Goal: Task Accomplishment & Management: Use online tool/utility

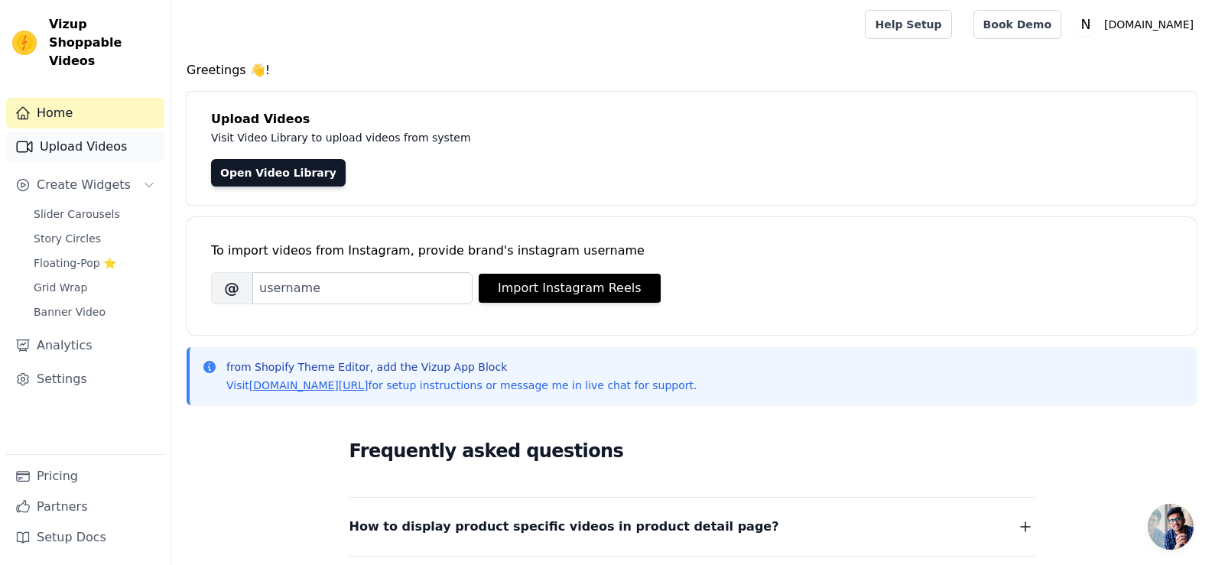
click at [70, 134] on link "Upload Videos" at bounding box center [85, 146] width 158 height 31
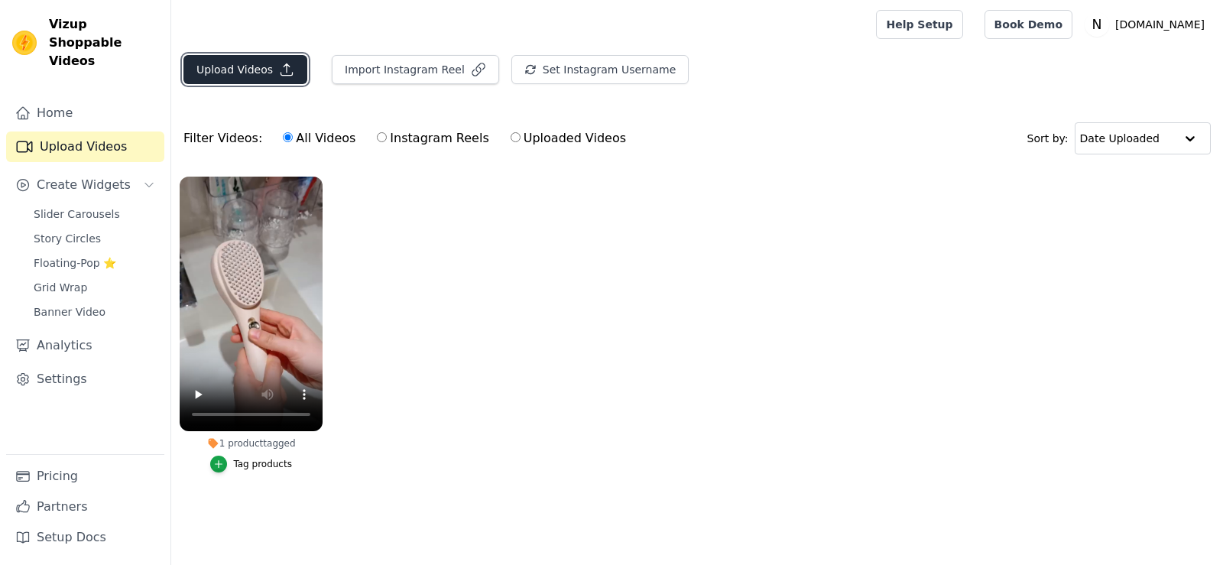
click at [265, 73] on button "Upload Videos" at bounding box center [245, 69] width 124 height 29
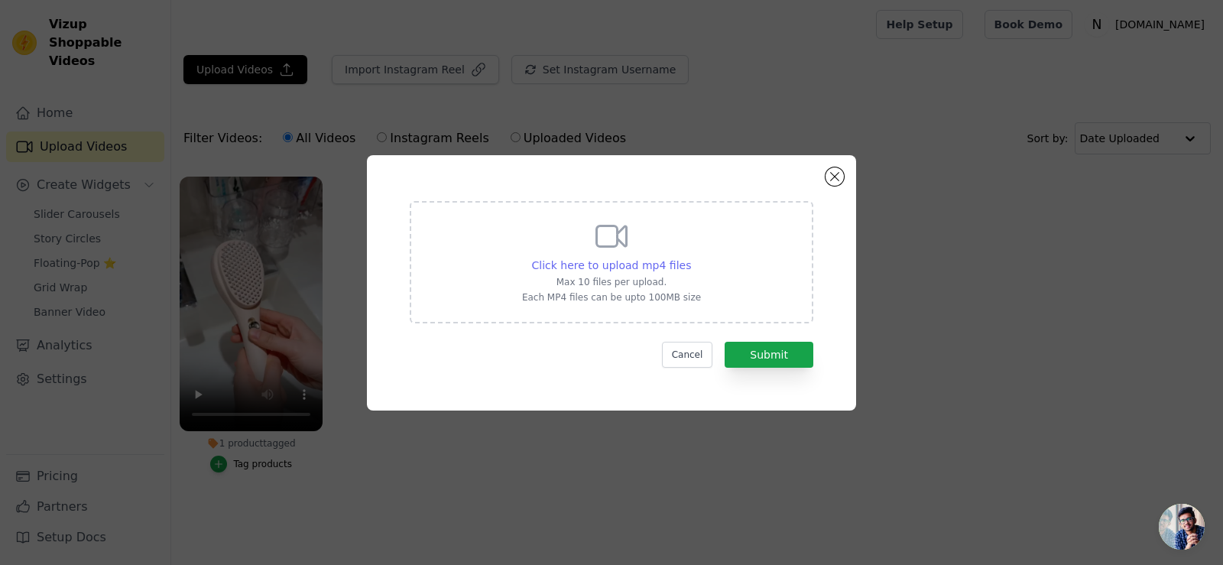
click at [568, 270] on span "Click here to upload mp4 files" at bounding box center [612, 265] width 160 height 12
click at [690, 258] on input "Click here to upload mp4 files Max 10 files per upload. Each MP4 files can be u…" at bounding box center [690, 257] width 1 height 1
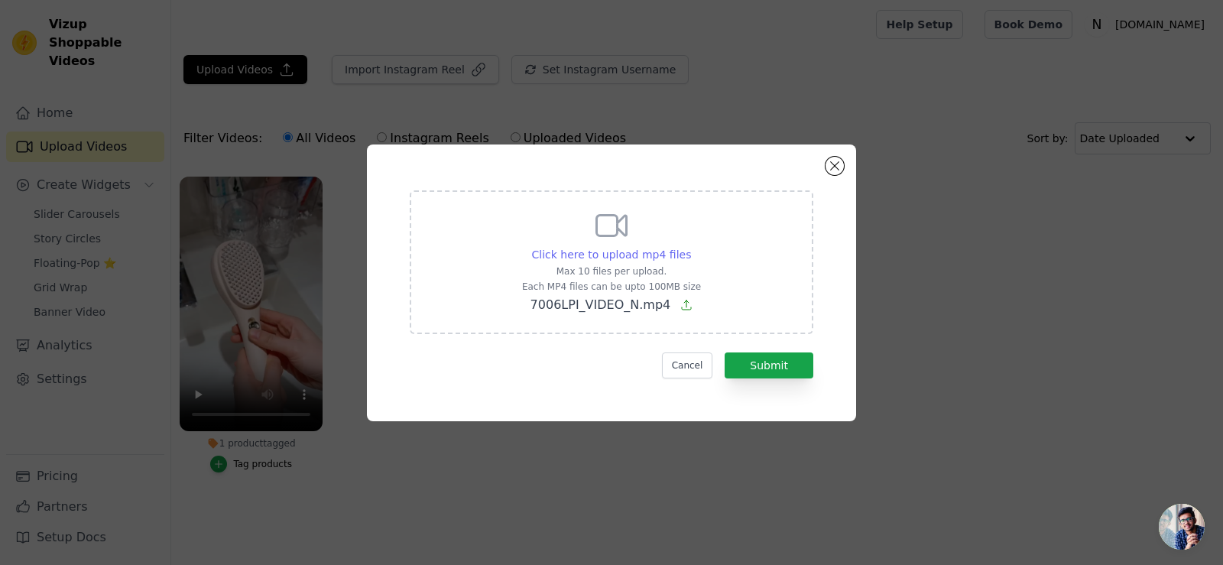
click at [654, 254] on span "Click here to upload mp4 files" at bounding box center [612, 254] width 160 height 12
click at [690, 247] on input "Click here to upload mp4 files Max 10 files per upload. Each MP4 files can be u…" at bounding box center [690, 246] width 1 height 1
type input "C:\fakepath\7006combo-video-20mb.mp4"
click at [797, 359] on button "Submit" at bounding box center [769, 365] width 89 height 26
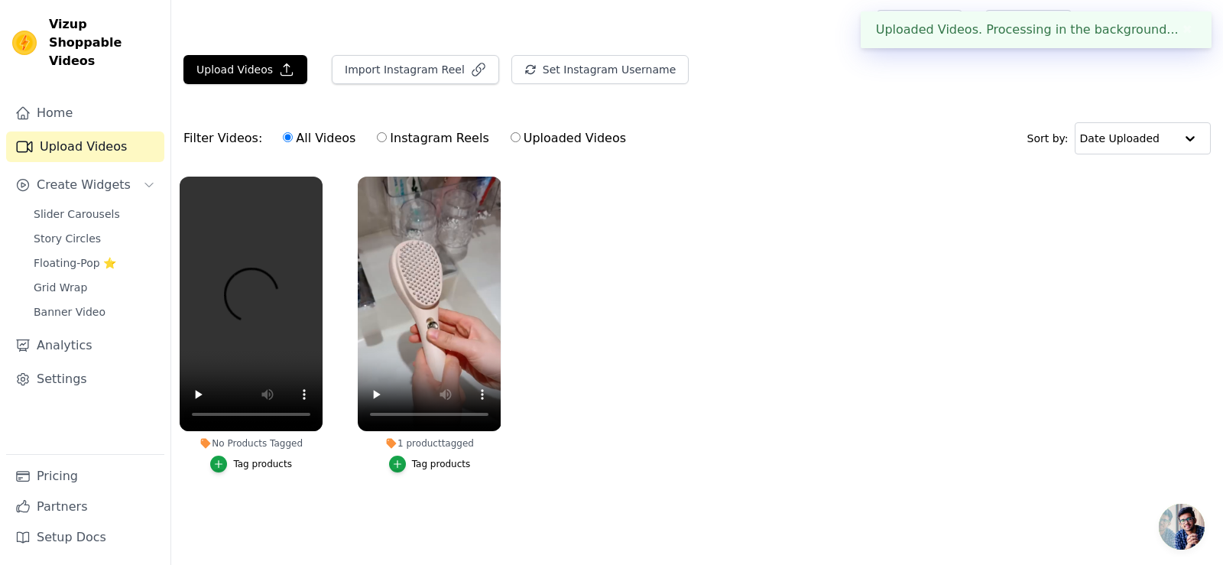
click at [236, 84] on div "Upload Videos Import Instagram Reel Set Instagram Username Import Latest IG Ree…" at bounding box center [697, 75] width 1052 height 41
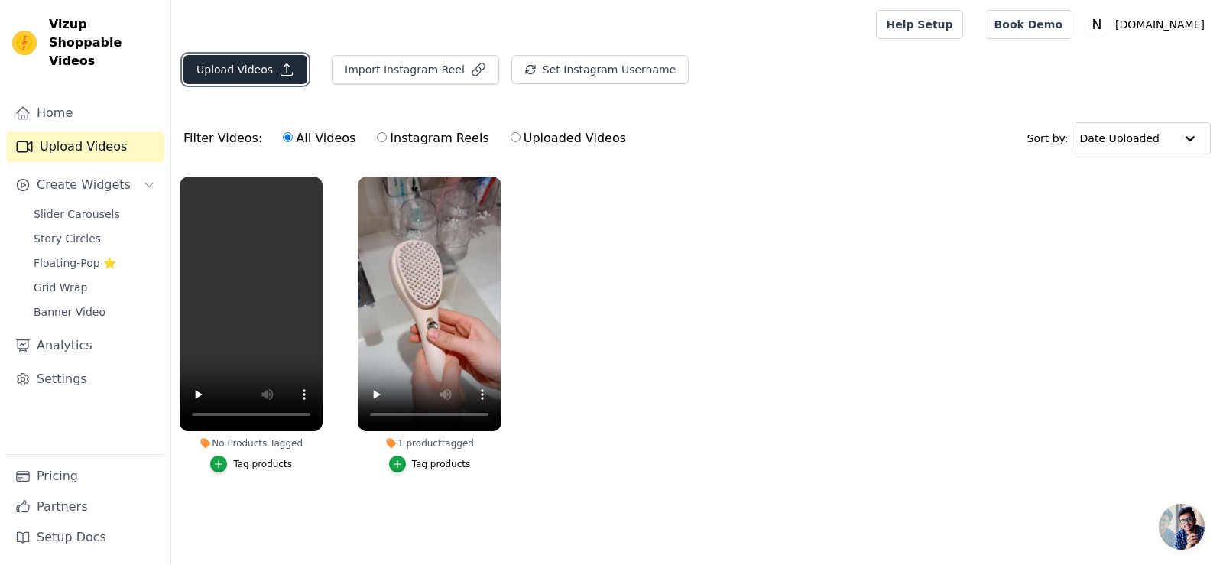
click at [239, 67] on button "Upload Videos" at bounding box center [245, 69] width 124 height 29
click at [255, 67] on button "Upload Videos" at bounding box center [245, 69] width 124 height 29
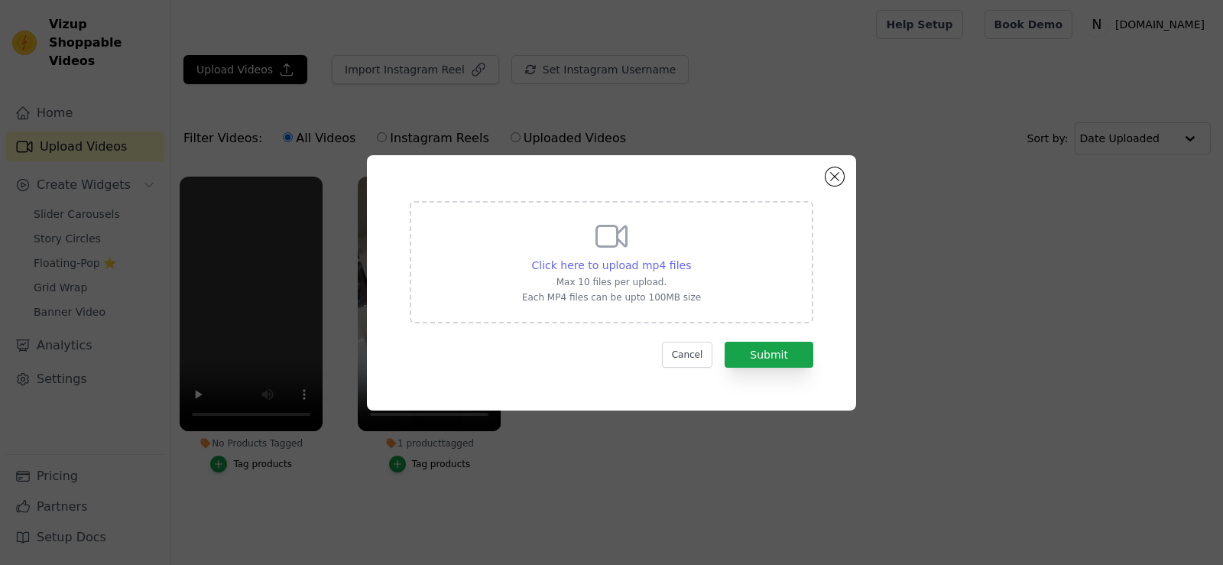
click at [586, 260] on span "Click here to upload mp4 files" at bounding box center [612, 265] width 160 height 12
click at [690, 258] on input "Click here to upload mp4 files Max 10 files per upload. Each MP4 files can be u…" at bounding box center [690, 257] width 1 height 1
click at [840, 183] on button "Close modal" at bounding box center [835, 176] width 18 height 18
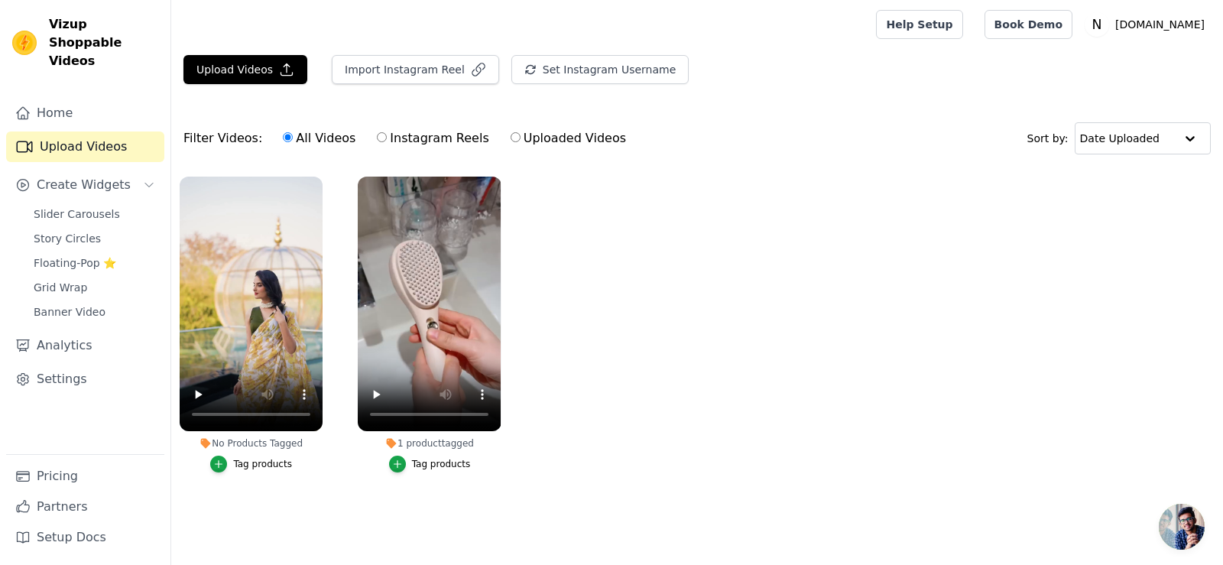
click at [257, 463] on div "Tag products" at bounding box center [262, 464] width 59 height 12
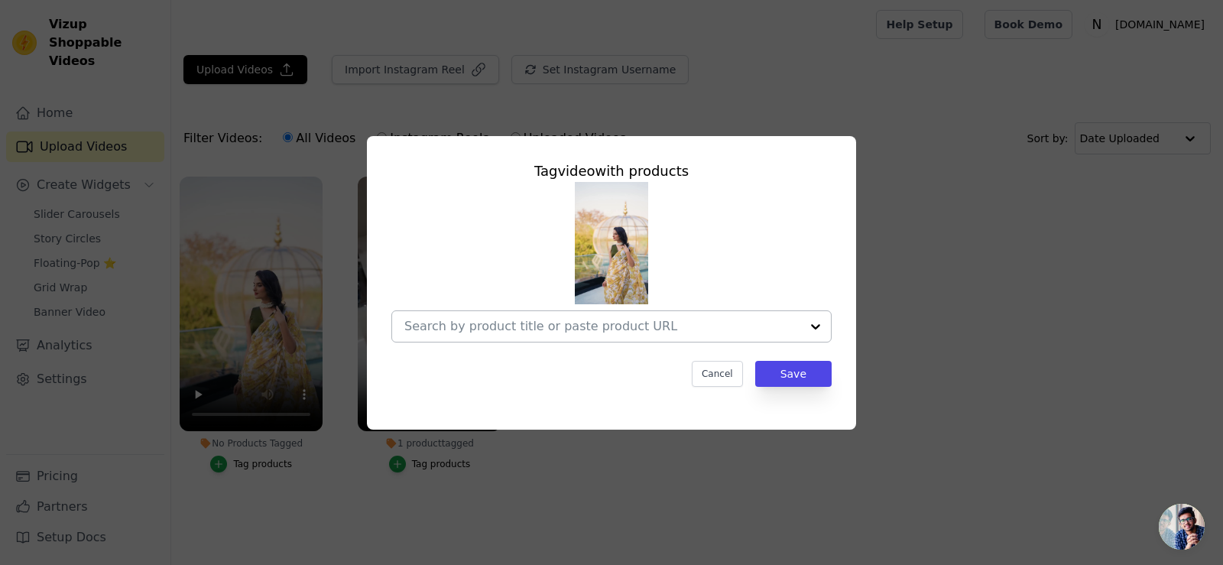
click at [587, 324] on input "No Products Tagged Tag video with products Cancel Save Tag products" at bounding box center [602, 326] width 396 height 15
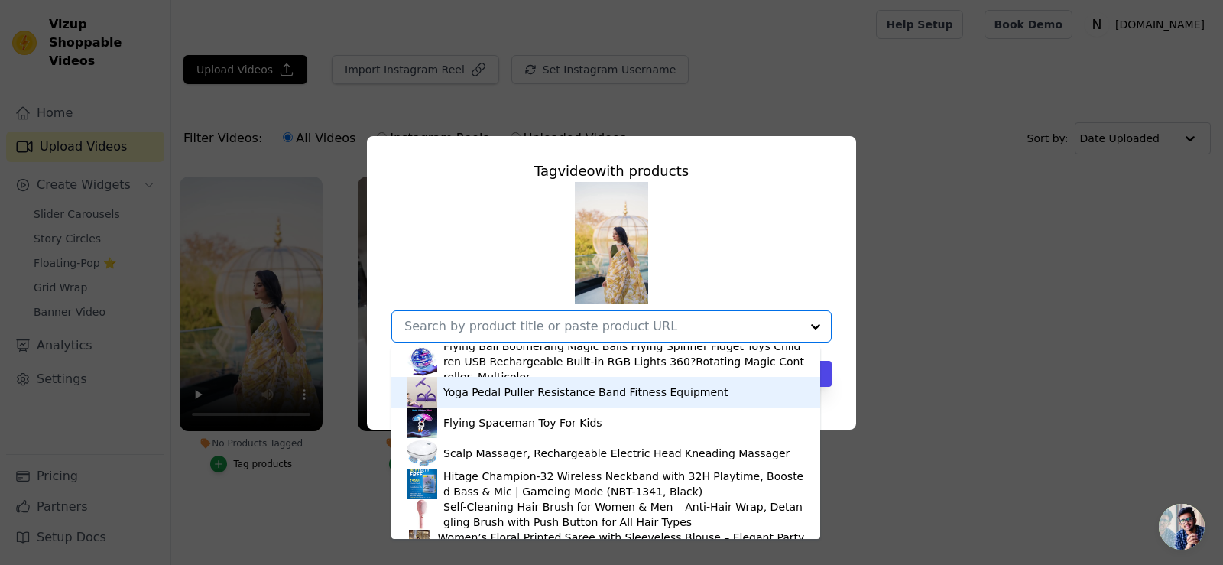
scroll to position [21, 0]
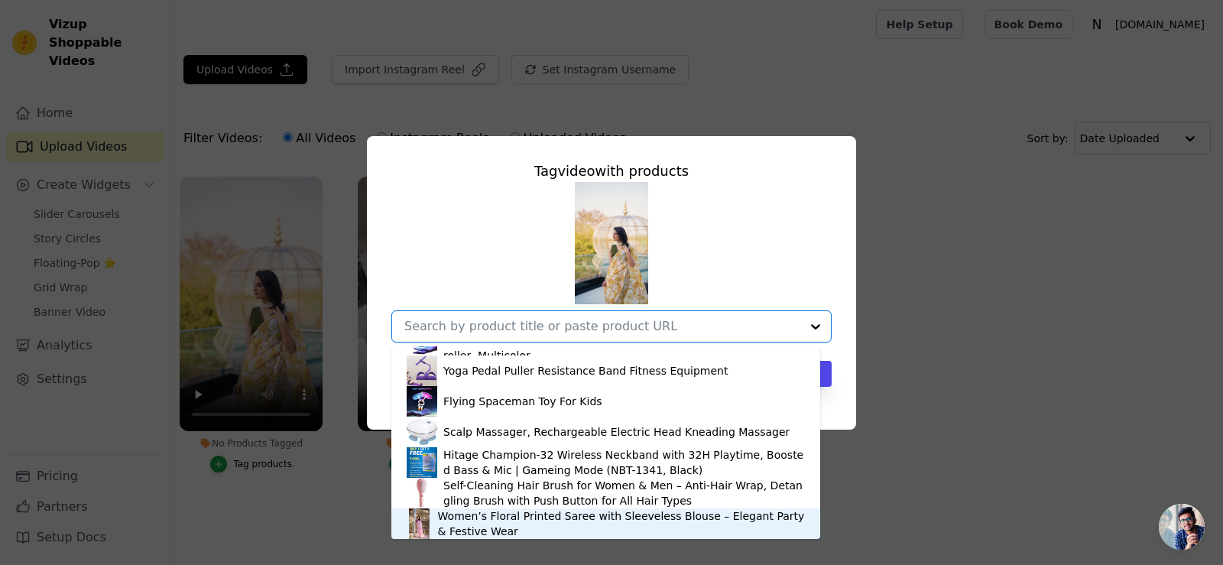
click at [481, 520] on div "Women’s Floral Printed Saree with Sleeveless Blouse – Elegant Party & Festive W…" at bounding box center [621, 523] width 367 height 31
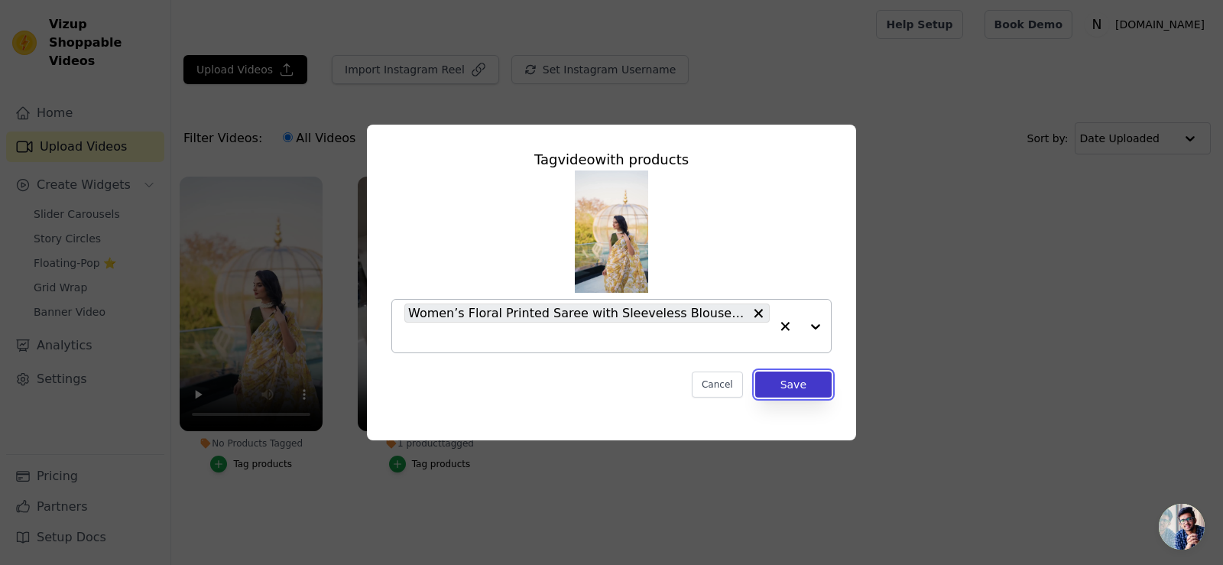
click at [808, 379] on button "Save" at bounding box center [793, 385] width 76 height 26
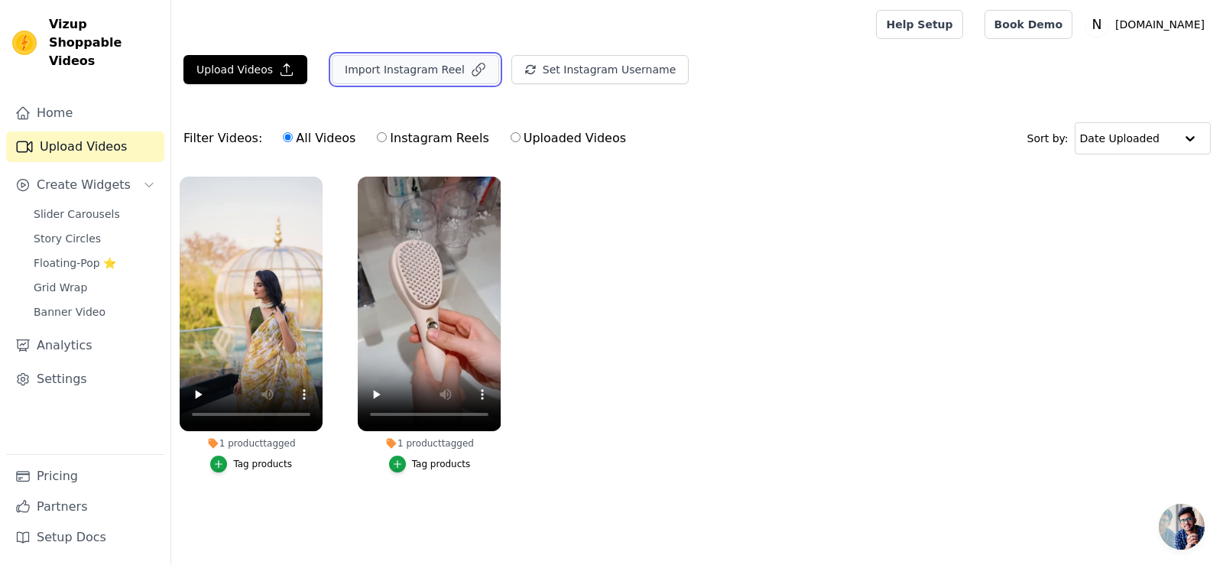
click at [432, 64] on button "Import Instagram Reel" at bounding box center [415, 69] width 167 height 29
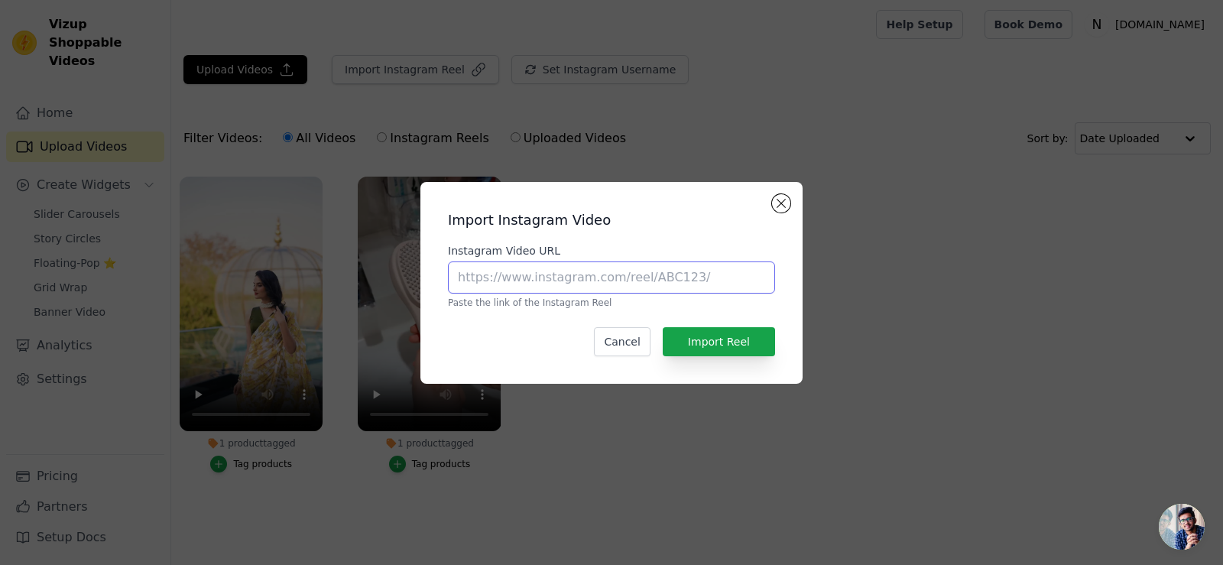
click at [550, 274] on input "Instagram Video URL" at bounding box center [611, 277] width 327 height 32
paste input "[URL][DOMAIN_NAME]"
type input "[URL][DOMAIN_NAME]"
click at [759, 349] on button "Import Reel" at bounding box center [719, 341] width 112 height 29
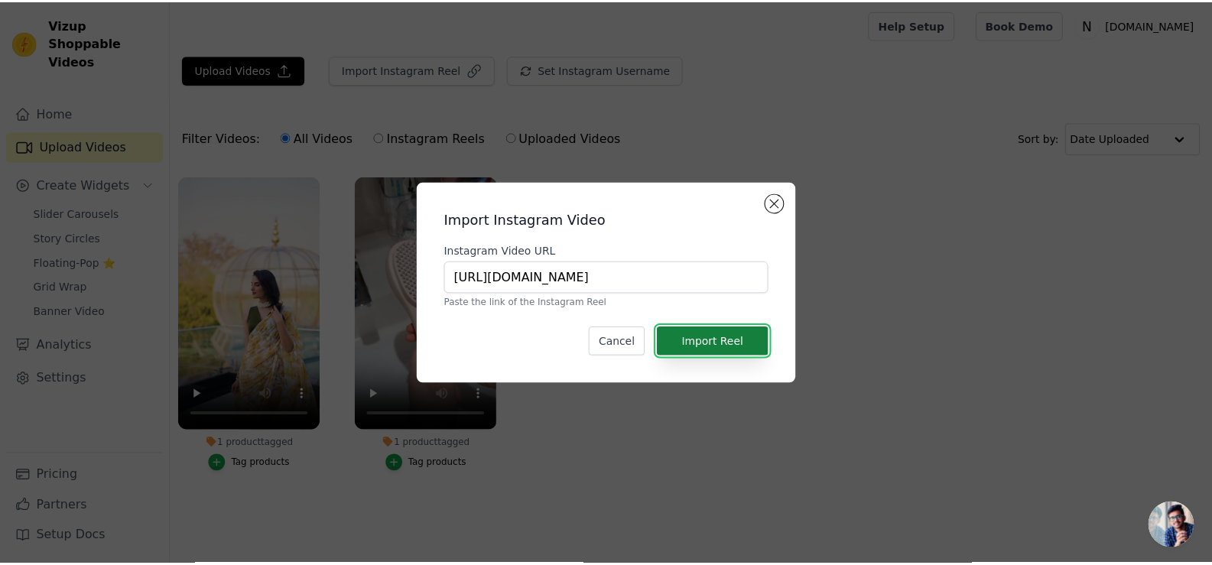
scroll to position [0, 0]
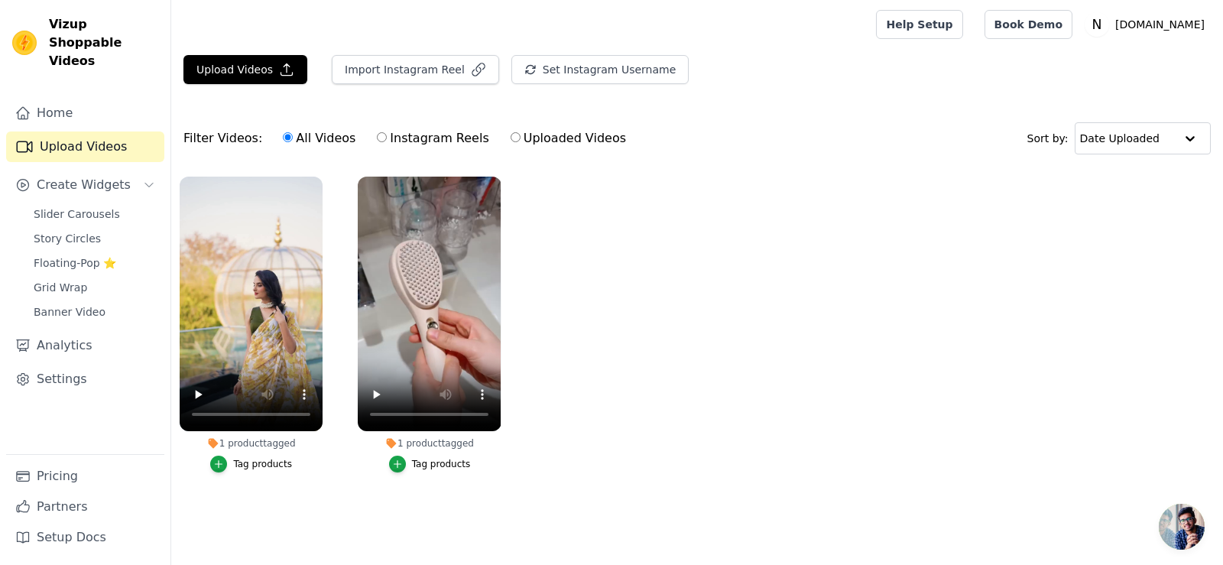
click at [401, 144] on label "Instagram Reels" at bounding box center [432, 138] width 113 height 20
click at [387, 142] on input "Instagram Reels" at bounding box center [382, 137] width 10 height 10
radio input "true"
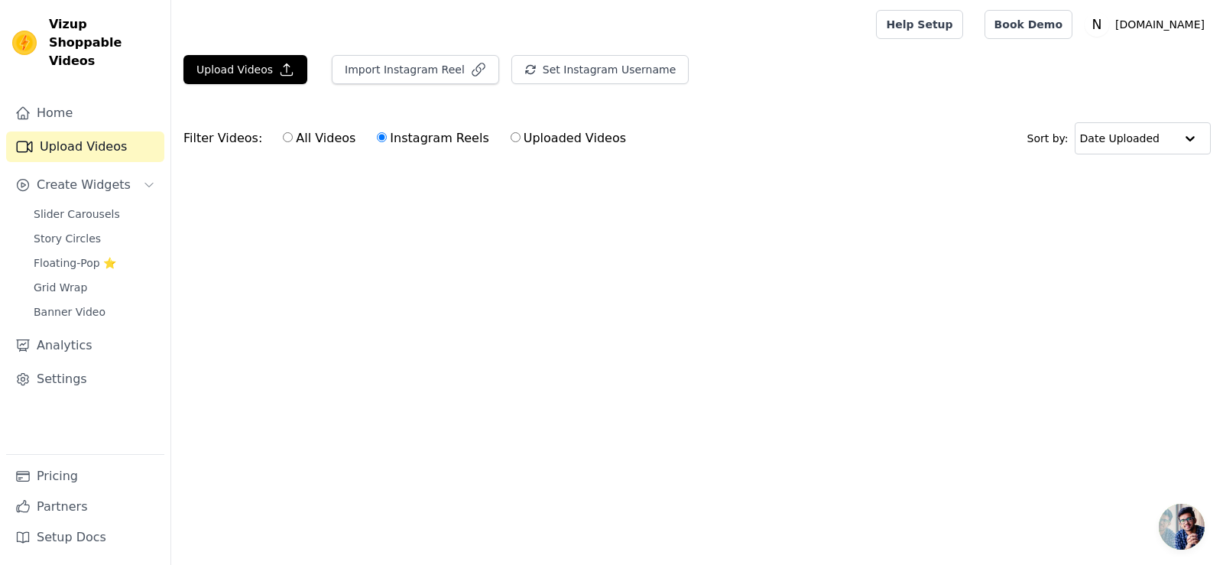
click at [287, 126] on div "All Videos Instagram Reels Uploaded Videos" at bounding box center [454, 138] width 360 height 35
click at [286, 131] on label "All Videos" at bounding box center [319, 138] width 74 height 20
click at [286, 132] on input "All Videos" at bounding box center [288, 137] width 10 height 10
radio input "true"
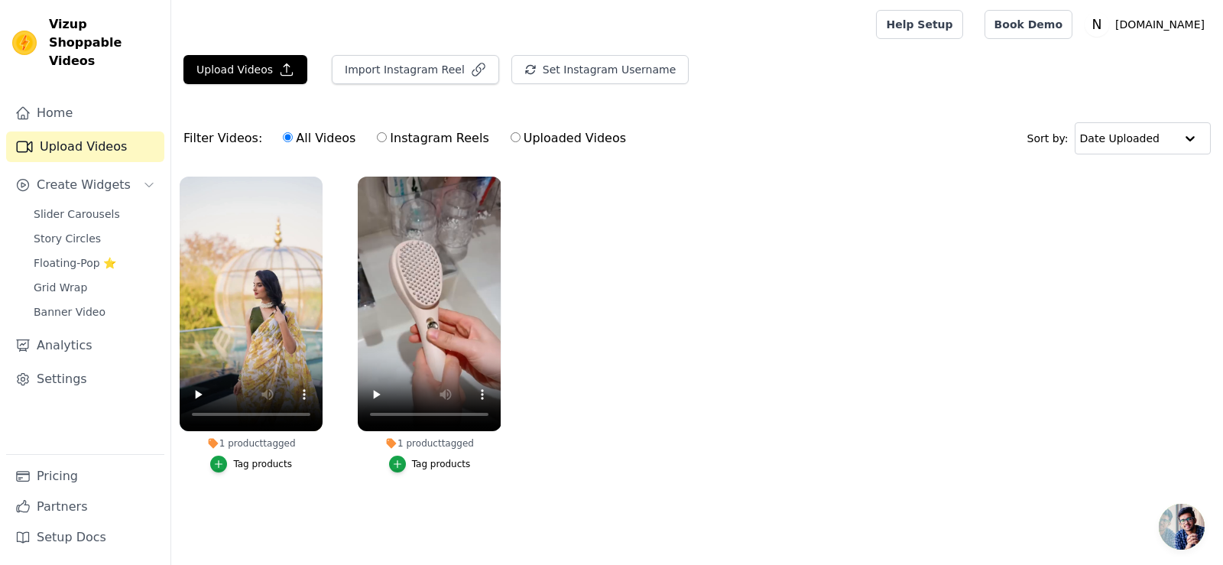
click at [674, 177] on ul "1 product tagged Tag products 1 product tagged Tag products" at bounding box center [697, 339] width 1052 height 343
click at [568, 60] on button "Set Instagram Username" at bounding box center [599, 69] width 177 height 29
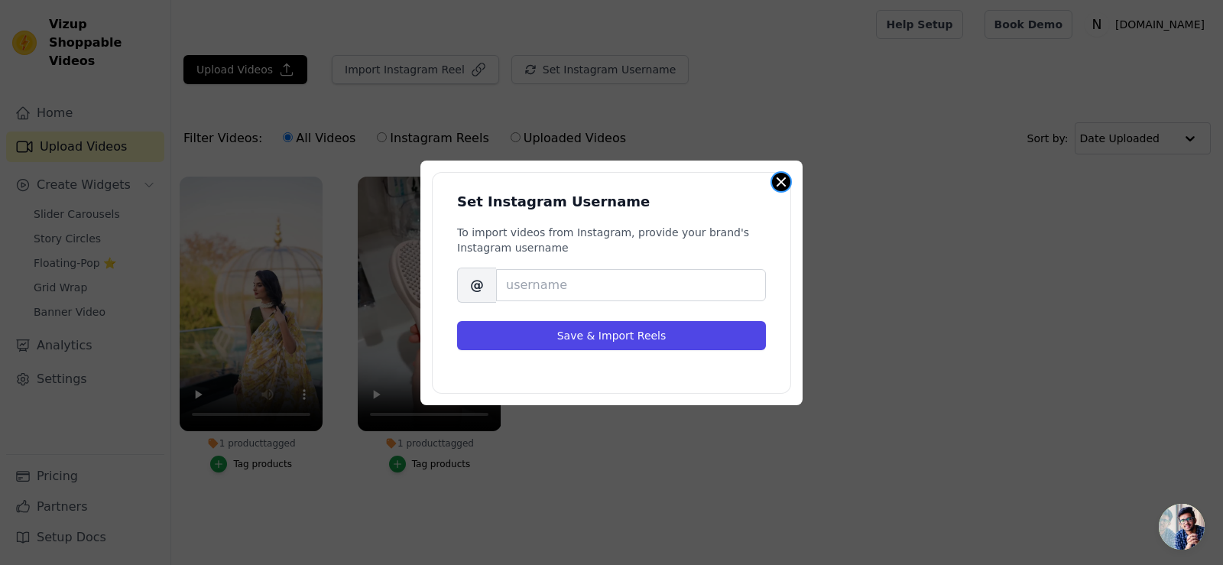
click at [782, 177] on button "Close modal" at bounding box center [781, 182] width 18 height 18
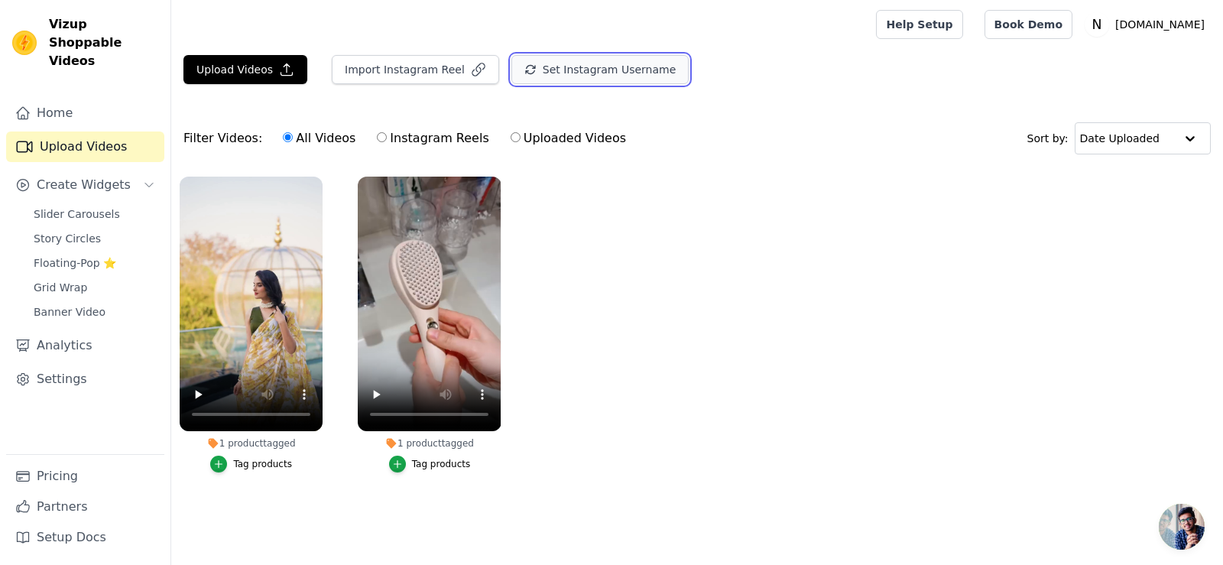
click at [615, 78] on button "Set Instagram Username" at bounding box center [599, 69] width 177 height 29
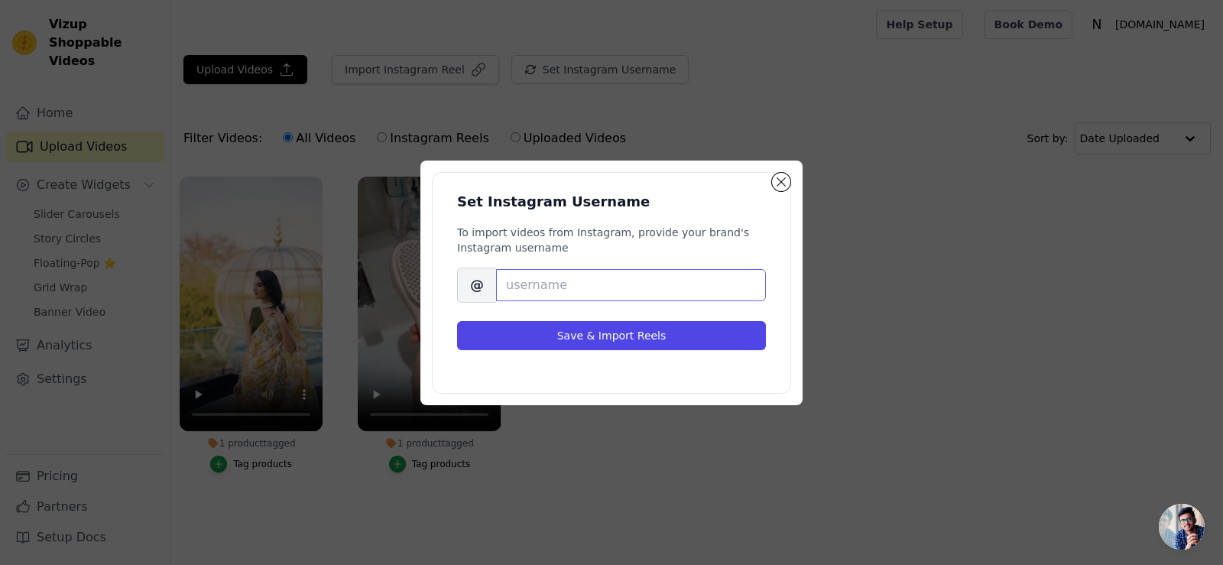
click at [627, 274] on input "Brand's Instagram Username" at bounding box center [631, 285] width 270 height 32
paste input "[DOMAIN_NAME]"
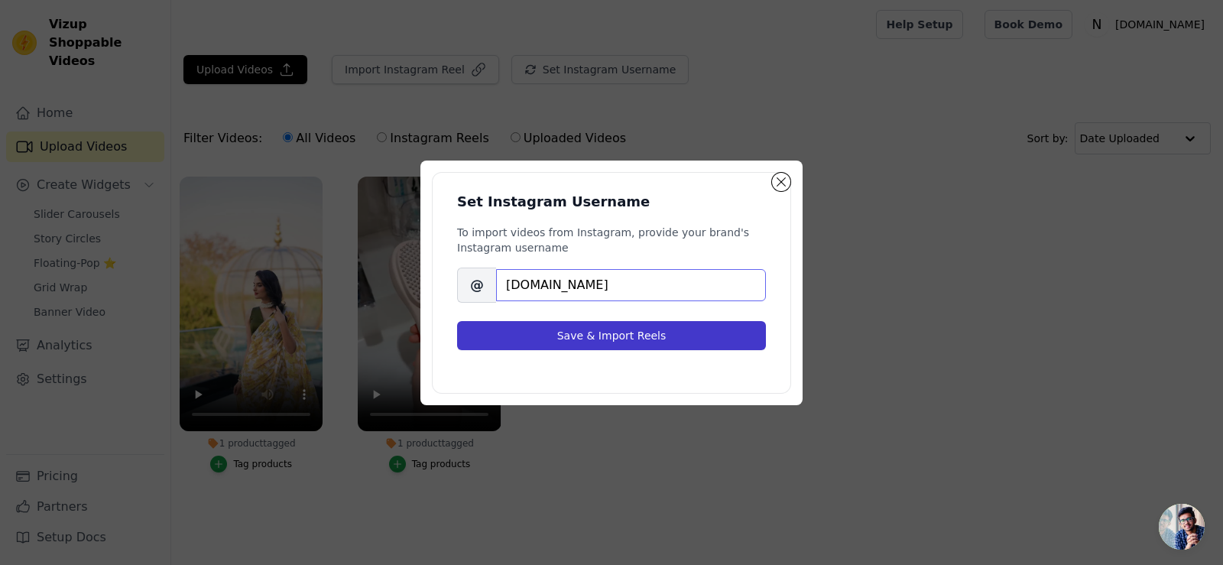
type input "[DOMAIN_NAME]"
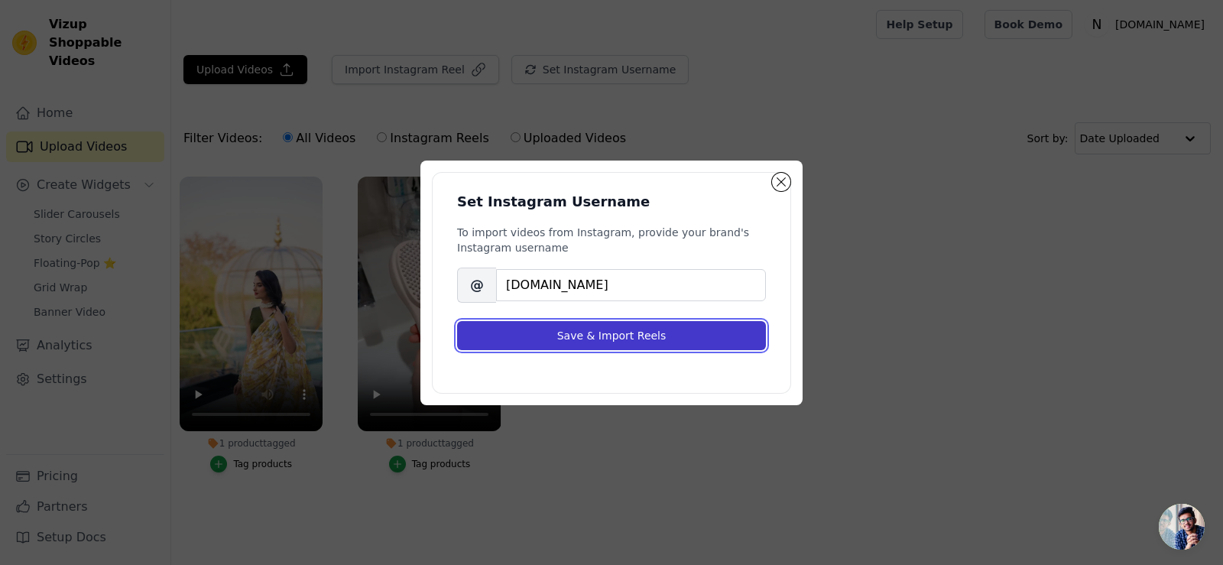
click at [642, 335] on button "Save & Import Reels" at bounding box center [611, 335] width 309 height 29
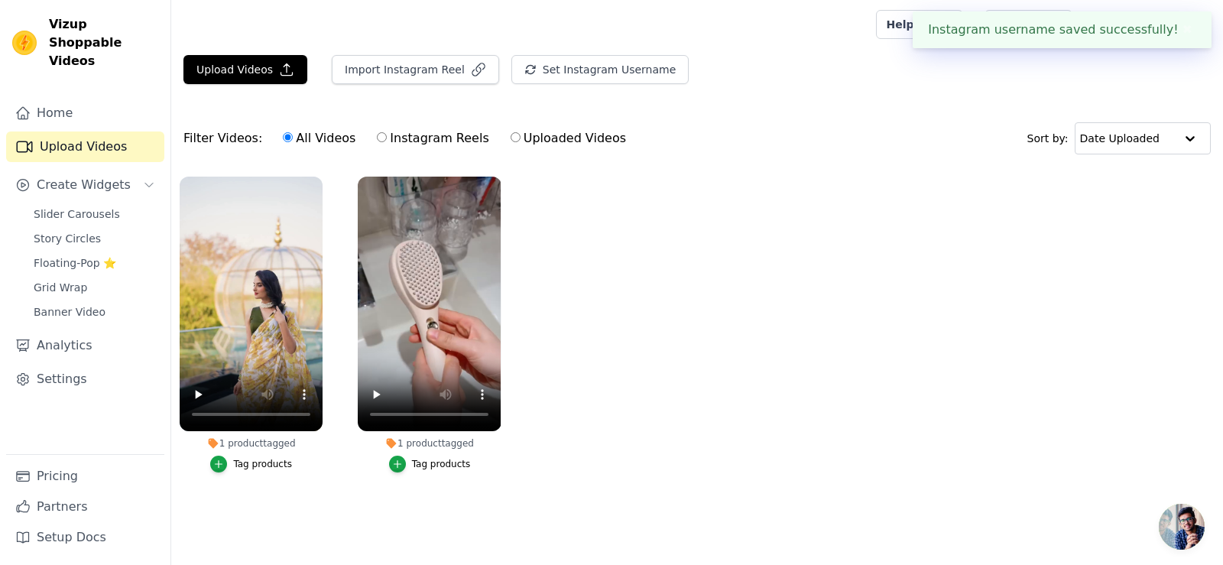
click at [527, 142] on label "Uploaded Videos" at bounding box center [568, 138] width 117 height 20
click at [521, 142] on input "Uploaded Videos" at bounding box center [516, 137] width 10 height 10
radio input "true"
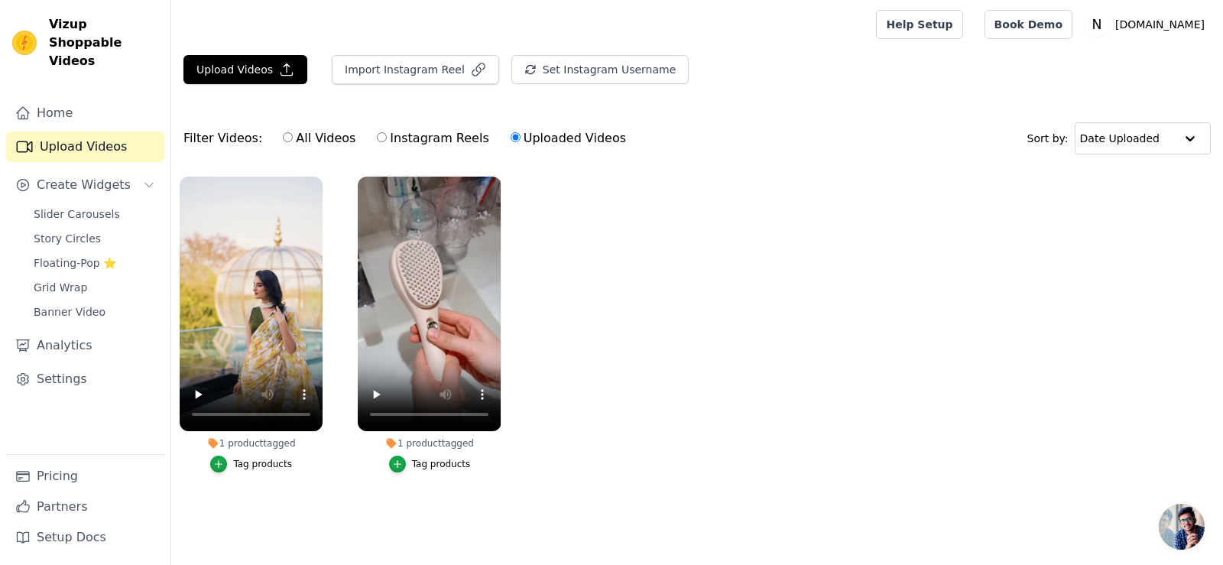
click at [377, 141] on input "Instagram Reels" at bounding box center [382, 137] width 10 height 10
radio input "true"
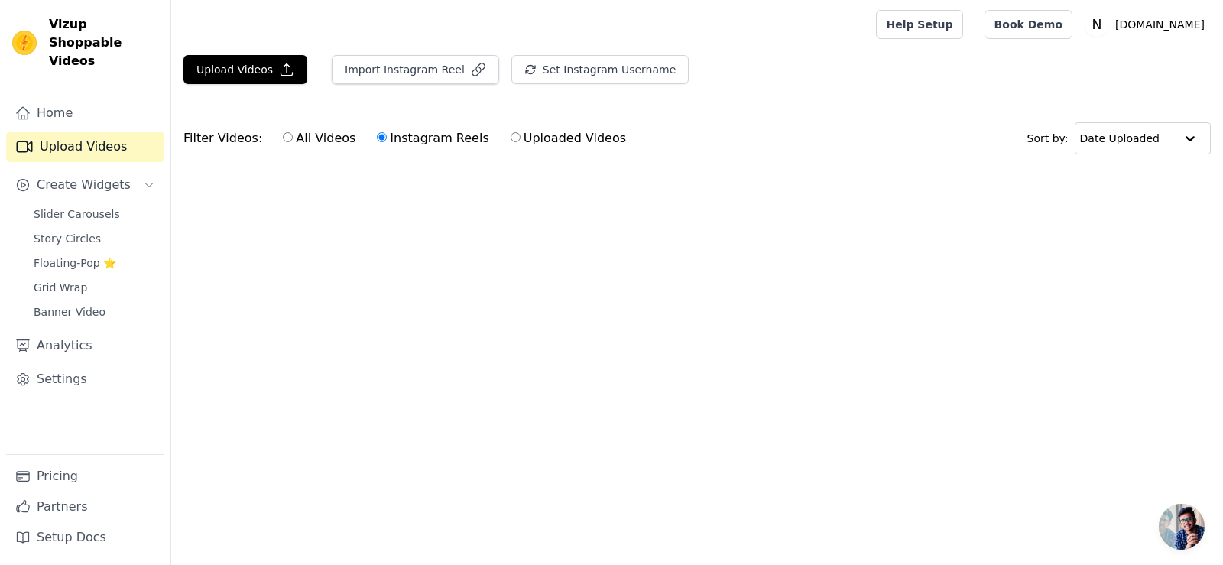
click at [312, 145] on label "All Videos" at bounding box center [319, 138] width 74 height 20
click at [293, 142] on input "All Videos" at bounding box center [288, 137] width 10 height 10
radio input "true"
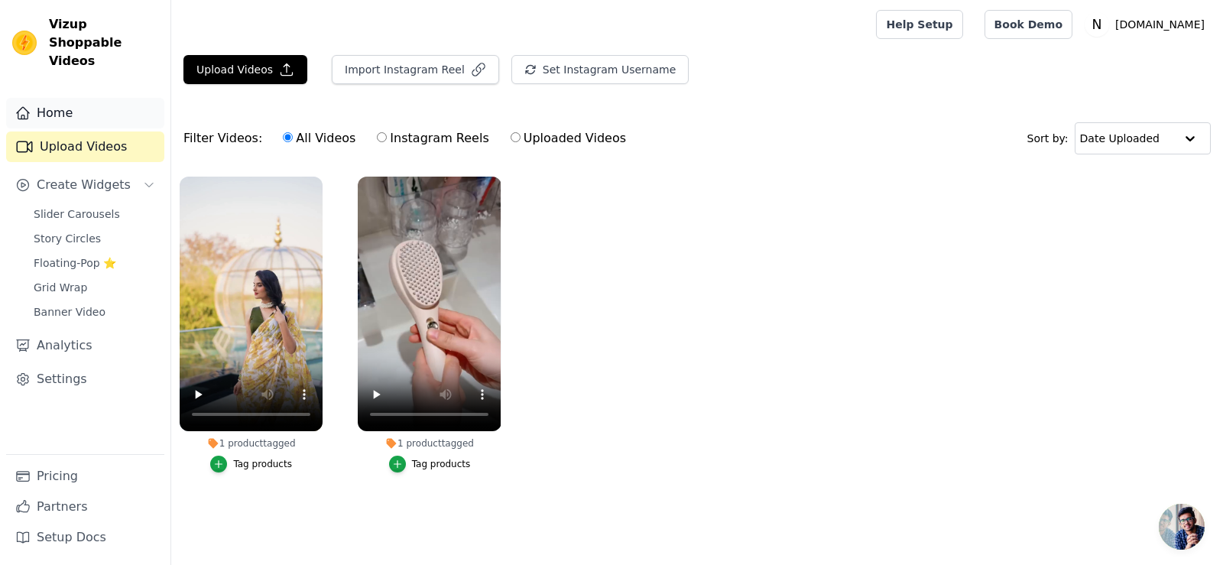
click at [54, 98] on link "Home" at bounding box center [85, 113] width 158 height 31
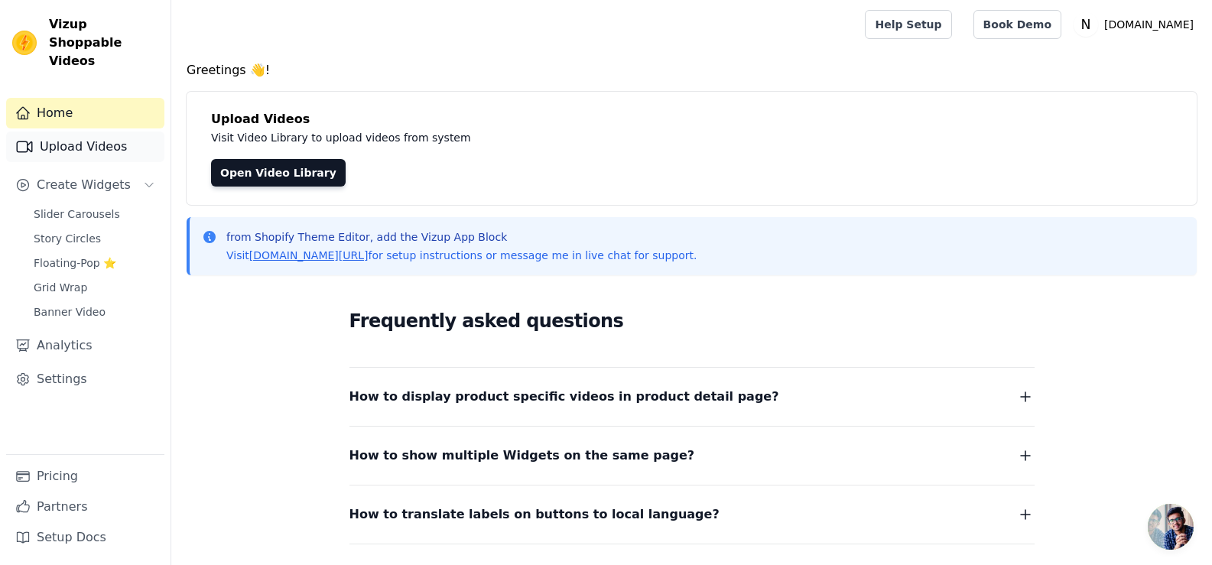
click at [79, 131] on link "Upload Videos" at bounding box center [85, 146] width 158 height 31
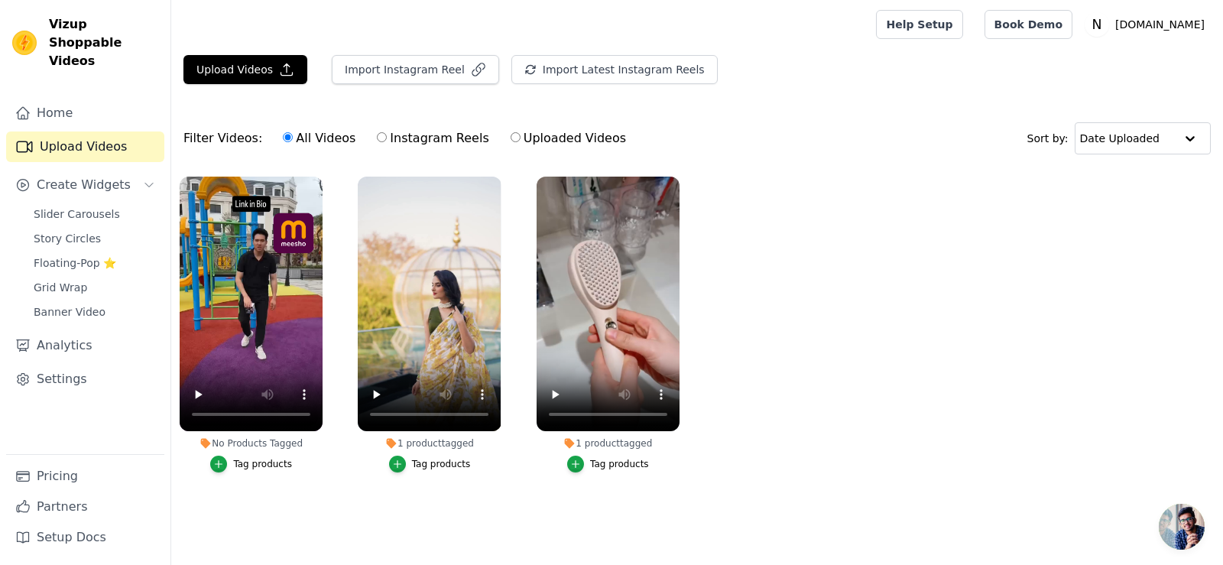
click at [255, 467] on div "Tag products" at bounding box center [262, 464] width 59 height 12
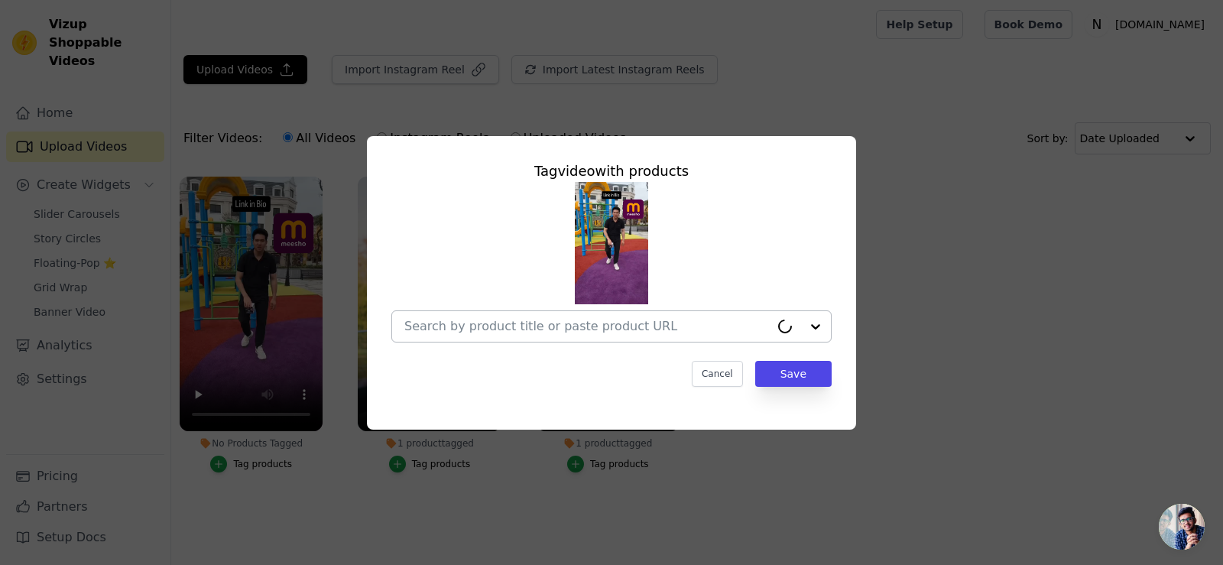
click at [548, 320] on input "No Products Tagged Tag video with products Cancel Save Tag products" at bounding box center [586, 326] width 365 height 15
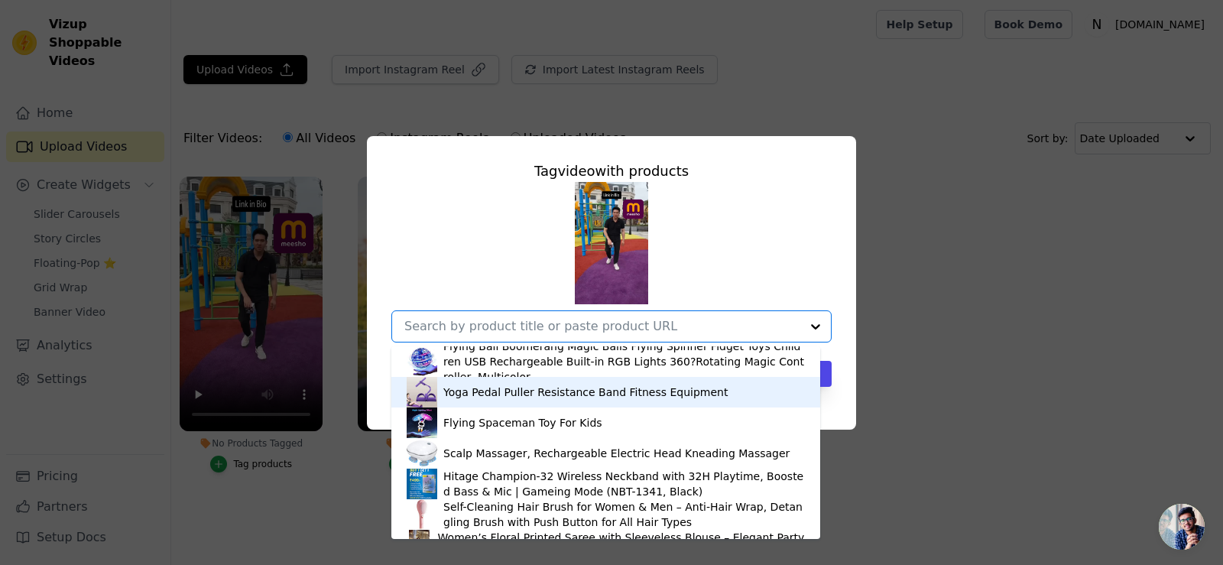
click at [482, 365] on div "Flying Ball Boomerang Magic Balls Flying Spinner Fidget Toys Children USB Recha…" at bounding box center [624, 362] width 362 height 46
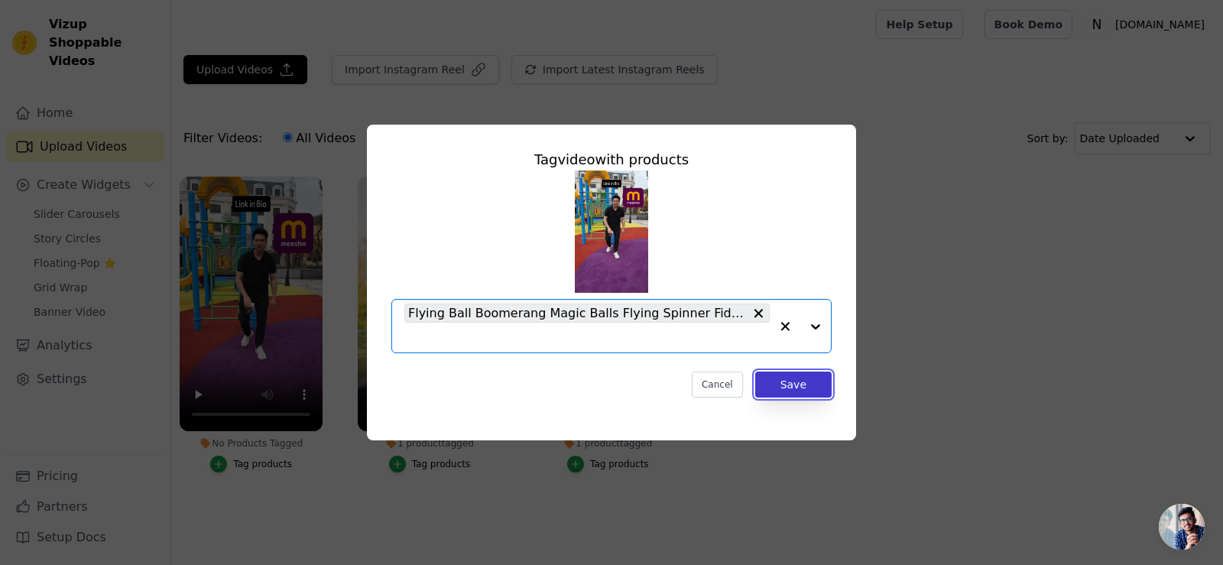
click at [786, 390] on button "Save" at bounding box center [793, 385] width 76 height 26
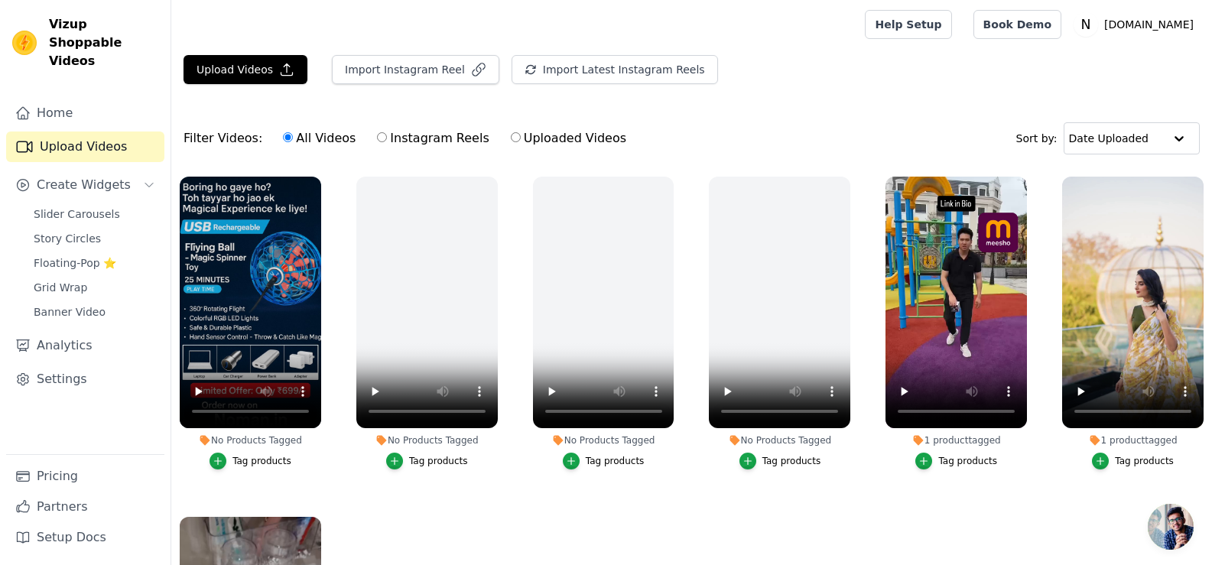
click at [967, 456] on div "Tag products" at bounding box center [967, 461] width 59 height 12
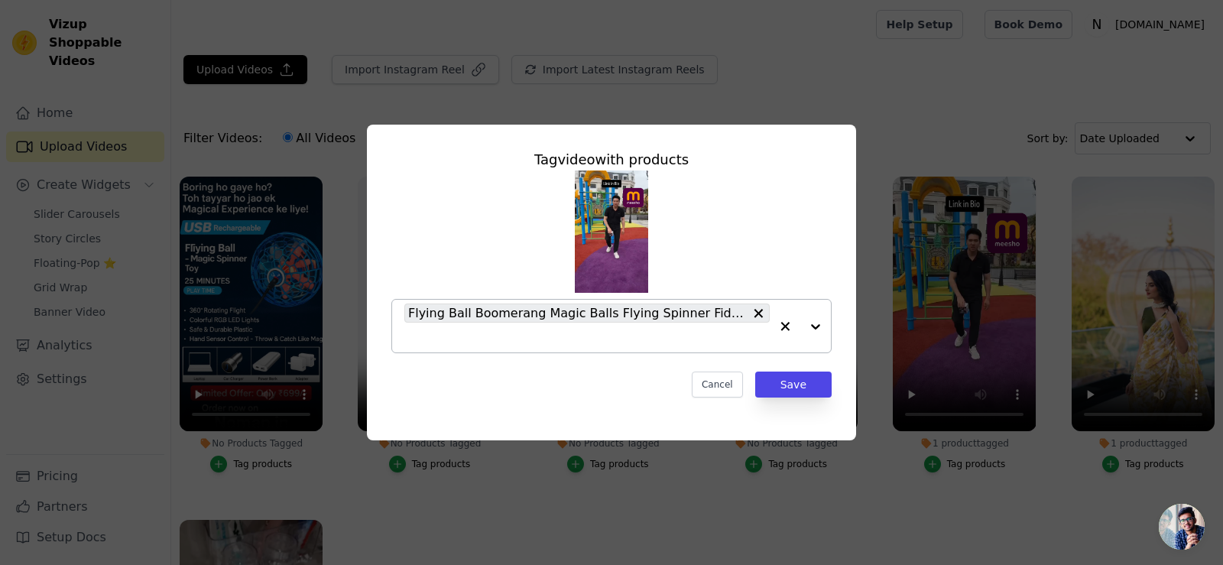
click at [781, 328] on icon "button" at bounding box center [784, 326] width 15 height 15
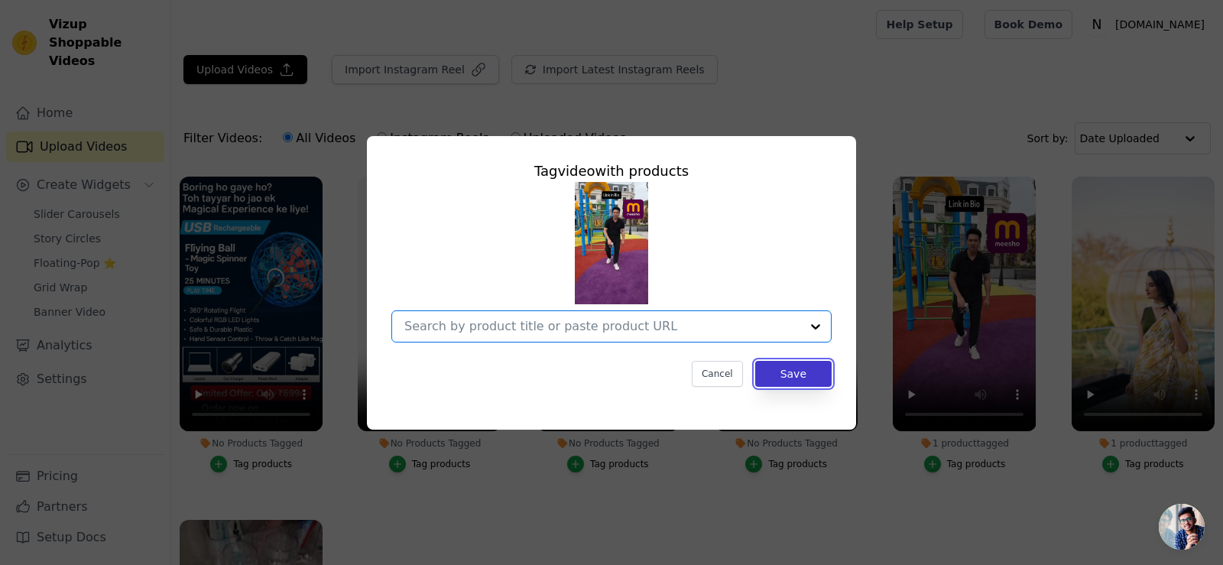
click at [778, 377] on button "Save" at bounding box center [793, 374] width 76 height 26
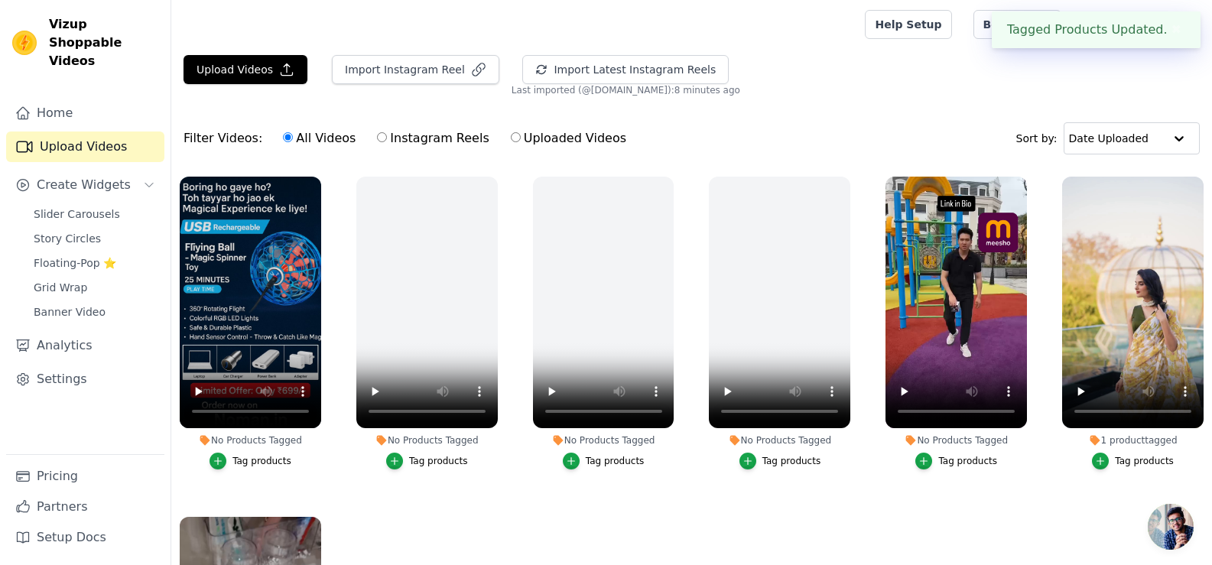
click at [270, 458] on div "Tag products" at bounding box center [261, 461] width 59 height 12
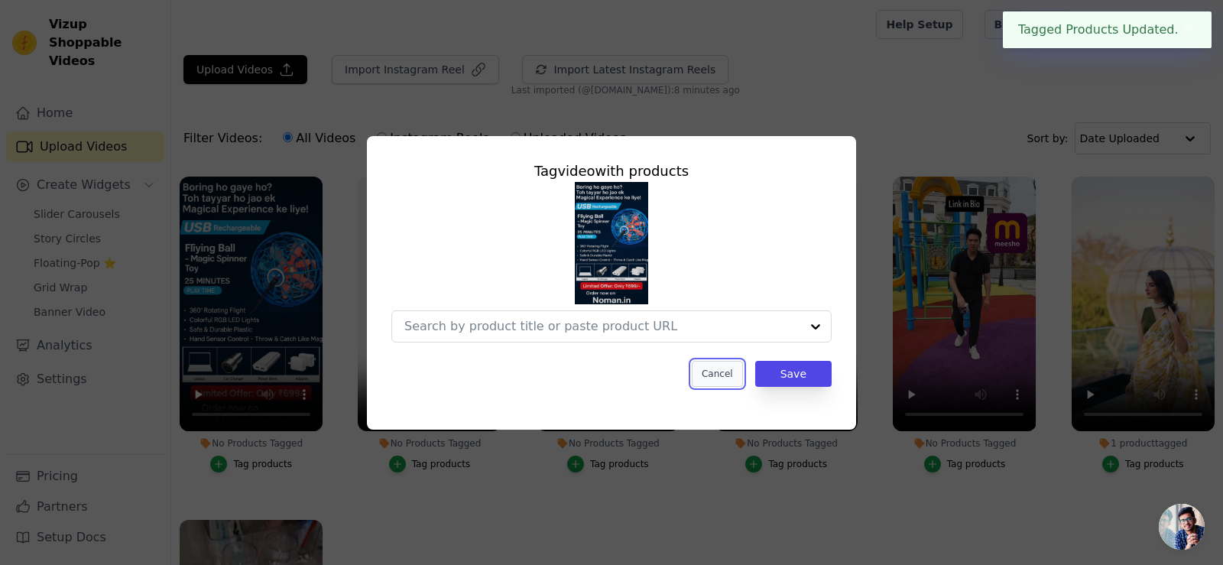
click at [728, 372] on button "Cancel" at bounding box center [717, 374] width 51 height 26
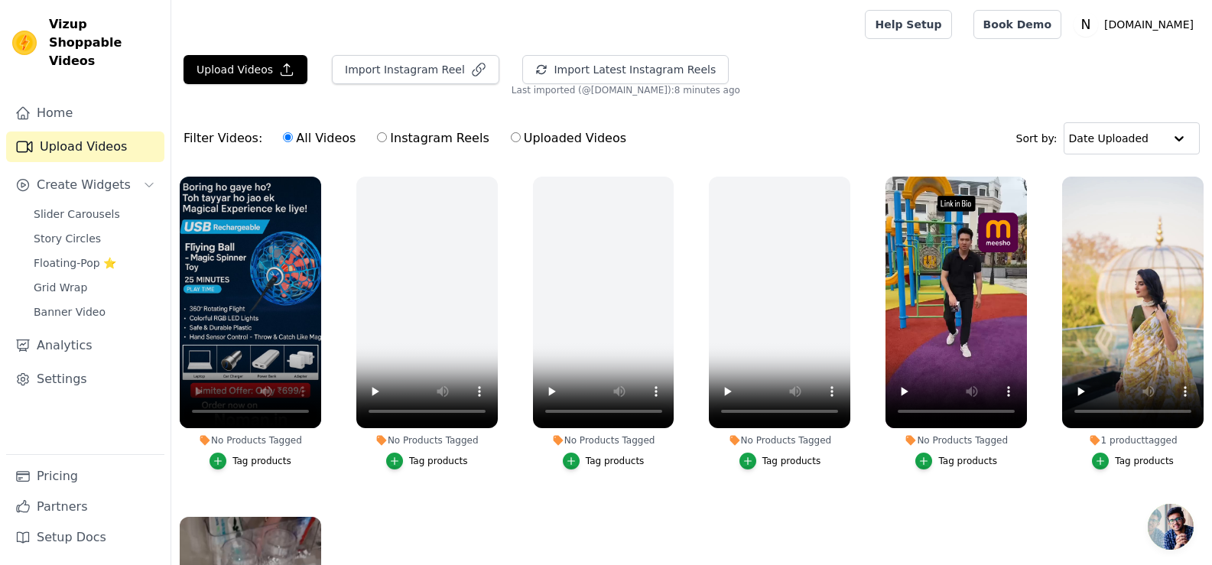
click at [255, 455] on div "Tag products" at bounding box center [261, 461] width 59 height 12
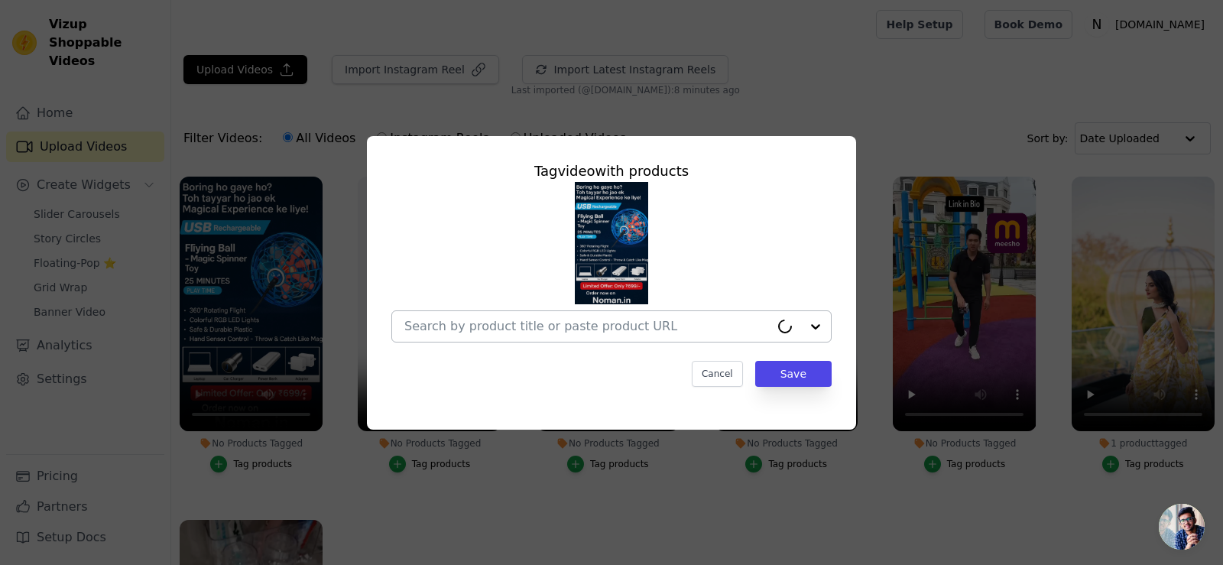
click at [584, 336] on div at bounding box center [586, 326] width 365 height 31
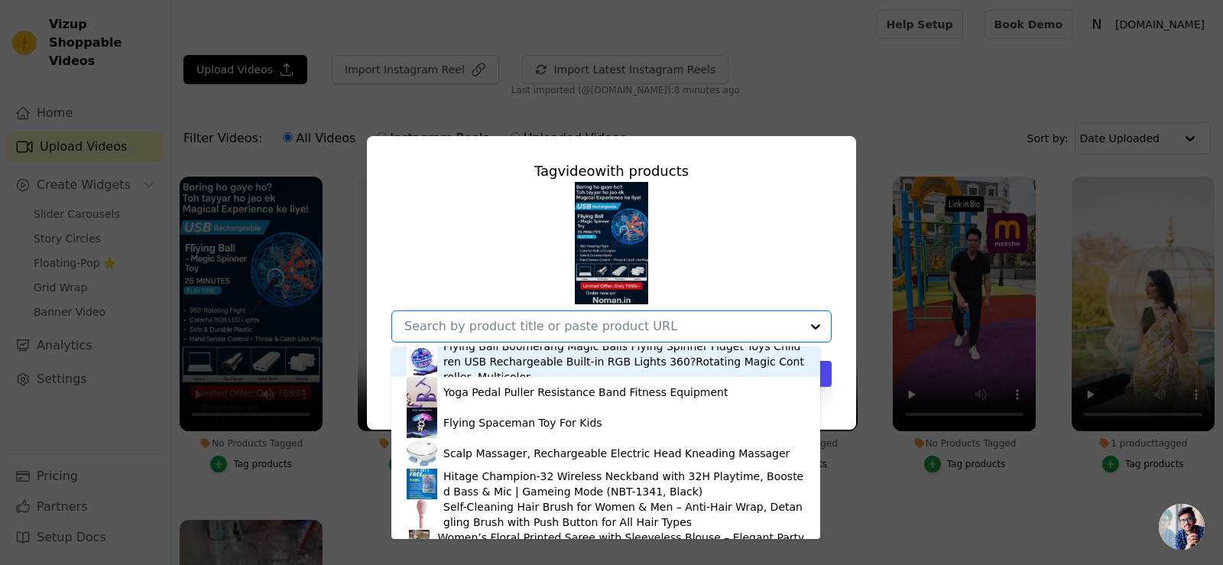
click at [503, 352] on div "Flying Ball Boomerang Magic Balls Flying Spinner Fidget Toys Children USB Recha…" at bounding box center [624, 362] width 362 height 46
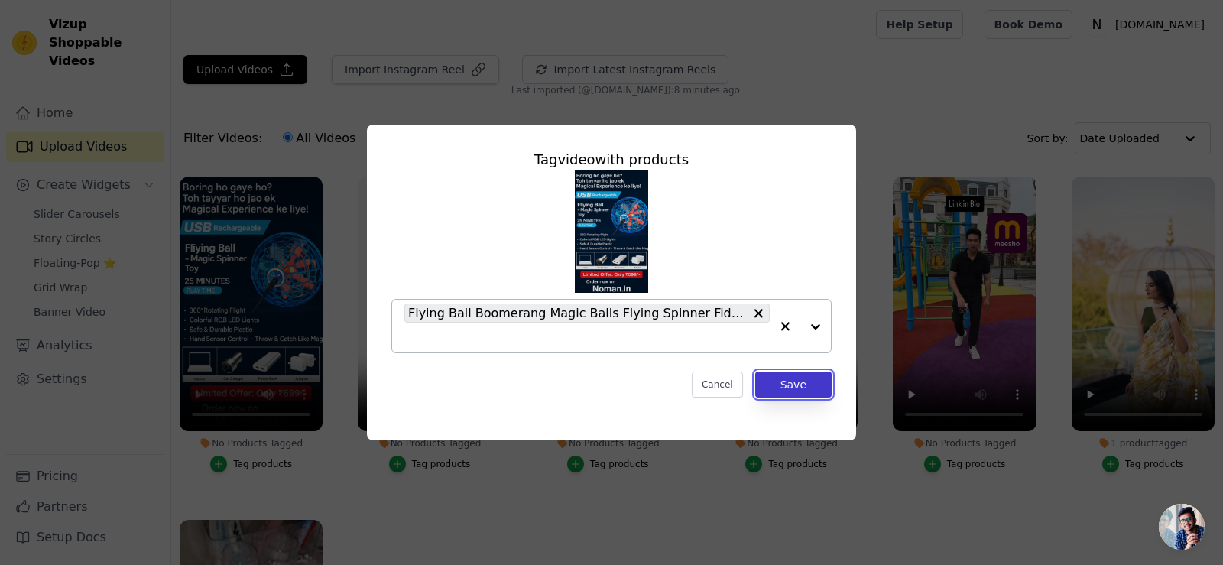
click at [829, 381] on button "Save" at bounding box center [793, 385] width 76 height 26
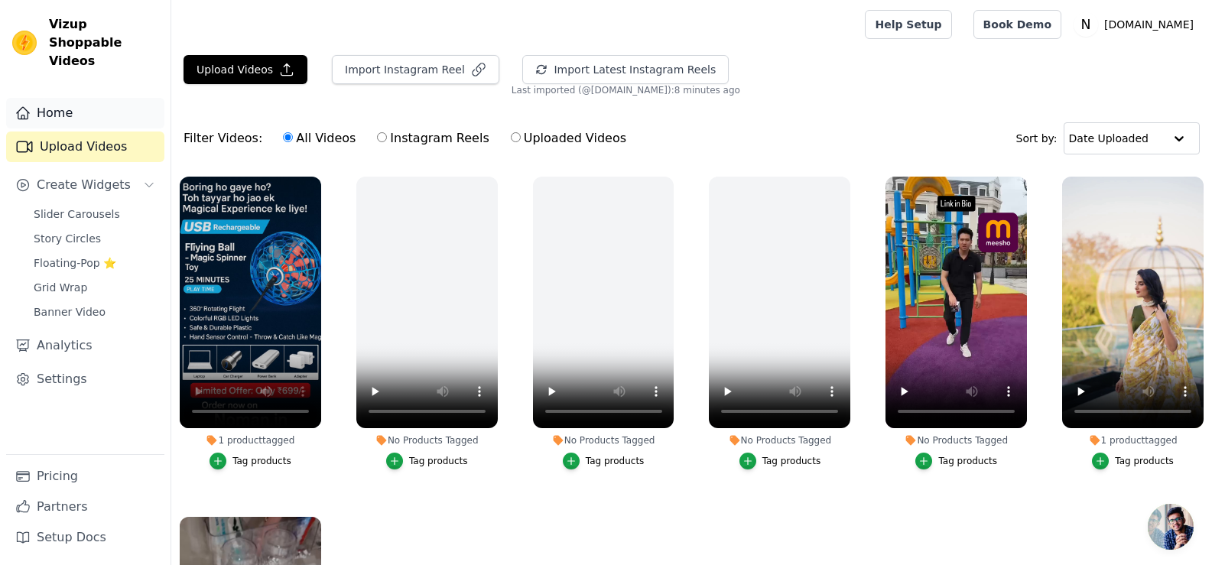
click at [76, 105] on link "Home" at bounding box center [85, 113] width 158 height 31
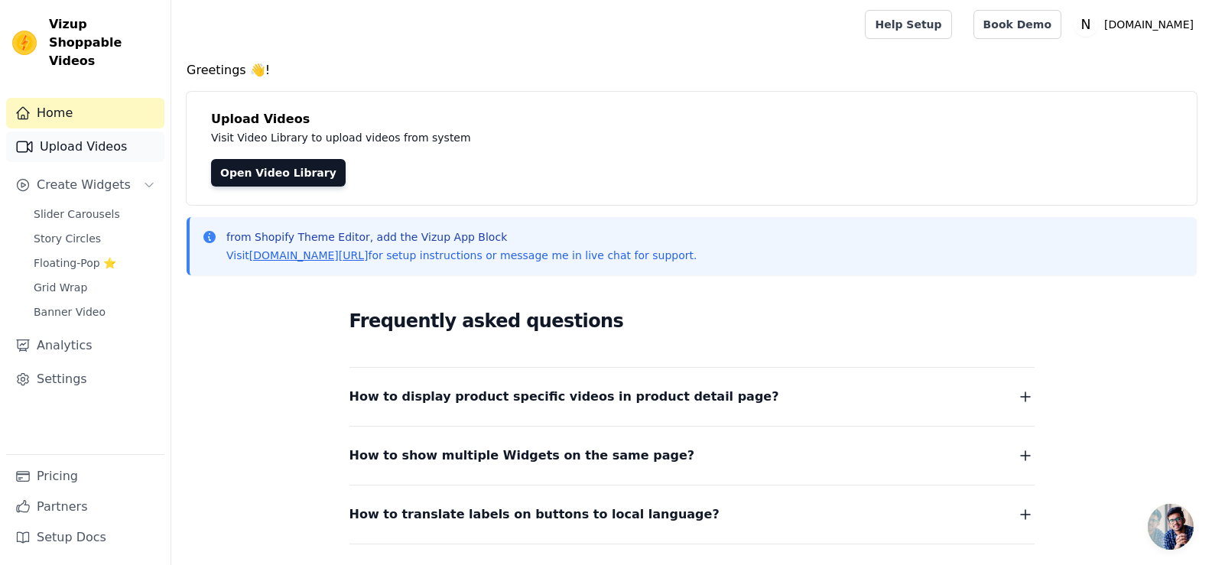
click at [82, 135] on link "Upload Videos" at bounding box center [85, 146] width 158 height 31
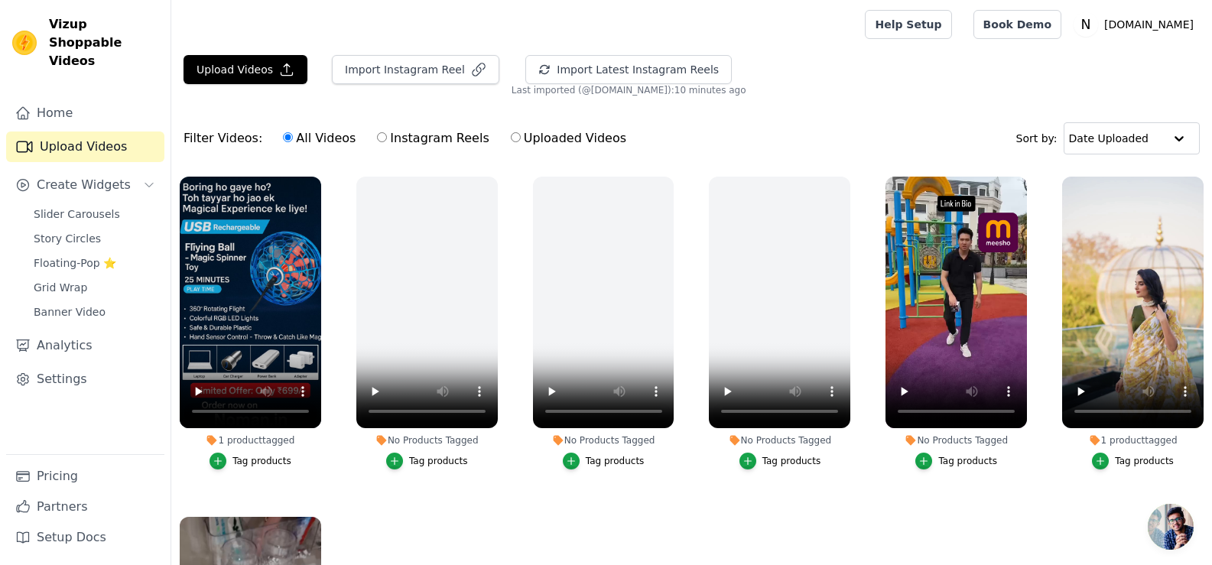
click at [357, 525] on ul "1 product tagged Tag products No Products Tagged Tag products No Products Tagge…" at bounding box center [691, 426] width 1040 height 516
click at [46, 206] on span "Slider Carousels" at bounding box center [77, 213] width 86 height 15
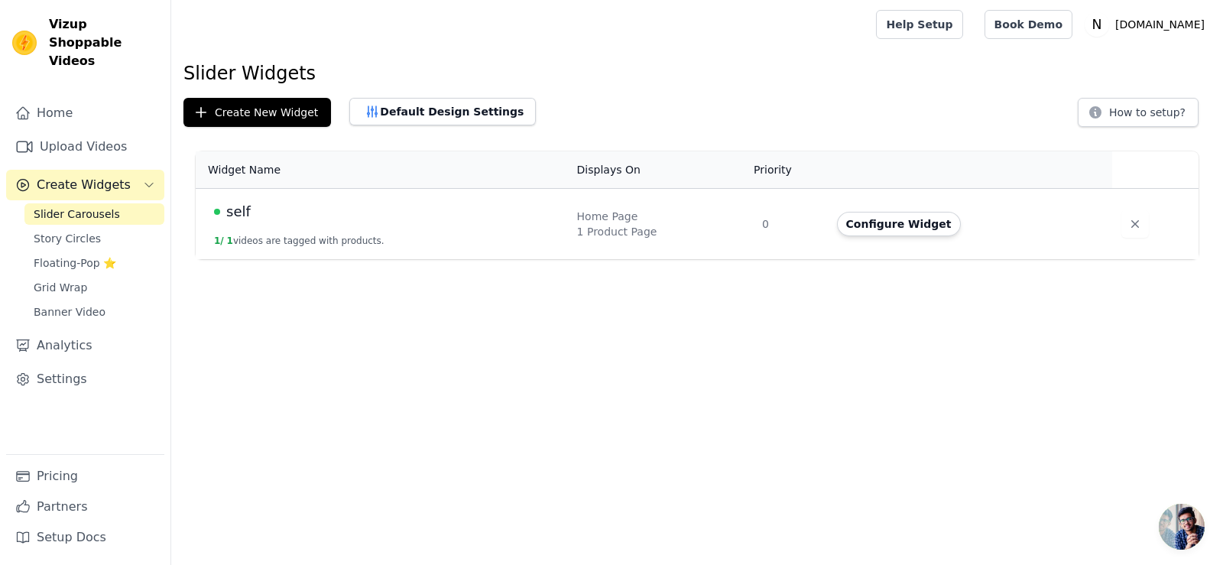
click at [534, 224] on td "self 1 / 1 videos are tagged with products." at bounding box center [382, 224] width 372 height 71
click at [921, 223] on button "Configure Widget" at bounding box center [899, 224] width 124 height 24
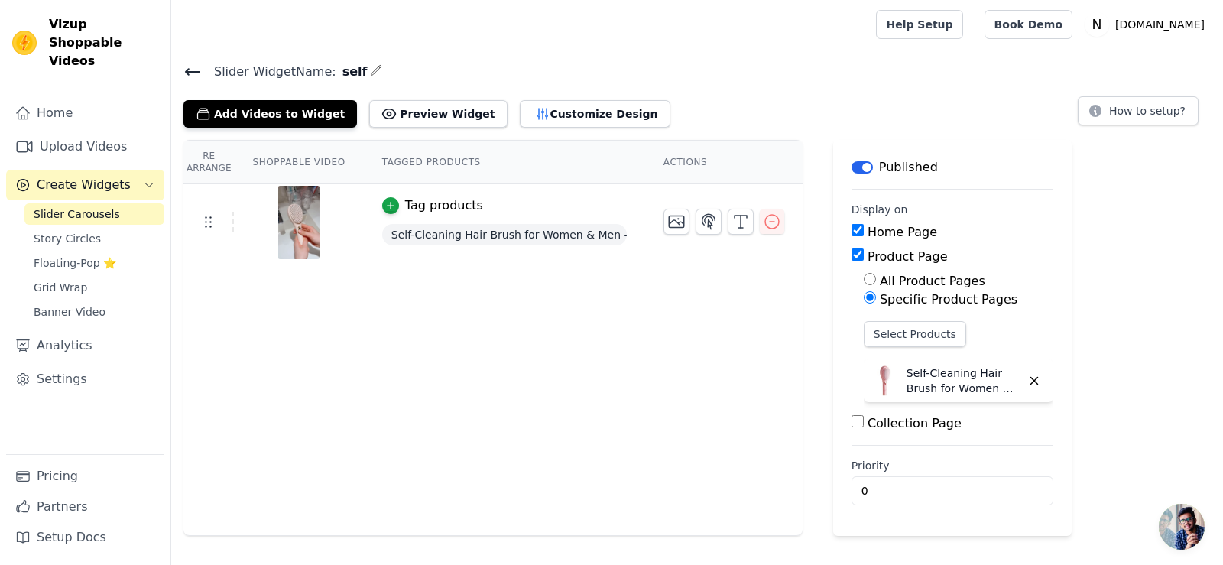
click at [301, 151] on th "Shoppable Video" at bounding box center [298, 163] width 129 height 44
click at [371, 164] on th "Tagged Products" at bounding box center [504, 163] width 281 height 44
click at [422, 161] on th "Tagged Products" at bounding box center [504, 163] width 281 height 44
click at [302, 167] on th "Shoppable Video" at bounding box center [298, 163] width 129 height 44
click at [520, 106] on button "Customize Design" at bounding box center [595, 114] width 151 height 28
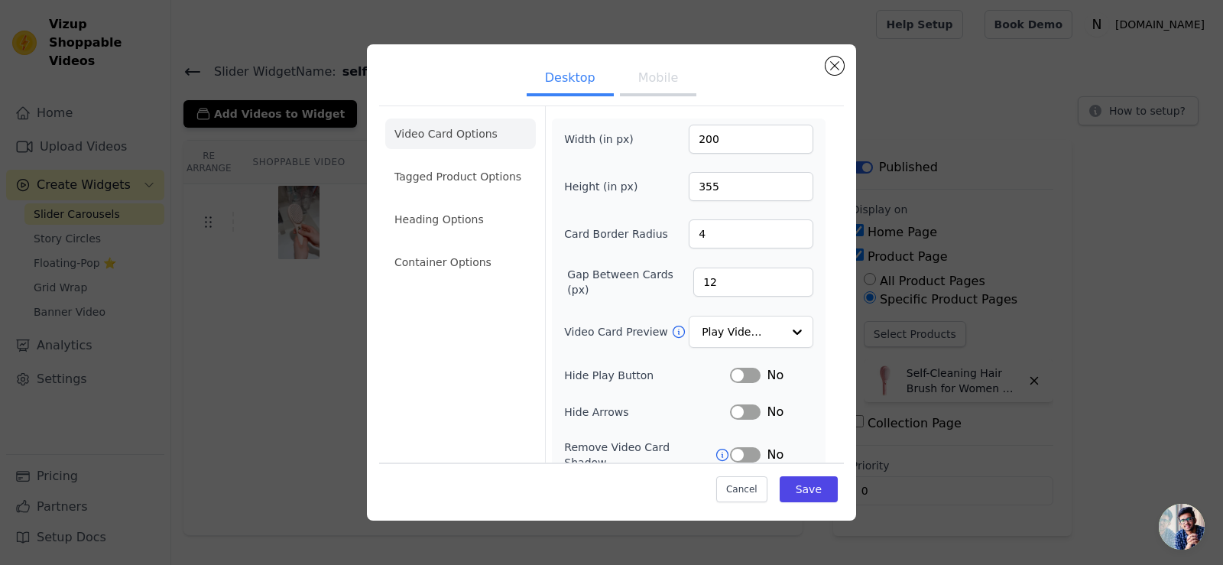
click at [647, 83] on button "Mobile" at bounding box center [658, 80] width 76 height 34
click at [586, 78] on button "Desktop" at bounding box center [570, 80] width 87 height 34
click at [457, 247] on li "Tagged Product Options" at bounding box center [460, 262] width 151 height 31
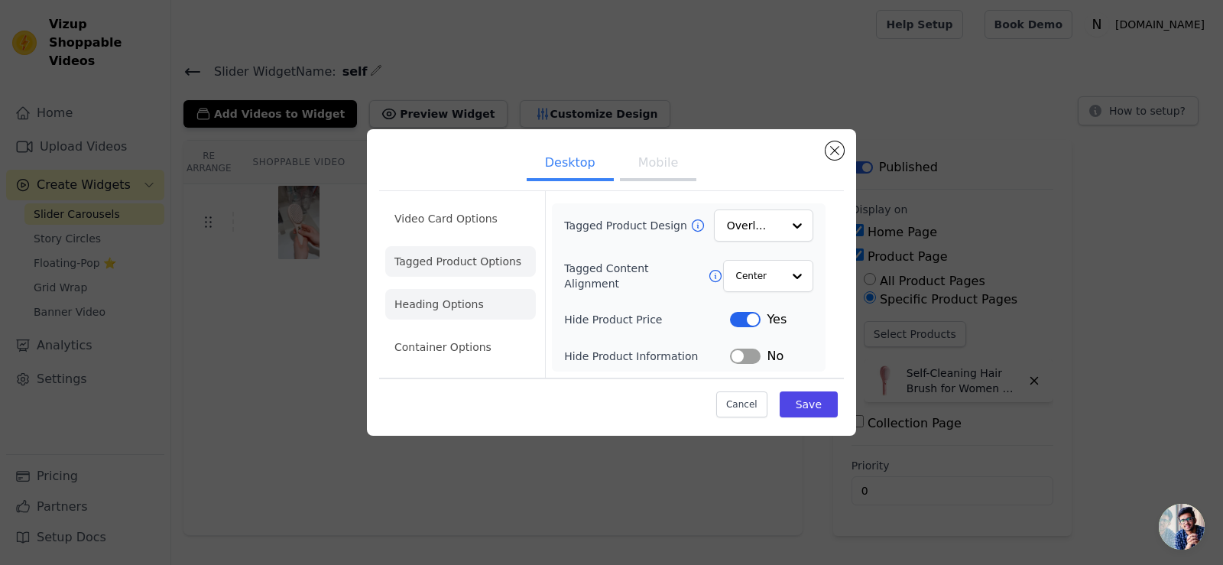
click at [452, 246] on li "Video Card Options" at bounding box center [460, 261] width 151 height 31
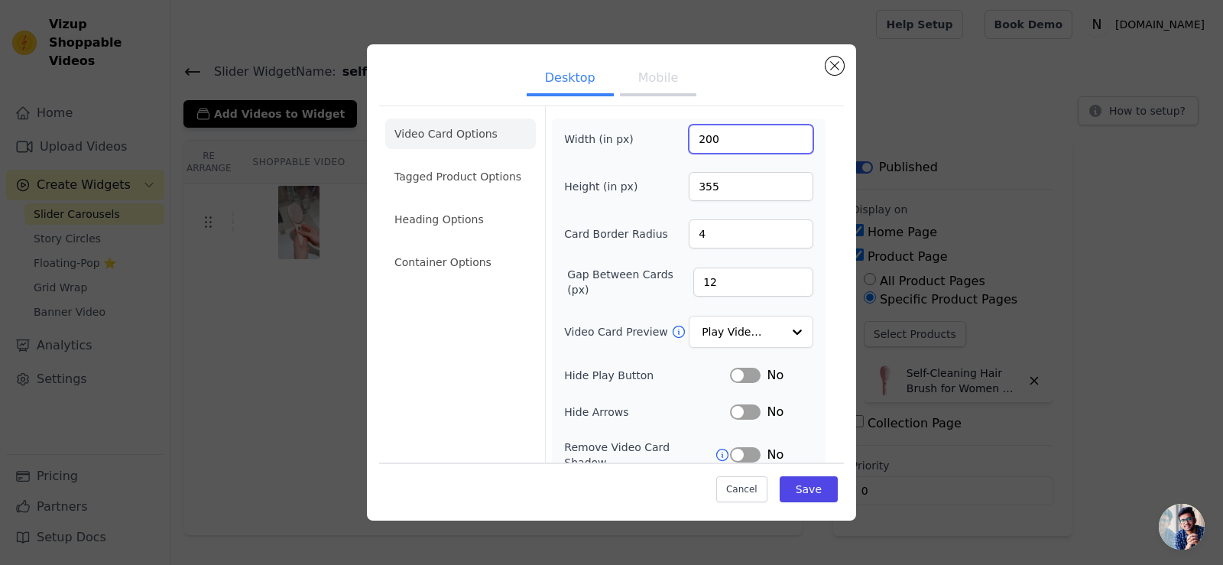
click at [732, 134] on input "200" at bounding box center [751, 139] width 125 height 29
click at [784, 333] on div at bounding box center [796, 332] width 31 height 31
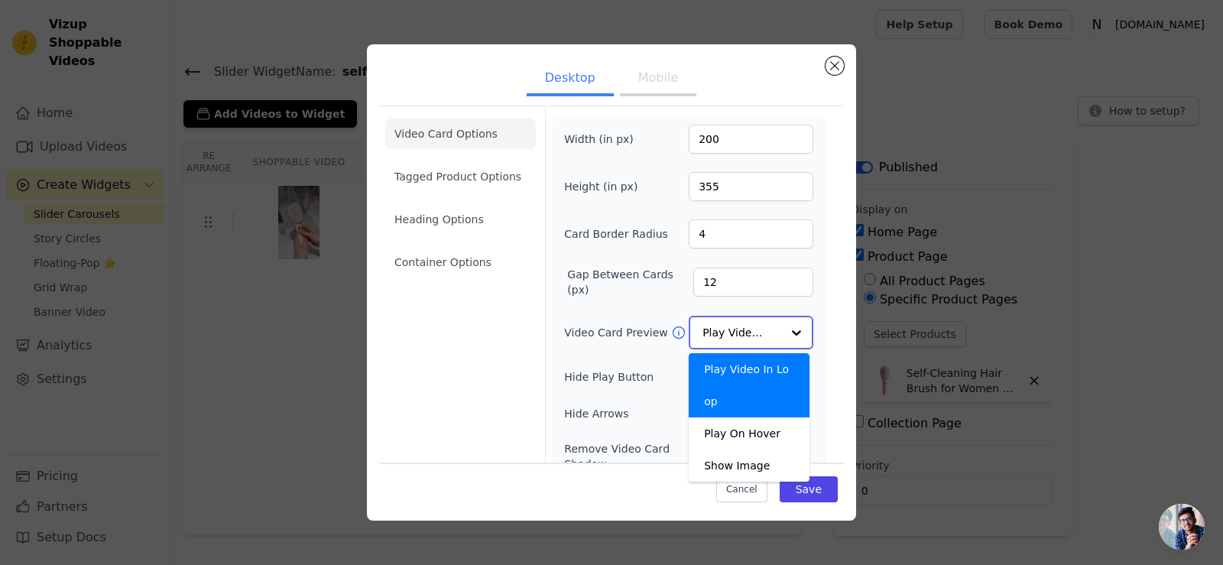
click at [781, 328] on div at bounding box center [796, 332] width 31 height 31
click at [803, 294] on div "Width (in px) 200 Height (in px) 355 Card Border Radius 4 Gap Between Cards (px…" at bounding box center [689, 352] width 274 height 468
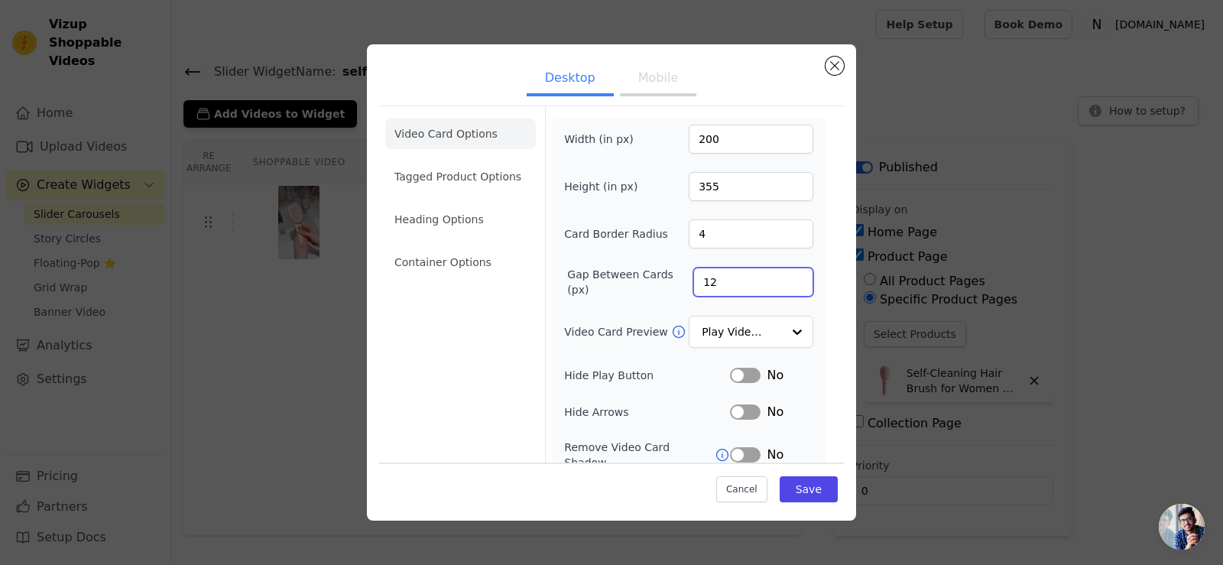
click at [711, 281] on input "12" at bounding box center [753, 282] width 120 height 29
click at [720, 229] on input "4" at bounding box center [751, 233] width 125 height 29
click at [695, 169] on div "Width (in px) 200 Height (in px) 355 Card Border Radius 4 Gap Between Cards (px…" at bounding box center [688, 353] width 249 height 456
click at [709, 181] on input "355" at bounding box center [751, 186] width 125 height 29
drag, startPoint x: 717, startPoint y: 191, endPoint x: 548, endPoint y: 187, distance: 169.0
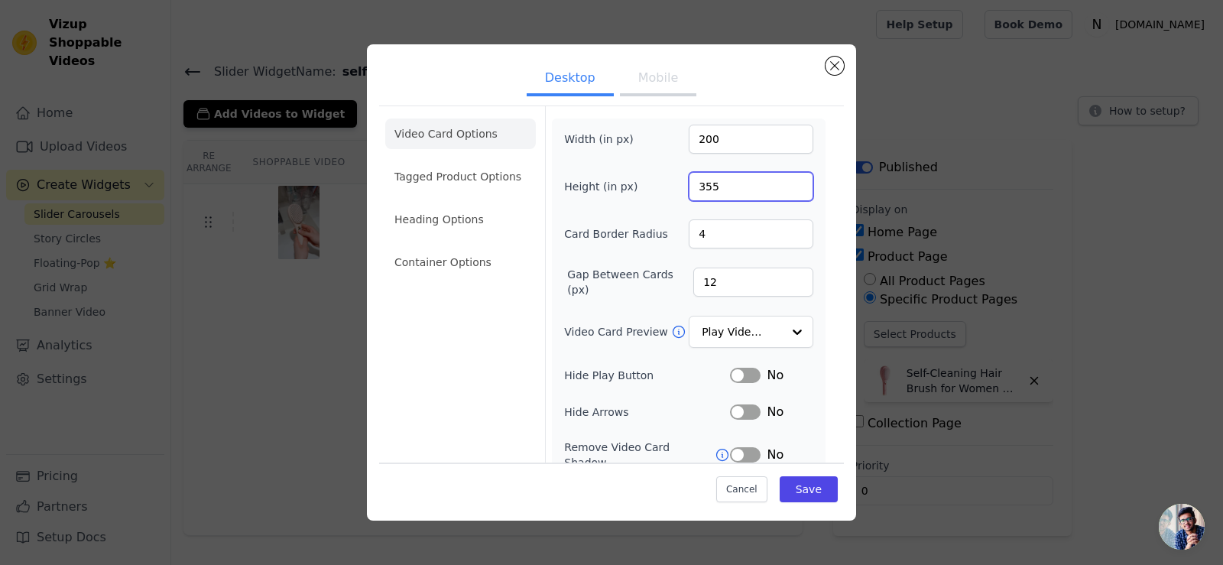
click at [568, 187] on div "Height (in px) 355" at bounding box center [688, 186] width 249 height 29
type input "4"
click at [735, 148] on input "200" at bounding box center [751, 139] width 125 height 29
click at [732, 177] on input "4" at bounding box center [751, 186] width 125 height 29
click at [708, 133] on input "2" at bounding box center [751, 139] width 125 height 29
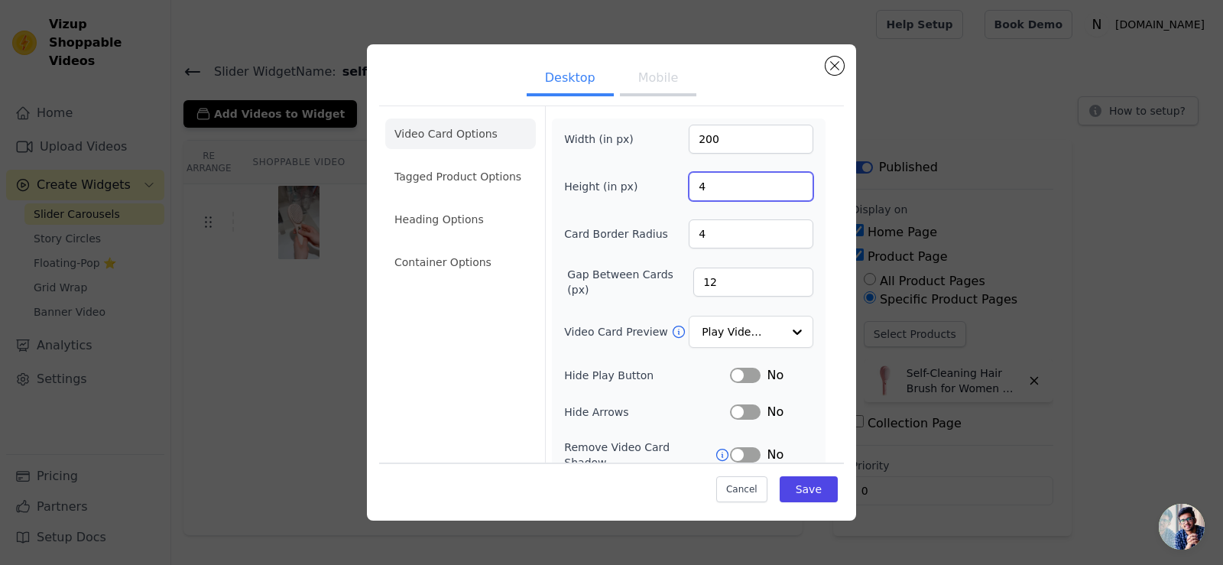
click at [711, 186] on input "4" at bounding box center [751, 186] width 125 height 29
click at [712, 136] on input "200" at bounding box center [751, 139] width 125 height 29
click at [716, 144] on input "270" at bounding box center [751, 139] width 125 height 29
click at [789, 144] on input "2" at bounding box center [751, 139] width 125 height 29
click at [788, 142] on input "2" at bounding box center [751, 139] width 125 height 29
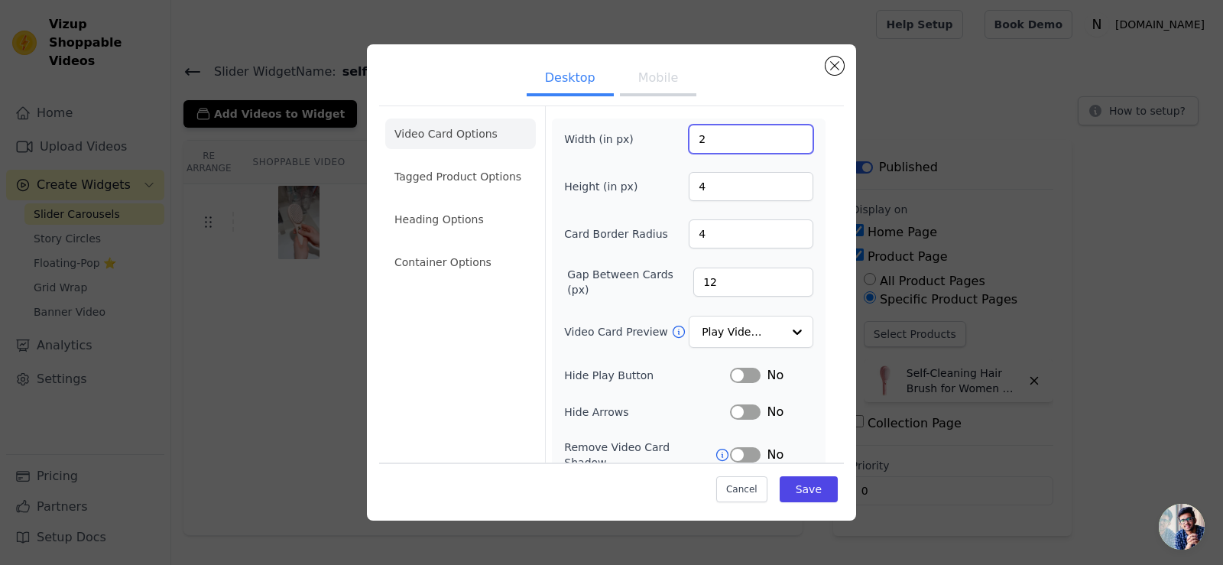
click at [788, 142] on input "2" at bounding box center [751, 139] width 125 height 29
type input "100"
click at [786, 137] on input "100" at bounding box center [751, 139] width 125 height 29
click at [723, 172] on input "4" at bounding box center [751, 186] width 125 height 29
drag, startPoint x: 783, startPoint y: 182, endPoint x: 790, endPoint y: 187, distance: 8.3
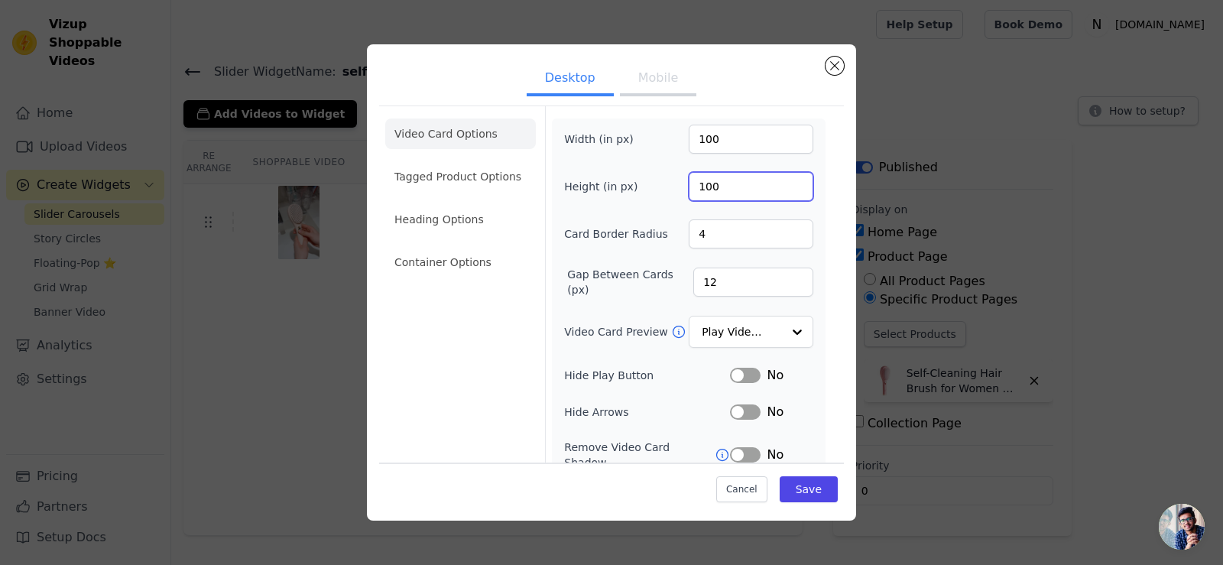
click at [784, 183] on input "100" at bounding box center [751, 186] width 125 height 29
click at [784, 180] on input "101" at bounding box center [751, 186] width 125 height 29
type input "100"
click at [785, 190] on input "100" at bounding box center [751, 186] width 125 height 29
click at [800, 485] on button "Save" at bounding box center [809, 489] width 58 height 26
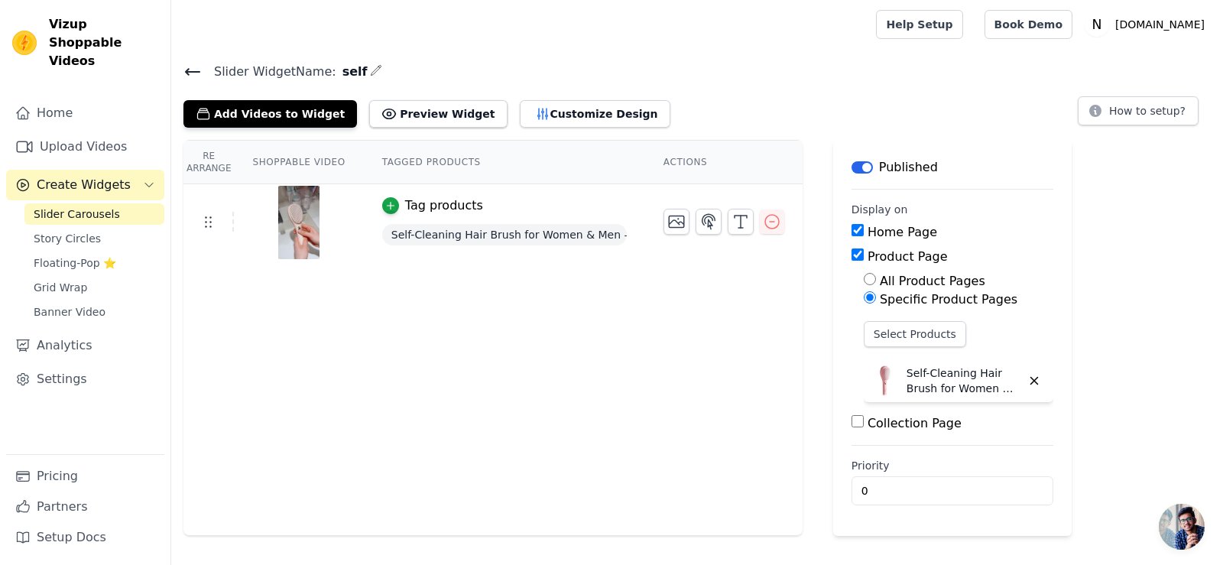
click at [539, 98] on div "Add Videos to Widget Preview Widget Customize Design" at bounding box center [432, 111] width 499 height 34
click at [537, 106] on button "Customize Design" at bounding box center [595, 114] width 151 height 28
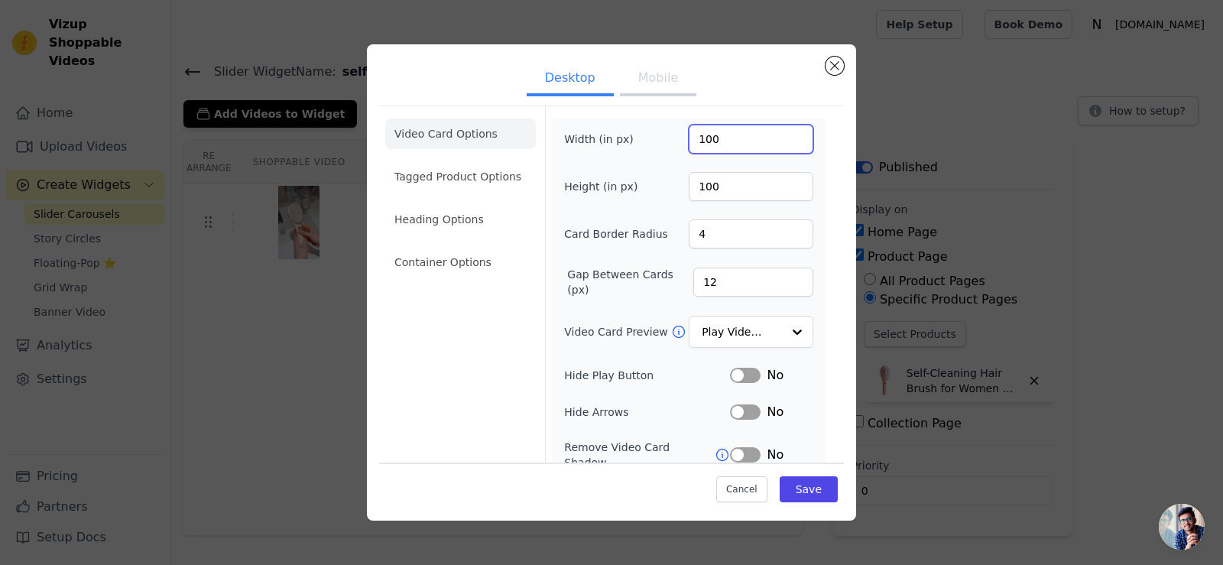
click at [718, 150] on input "100" at bounding box center [751, 139] width 125 height 29
type input "200"
click at [736, 187] on input "100" at bounding box center [751, 186] width 125 height 29
click at [667, 167] on div "Width (in px) 200 Height (in px) 100 Card Border Radius 4 Gap Between Cards (px…" at bounding box center [688, 353] width 249 height 456
click at [782, 183] on input "101" at bounding box center [751, 186] width 125 height 29
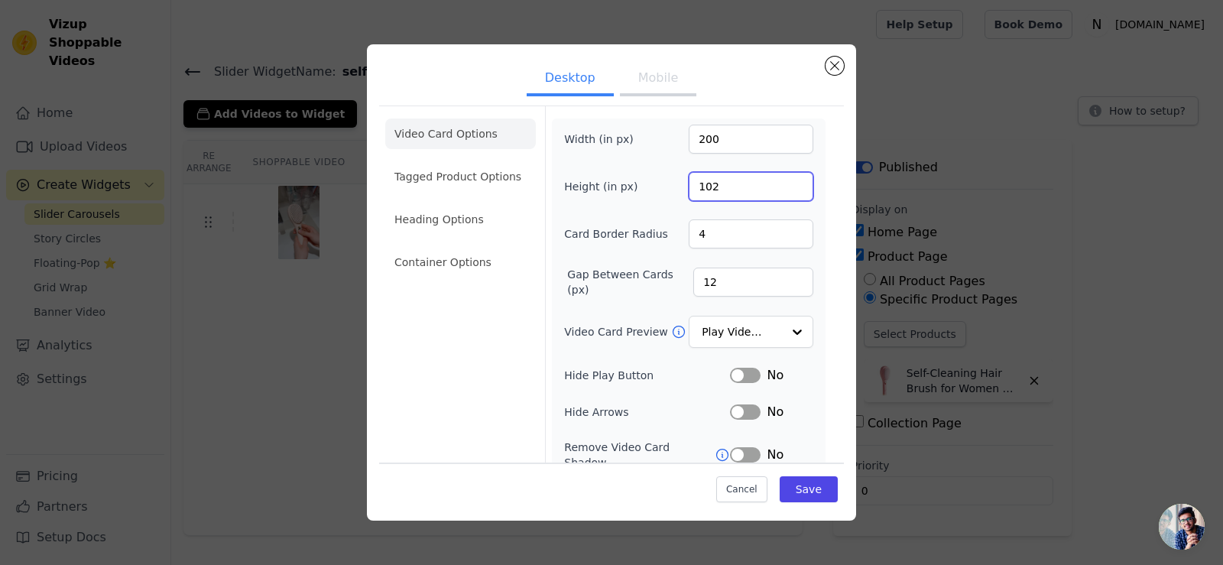
click at [782, 183] on input "102" at bounding box center [751, 186] width 125 height 29
click at [782, 183] on input "103" at bounding box center [751, 186] width 125 height 29
click at [782, 183] on input "104" at bounding box center [751, 186] width 125 height 29
click at [782, 183] on input "105" at bounding box center [751, 186] width 125 height 29
click at [782, 183] on input "106" at bounding box center [751, 186] width 125 height 29
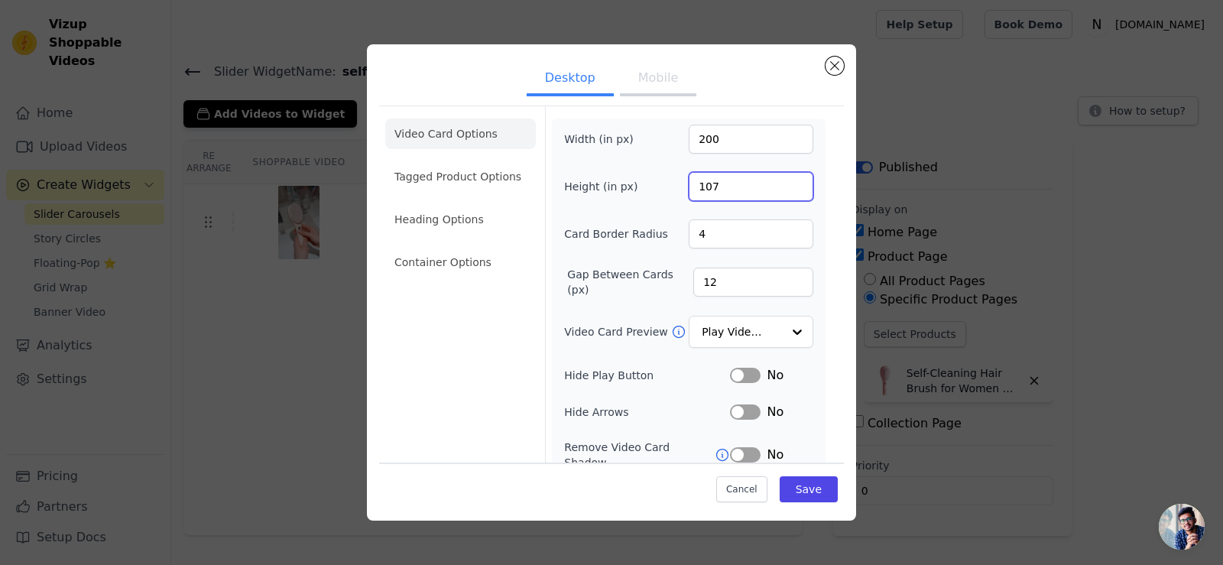
click at [782, 183] on input "107" at bounding box center [751, 186] width 125 height 29
type input "157"
click at [782, 182] on input "157" at bounding box center [751, 186] width 125 height 29
click at [800, 488] on button "Save" at bounding box center [809, 489] width 58 height 26
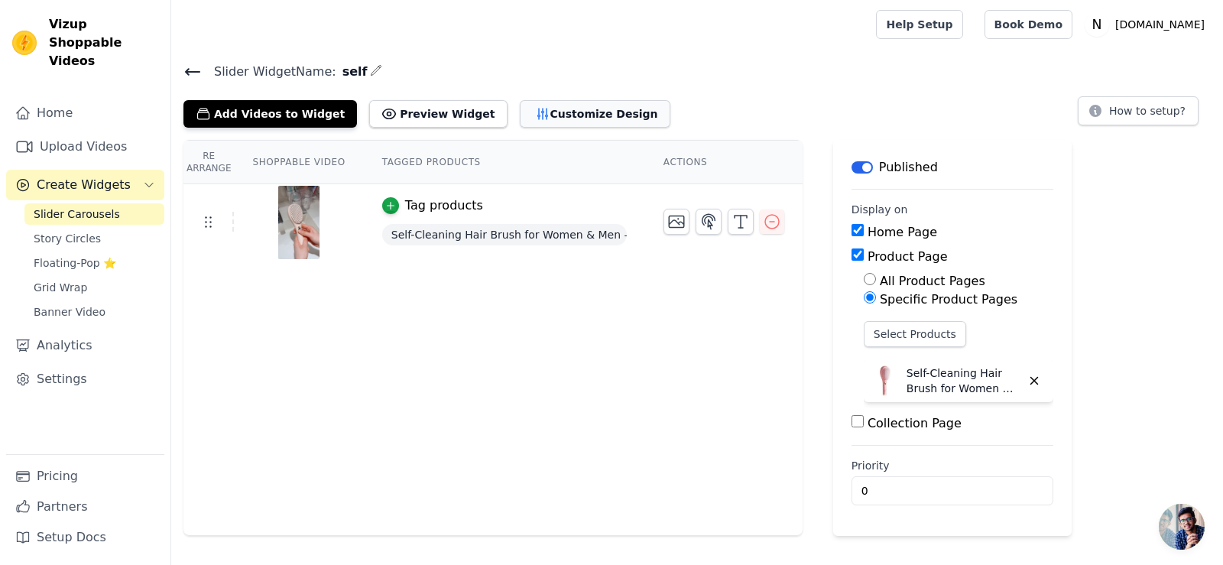
click at [583, 126] on button "Customize Design" at bounding box center [595, 114] width 151 height 28
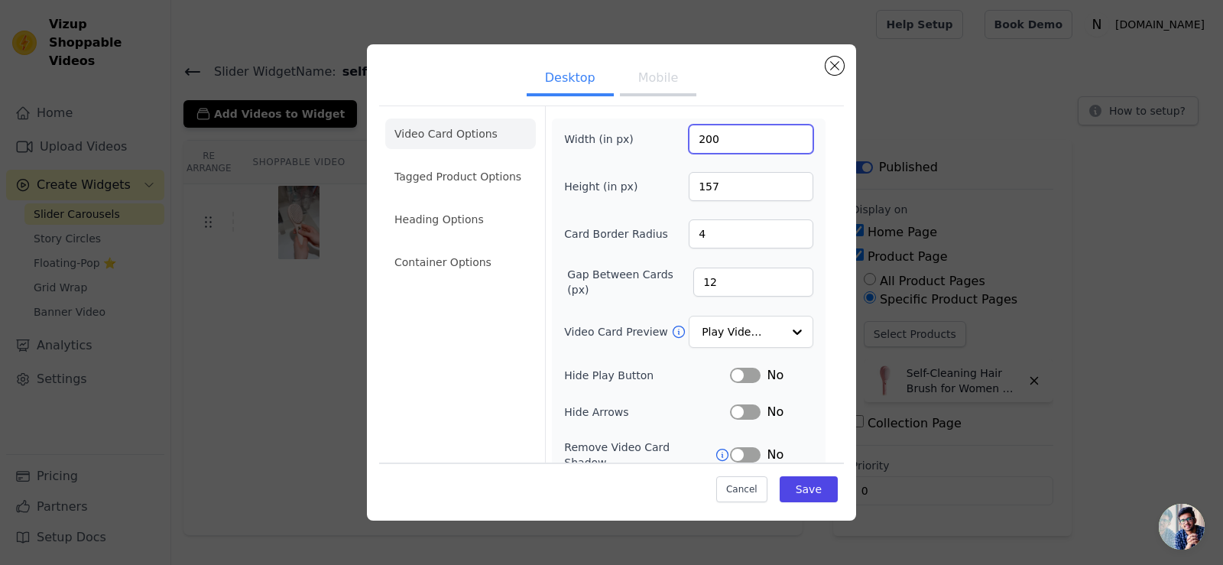
click at [727, 141] on input "200" at bounding box center [751, 139] width 125 height 29
drag, startPoint x: 727, startPoint y: 141, endPoint x: 472, endPoint y: 141, distance: 254.6
click at [485, 141] on div "Video Card Options Tagged Product Options Heading Options Container Options Wid…" at bounding box center [611, 348] width 465 height 487
type input "100"
click at [757, 190] on input "157" at bounding box center [751, 186] width 125 height 29
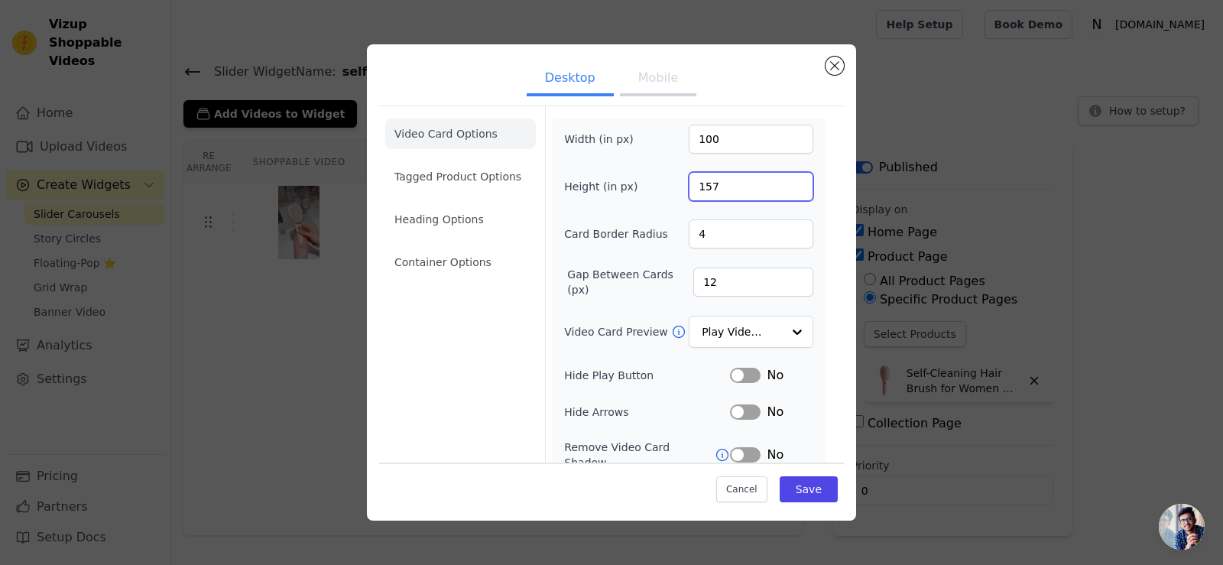
drag, startPoint x: 763, startPoint y: 188, endPoint x: 561, endPoint y: 188, distance: 201.8
click at [564, 188] on div "Height (in px) 157" at bounding box center [688, 186] width 249 height 29
type input "300"
click at [815, 303] on form "Width (in px) 100 Height (in px) 300 Card Border Radius 4 Gap Between Cards (px…" at bounding box center [688, 349] width 287 height 486
click at [797, 495] on button "Save" at bounding box center [809, 489] width 58 height 26
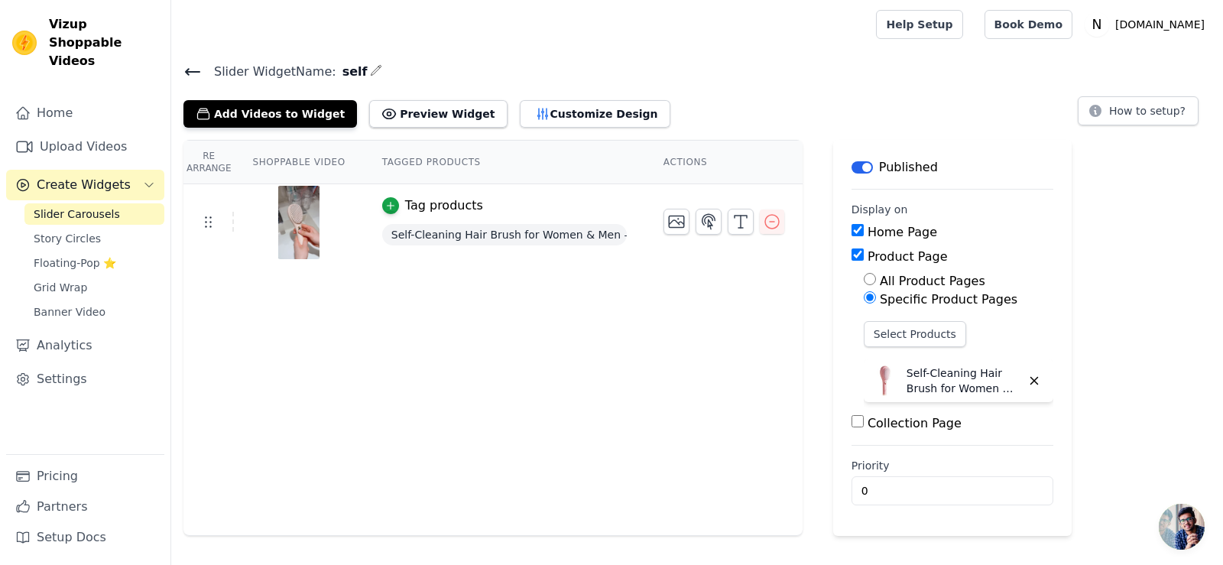
click at [605, 130] on div "Slider Widget Name: self Add Videos to Widget Preview Widget Customize Design H…" at bounding box center [697, 298] width 1052 height 475
click at [590, 122] on button "Customize Design" at bounding box center [595, 114] width 151 height 28
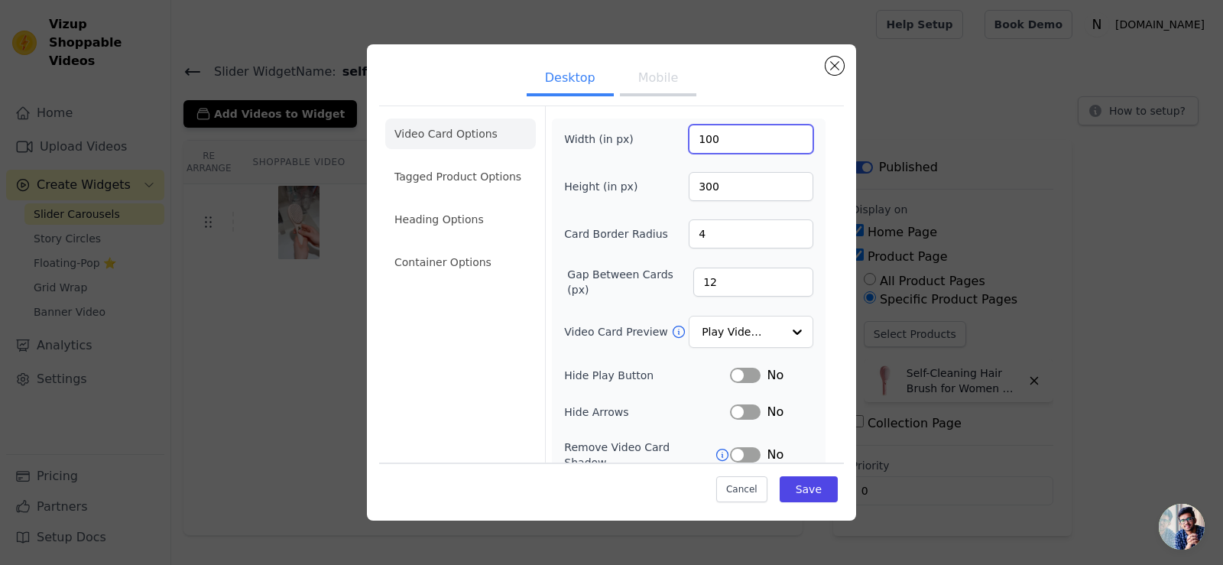
click at [725, 141] on input "100" at bounding box center [751, 139] width 125 height 29
type input "200"
click at [813, 132] on div "Width (in px) 200 Height (in px) 300 Card Border Radius 4 Gap Between Cards (px…" at bounding box center [689, 352] width 274 height 468
click at [797, 478] on button "Save" at bounding box center [809, 489] width 58 height 26
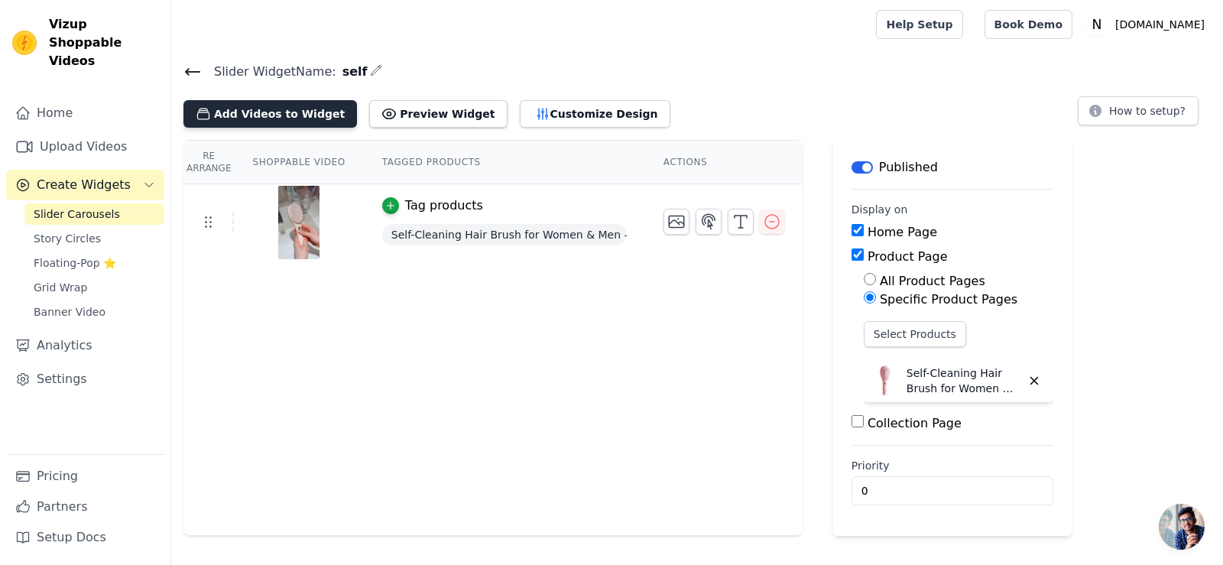
click at [307, 107] on button "Add Videos to Widget" at bounding box center [270, 114] width 174 height 28
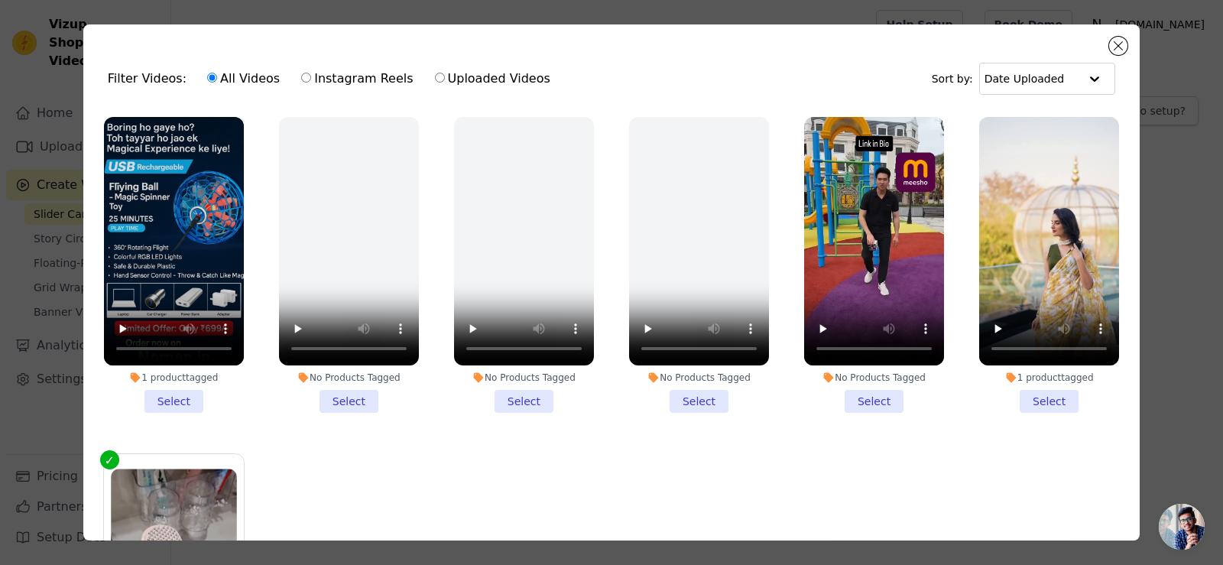
click at [159, 395] on li "1 product tagged Select" at bounding box center [174, 265] width 140 height 296
click at [0, 0] on input "1 product tagged Select" at bounding box center [0, 0] width 0 height 0
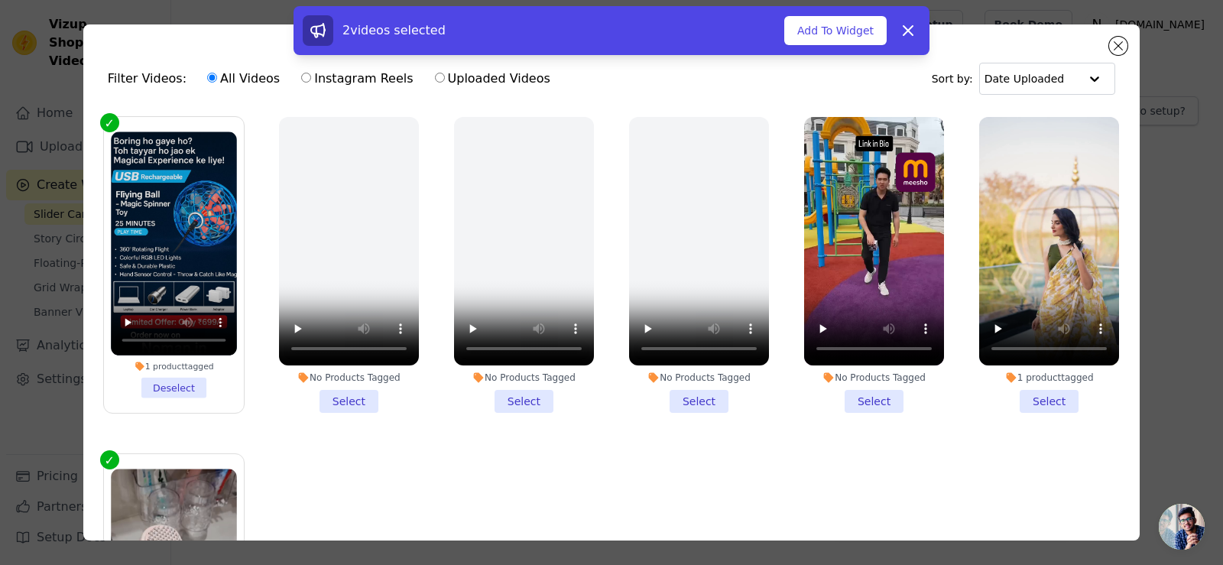
click at [1042, 393] on li "1 product tagged Select" at bounding box center [1049, 265] width 140 height 296
click at [0, 0] on input "1 product tagged Select" at bounding box center [0, 0] width 0 height 0
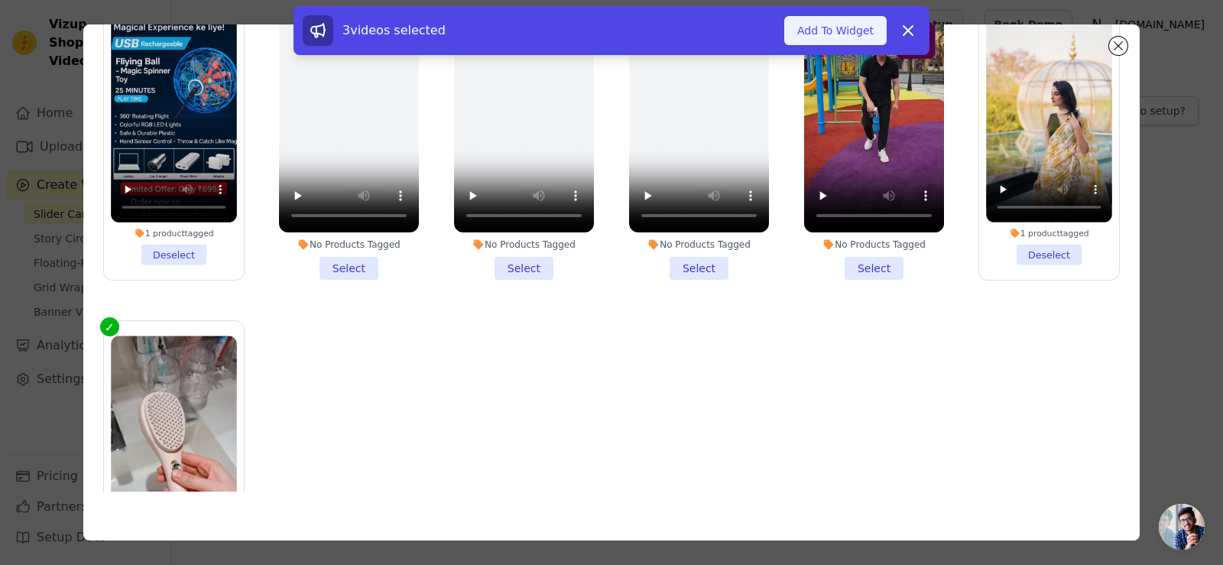
click at [838, 32] on button "Add To Widget" at bounding box center [835, 30] width 102 height 29
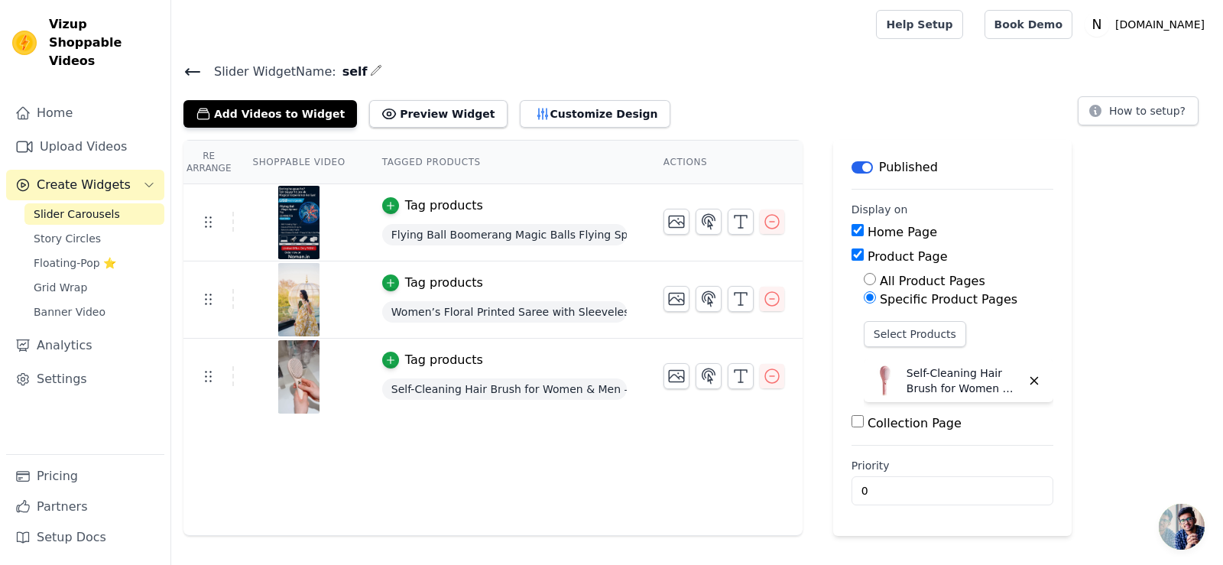
click at [485, 213] on div "Tag products" at bounding box center [504, 205] width 245 height 18
click at [501, 276] on div "Tag products" at bounding box center [504, 283] width 245 height 18
click at [502, 365] on div "Tag products" at bounding box center [504, 360] width 245 height 18
click at [570, 121] on button "Customize Design" at bounding box center [595, 114] width 151 height 28
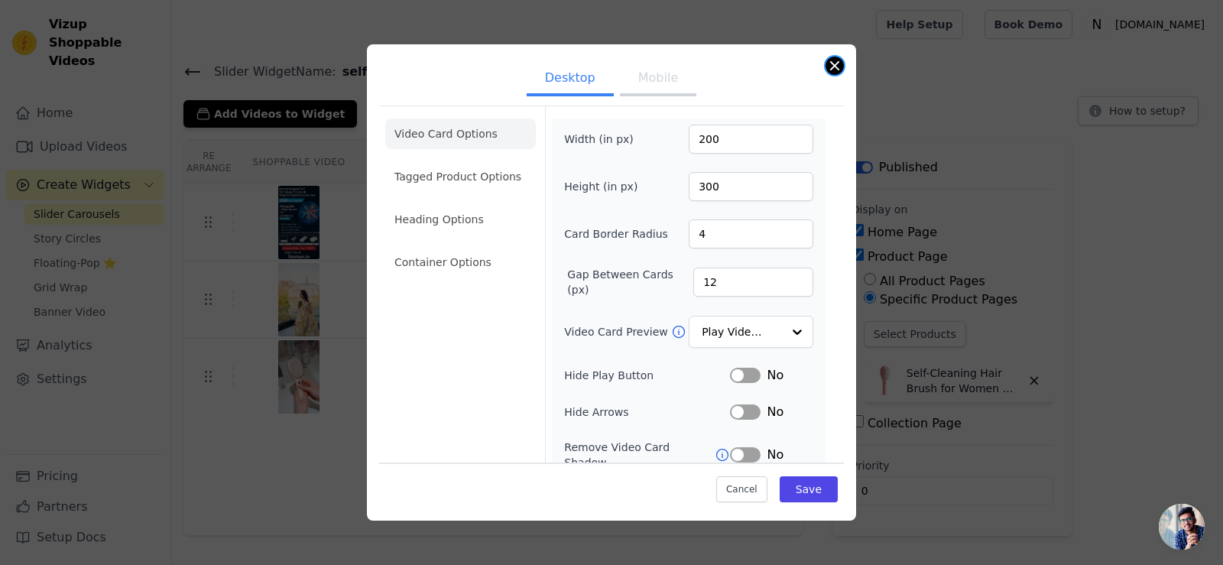
click at [838, 68] on button "Close modal" at bounding box center [835, 66] width 18 height 18
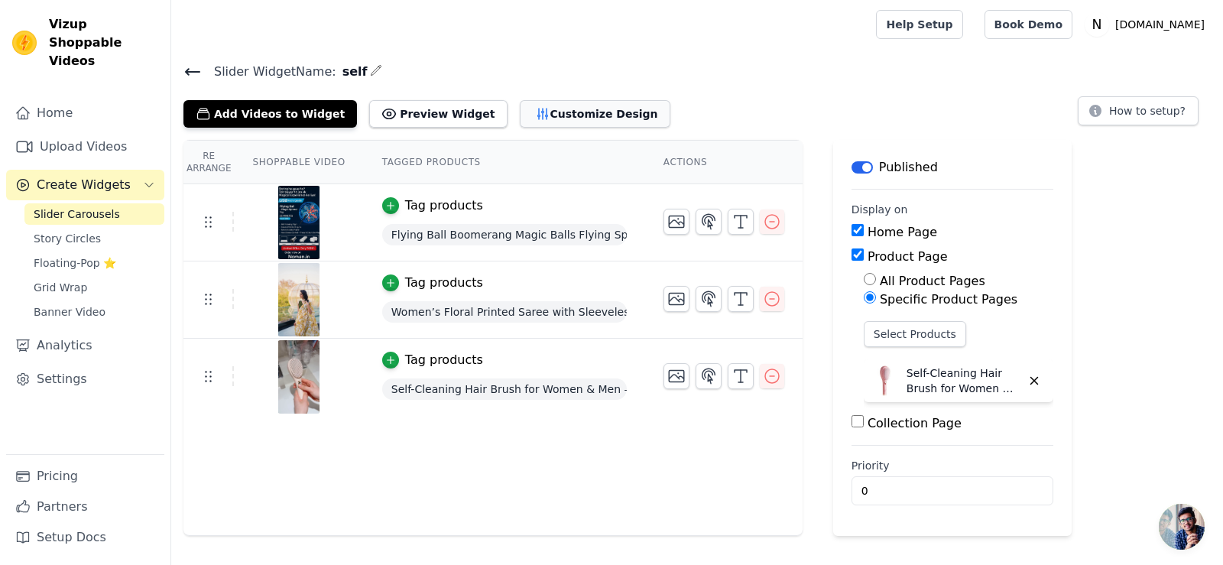
click at [585, 115] on button "Customize Design" at bounding box center [595, 114] width 151 height 28
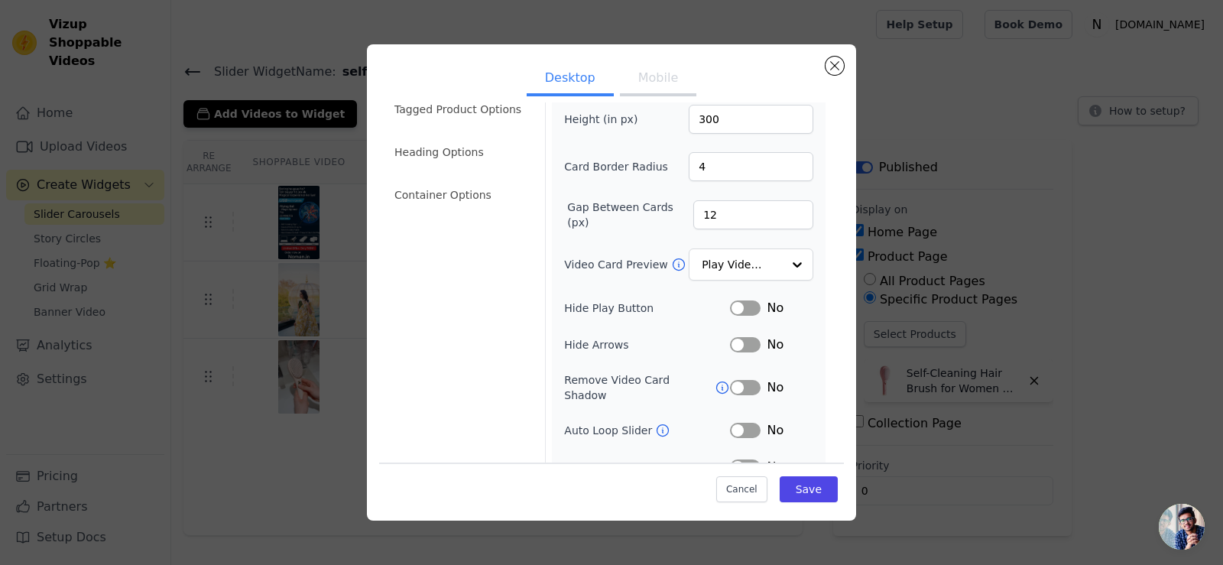
scroll to position [116, 0]
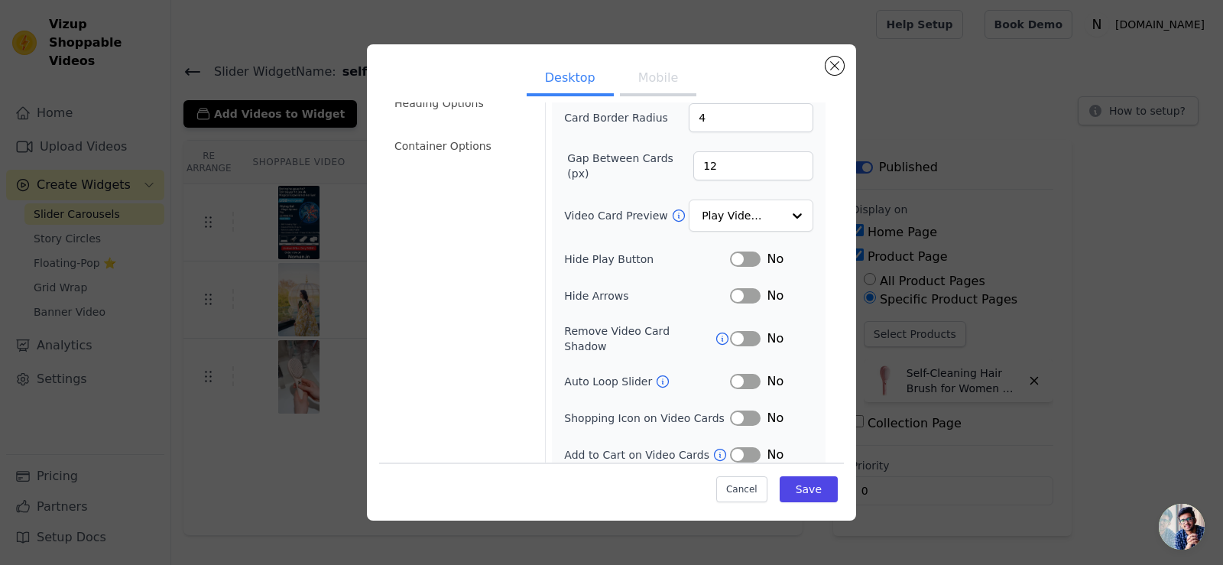
click at [742, 447] on button "Label" at bounding box center [745, 454] width 31 height 15
click at [787, 484] on button "Save" at bounding box center [809, 489] width 58 height 26
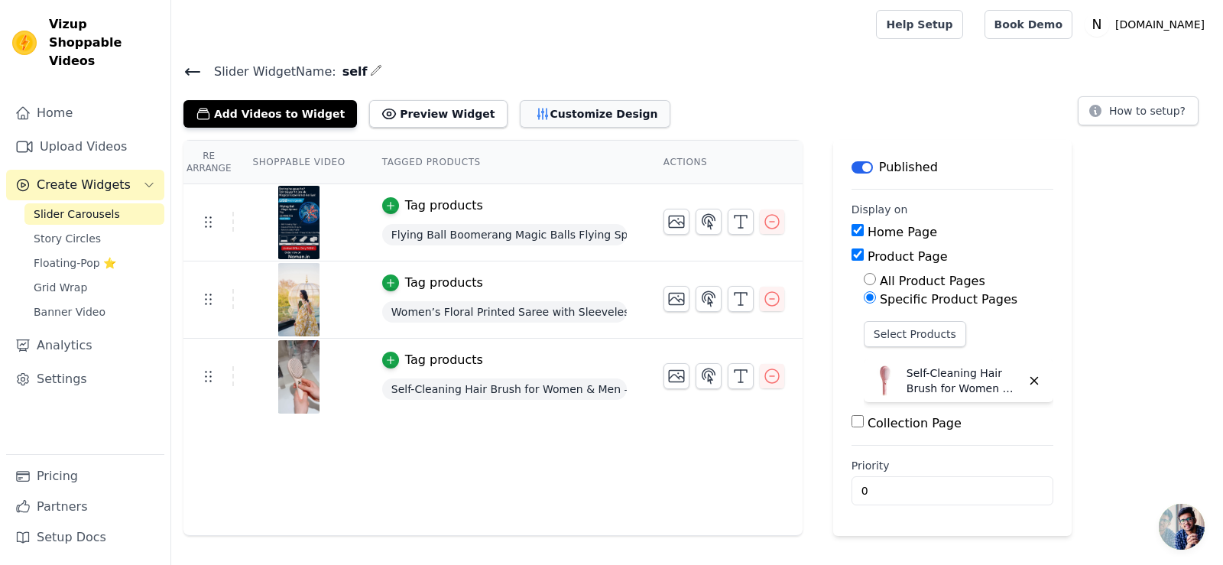
click at [576, 115] on button "Customize Design" at bounding box center [595, 114] width 151 height 28
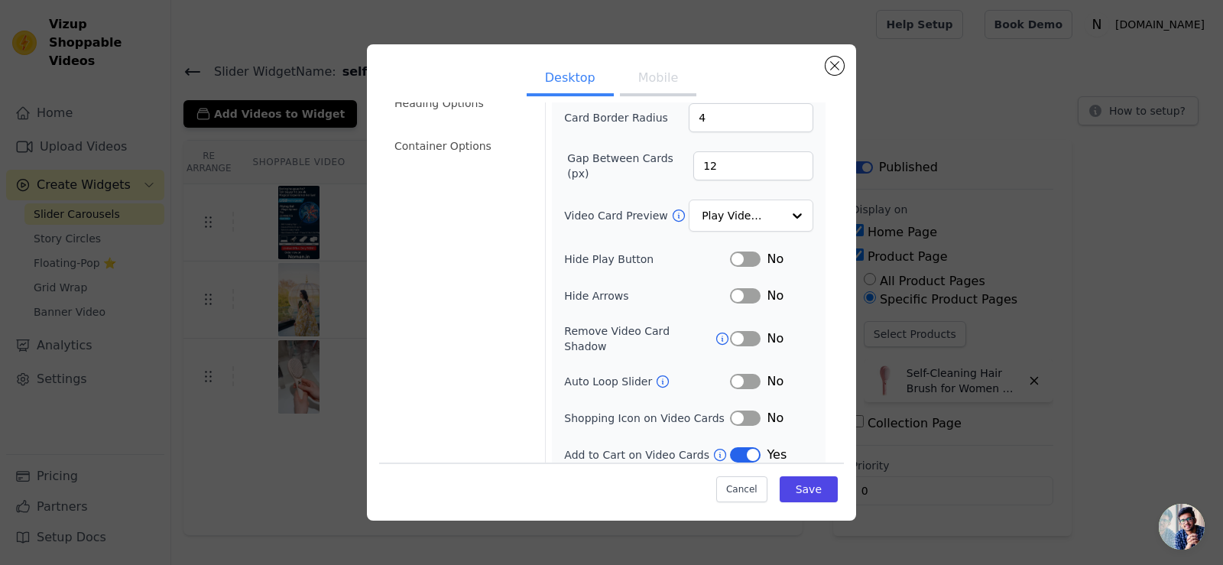
click at [733, 374] on button "Label" at bounding box center [745, 381] width 31 height 15
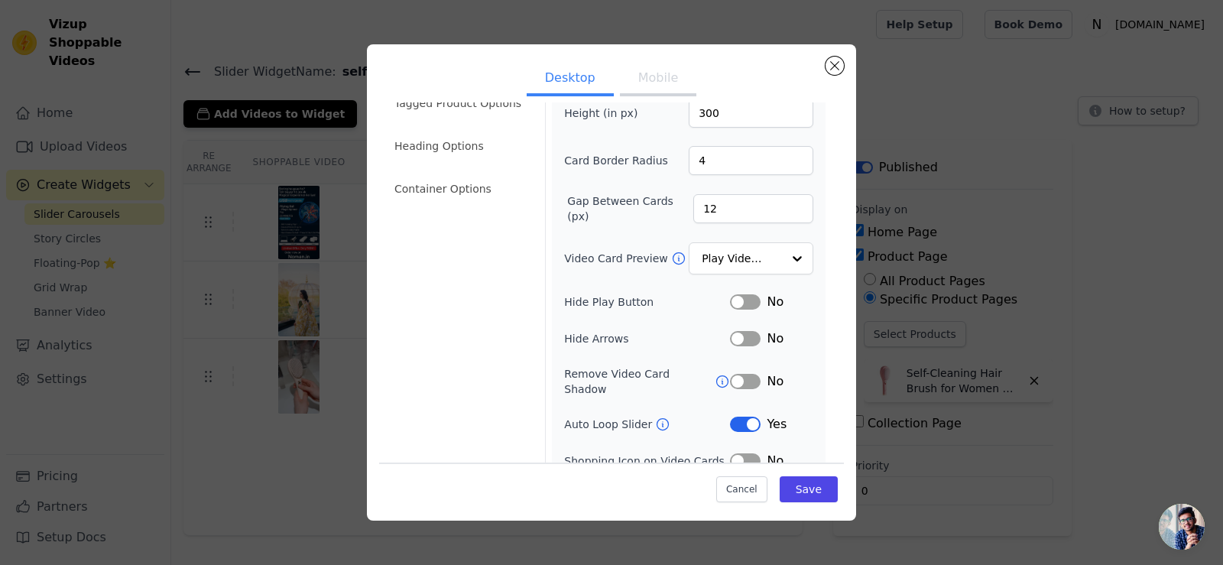
scroll to position [0, 0]
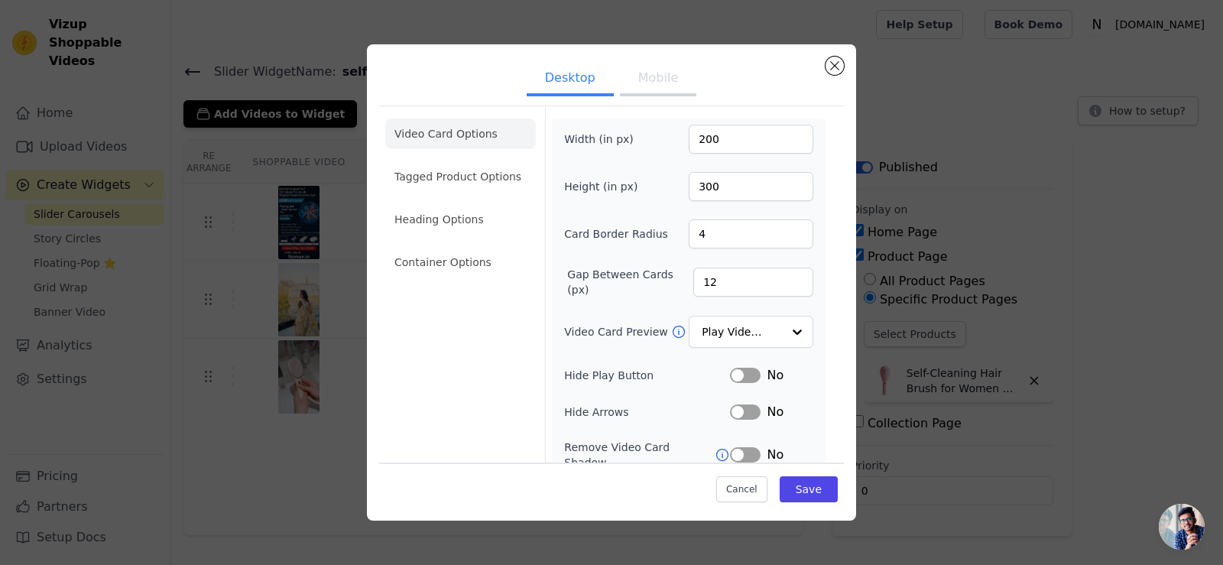
click at [463, 247] on li "Tagged Product Options" at bounding box center [460, 262] width 151 height 31
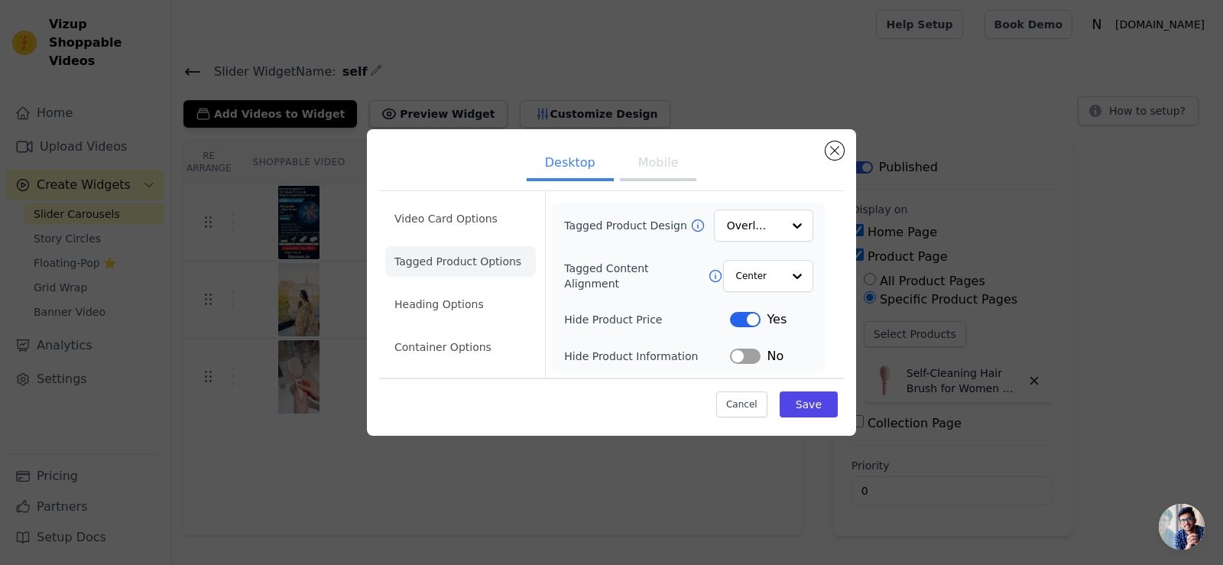
click at [638, 174] on button "Mobile" at bounding box center [658, 165] width 76 height 34
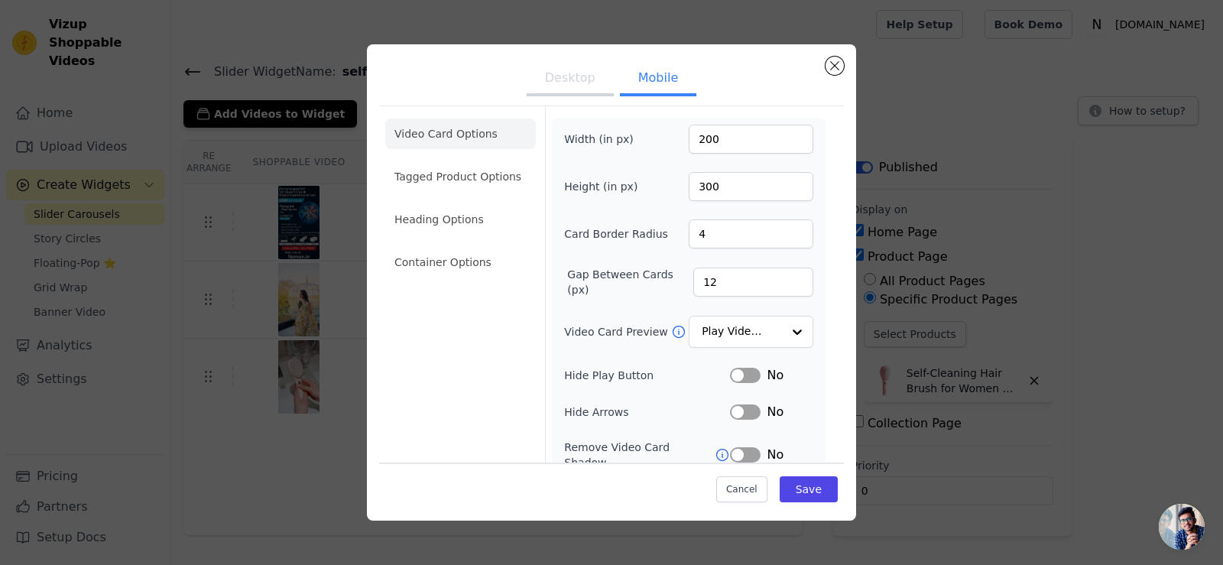
click at [592, 70] on button "Desktop" at bounding box center [570, 80] width 87 height 34
click at [444, 138] on li "Video Card Options" at bounding box center [460, 133] width 151 height 31
click at [453, 247] on li "Tagged Product Options" at bounding box center [460, 262] width 151 height 31
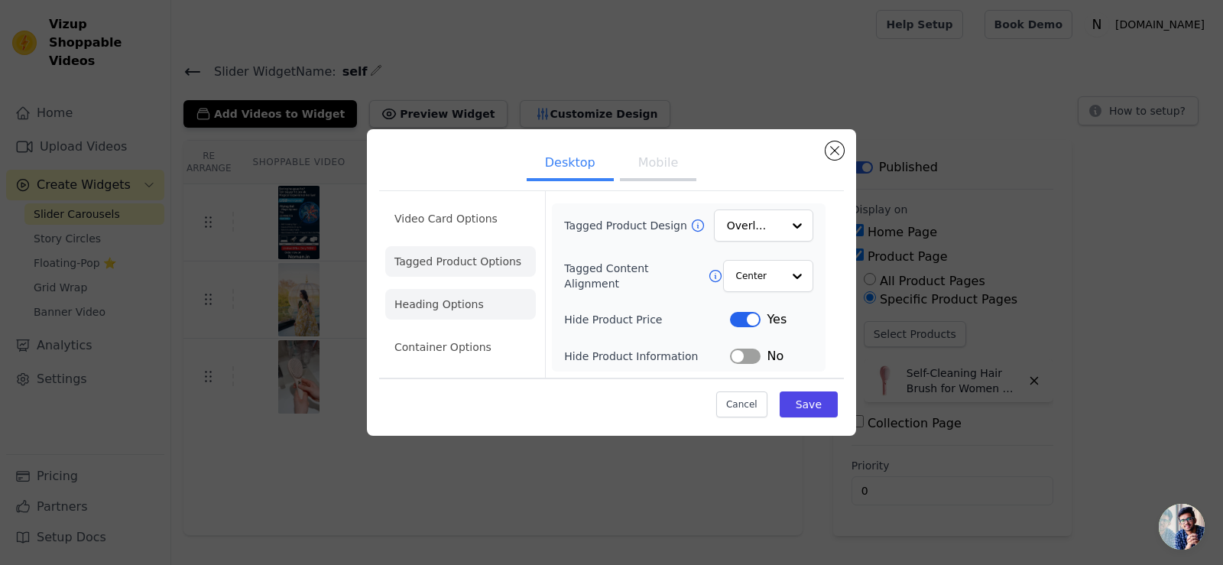
click at [436, 308] on li "Heading Options" at bounding box center [460, 304] width 151 height 31
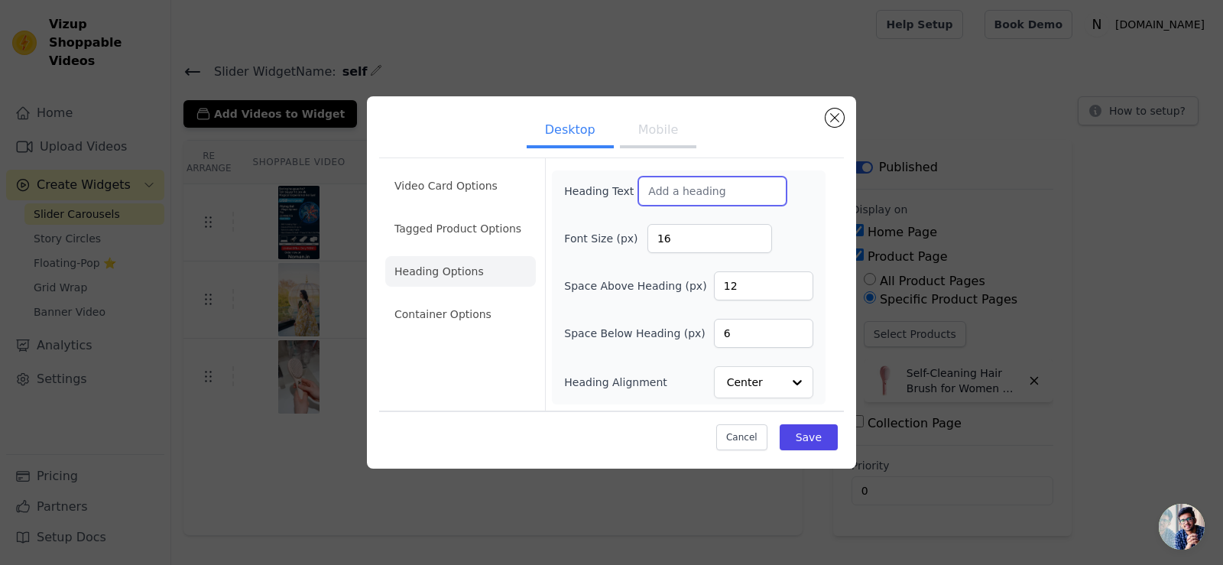
click at [708, 187] on input "Heading Text" at bounding box center [712, 191] width 148 height 29
click at [698, 194] on input "Heading Text" at bounding box center [712, 191] width 148 height 29
click at [436, 299] on li "Tagged Product Options" at bounding box center [460, 314] width 151 height 31
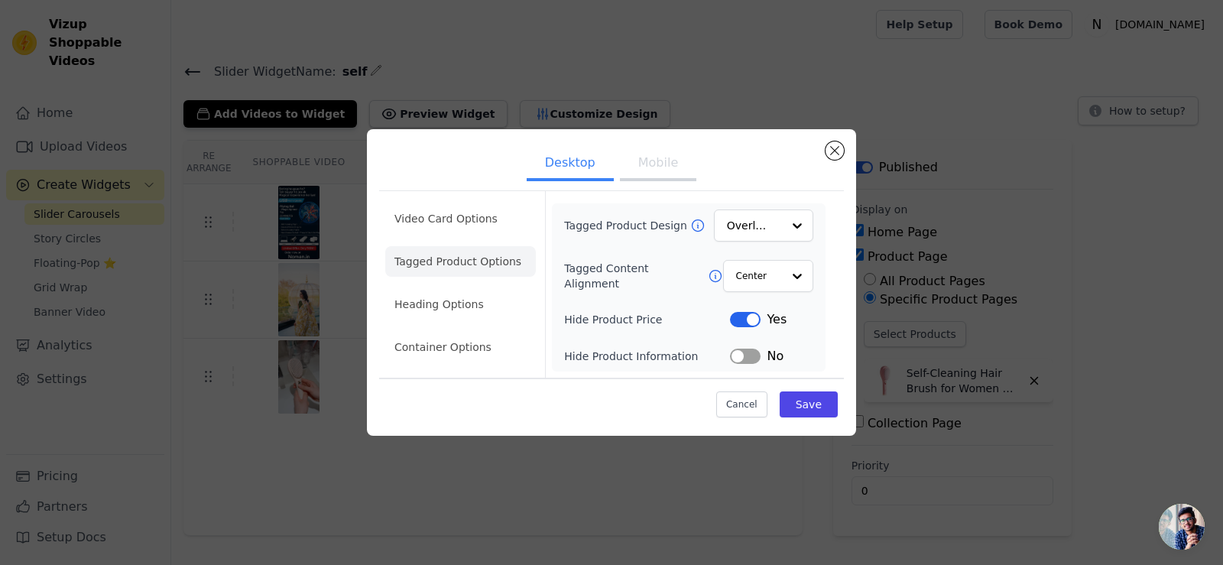
click at [436, 269] on li "Tagged Product Options" at bounding box center [460, 261] width 151 height 31
click at [427, 310] on li "Heading Options" at bounding box center [460, 304] width 151 height 31
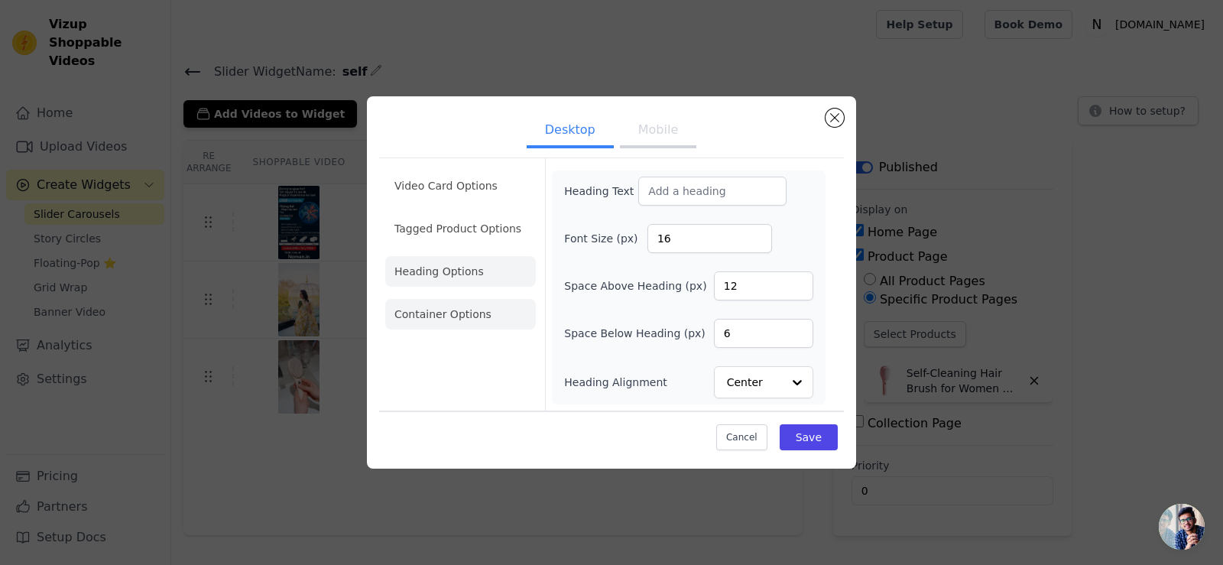
click at [438, 307] on li "Container Options" at bounding box center [460, 314] width 151 height 31
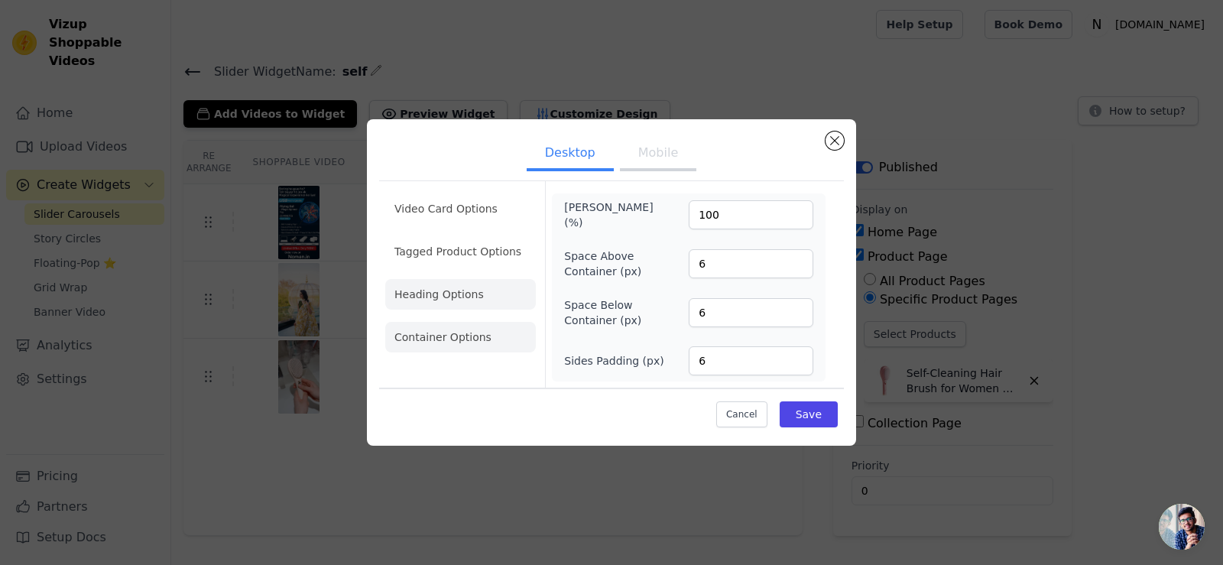
click at [444, 292] on li "Heading Options" at bounding box center [460, 294] width 151 height 31
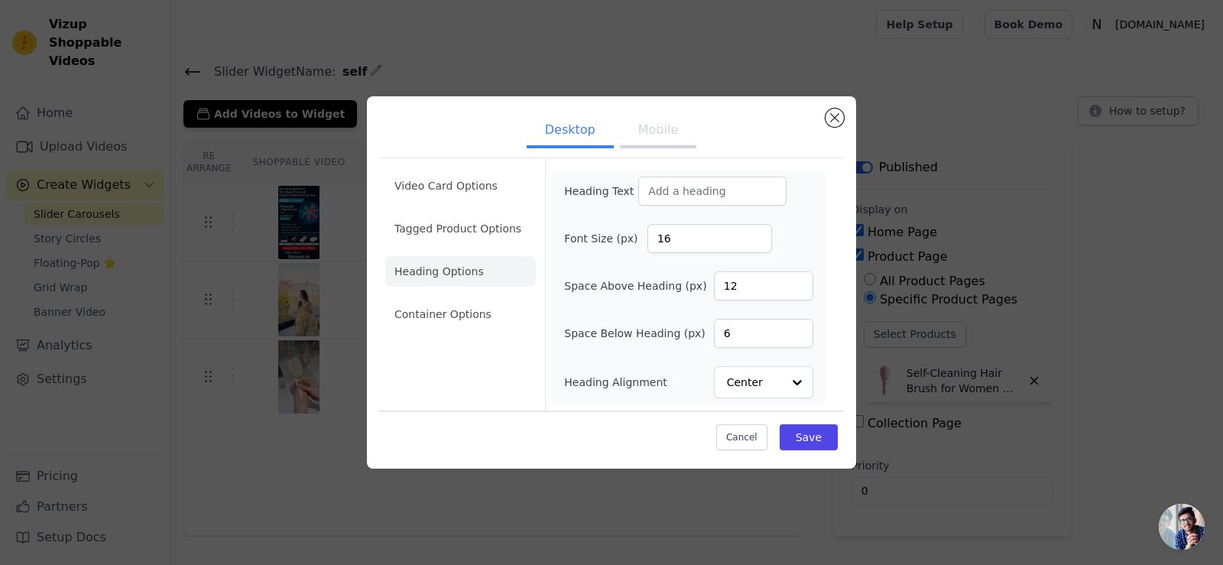
click at [446, 256] on li "Heading Options" at bounding box center [460, 271] width 151 height 31
click at [456, 299] on li "Tagged Product Options" at bounding box center [460, 314] width 151 height 31
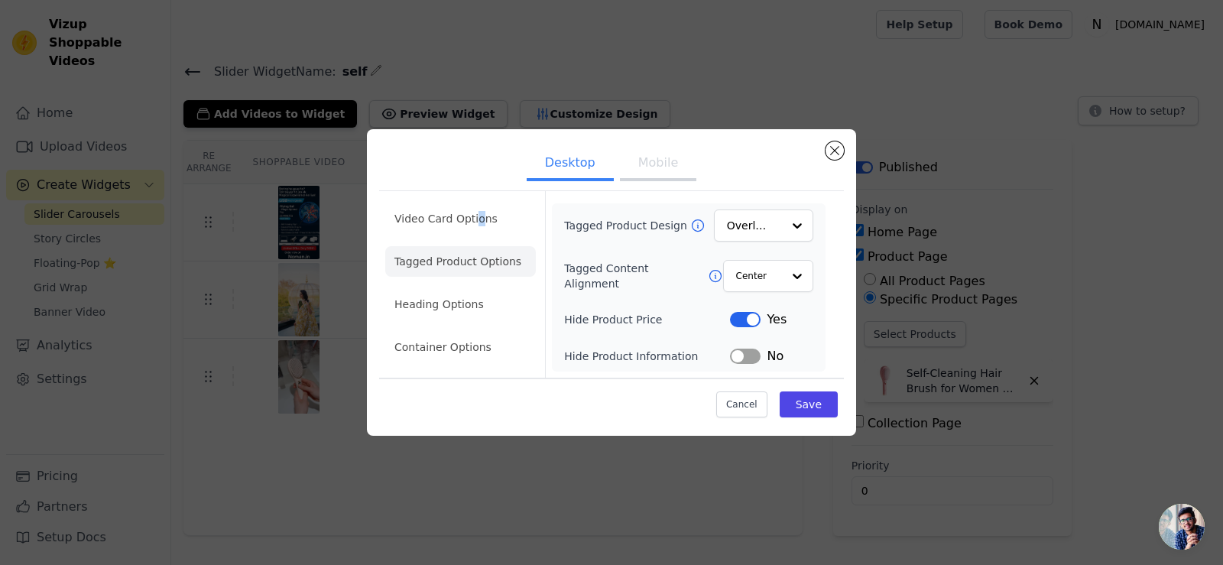
click at [476, 189] on div "Video Card Options Tagged Product Options Heading Options Container Options Tag…" at bounding box center [611, 305] width 465 height 236
click at [464, 246] on li "Video Card Options" at bounding box center [460, 261] width 151 height 31
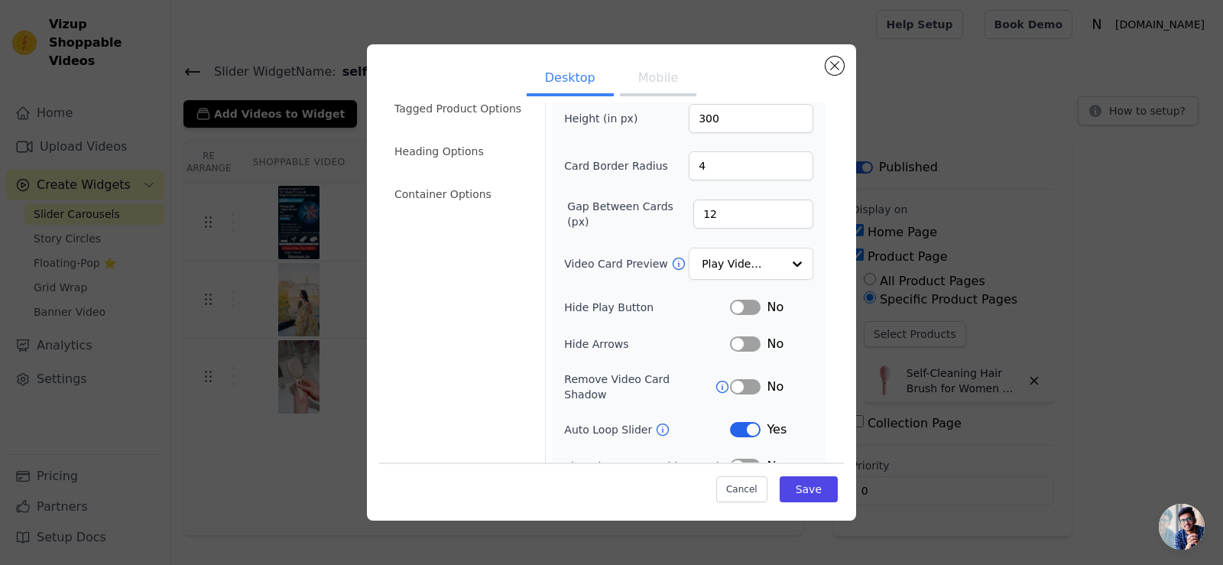
scroll to position [116, 0]
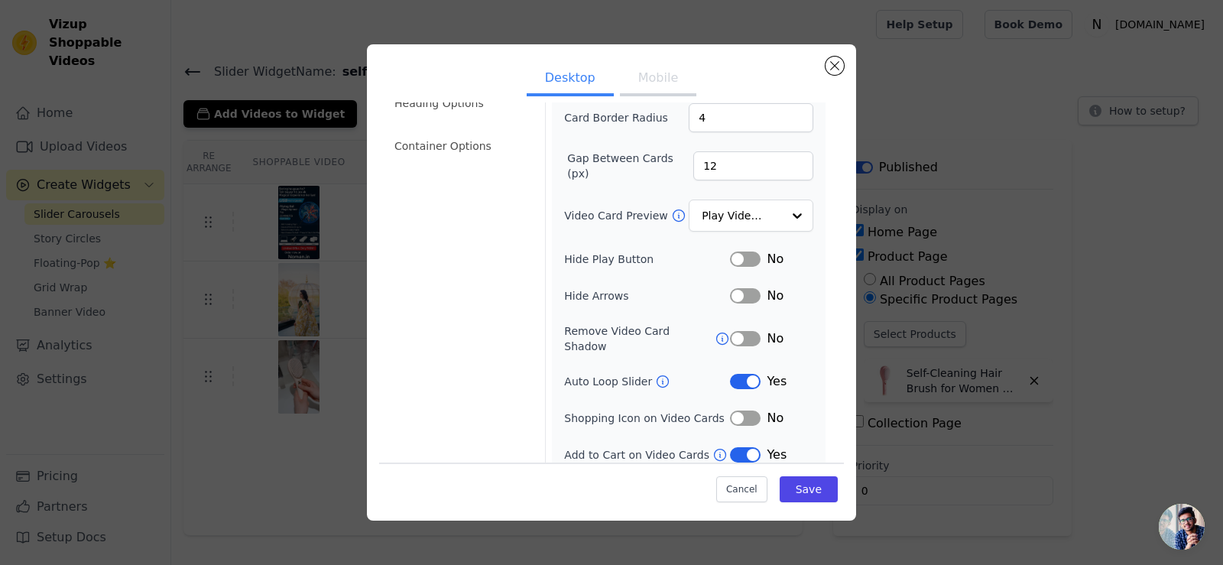
click at [733, 411] on button "Label" at bounding box center [745, 418] width 31 height 15
click at [813, 493] on button "Save" at bounding box center [809, 489] width 58 height 26
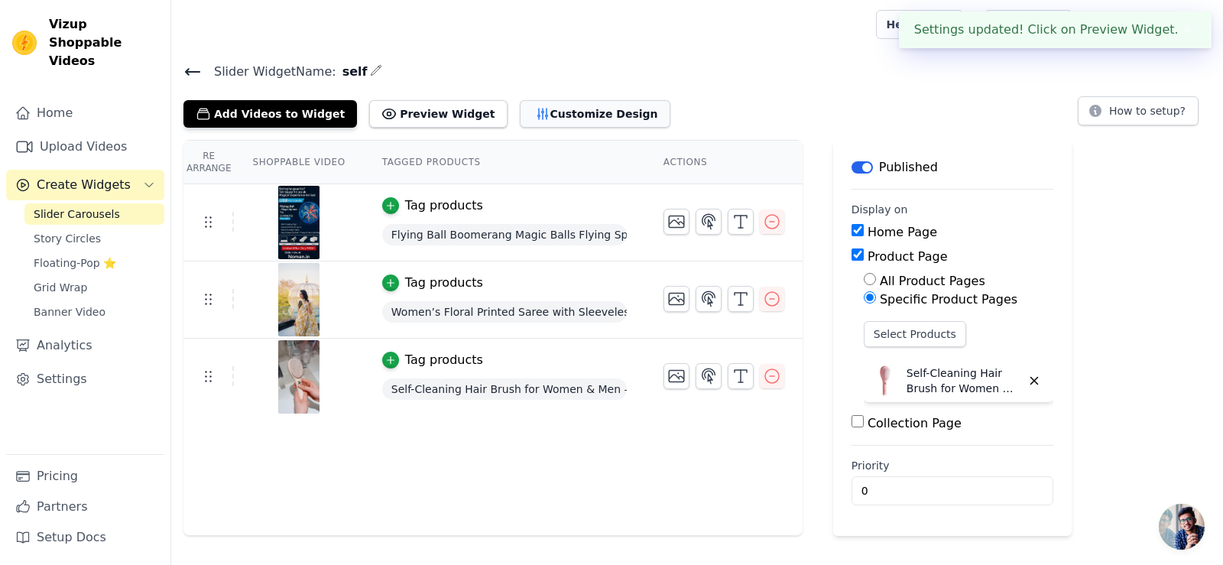
click at [544, 114] on button "Customize Design" at bounding box center [595, 114] width 151 height 28
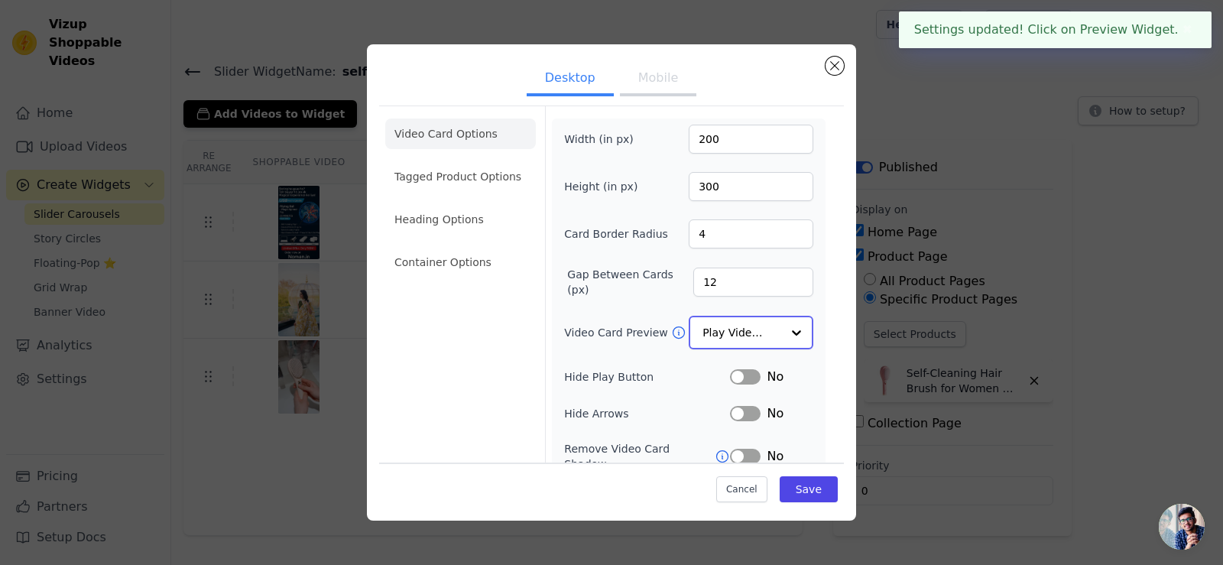
click at [717, 319] on input "Video Card Preview" at bounding box center [742, 332] width 79 height 31
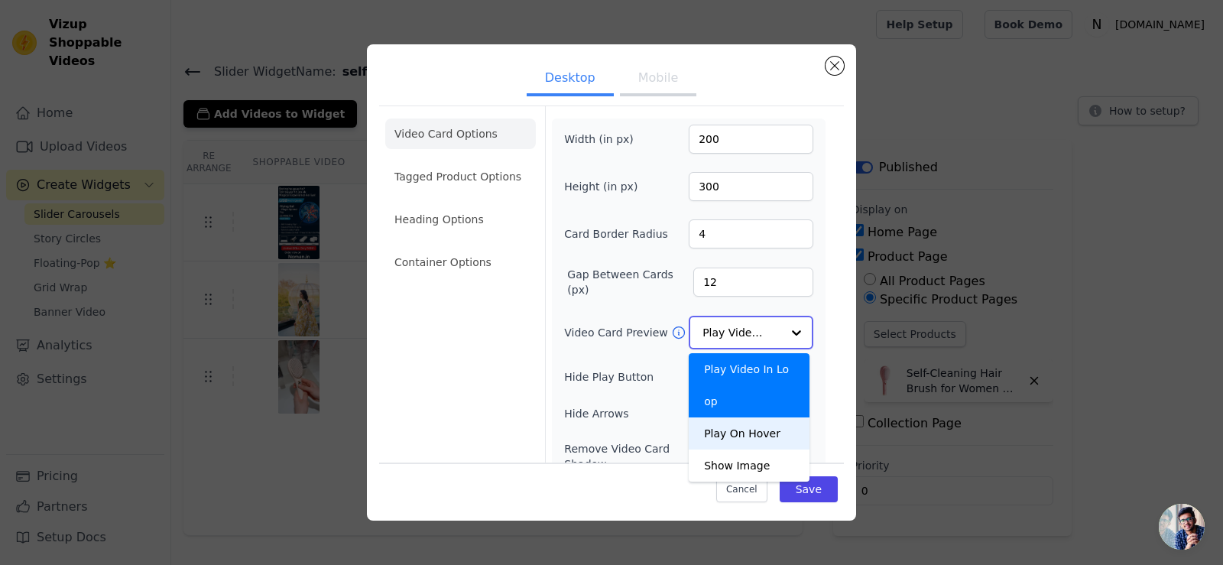
click at [763, 417] on div "Play On Hover" at bounding box center [749, 433] width 121 height 32
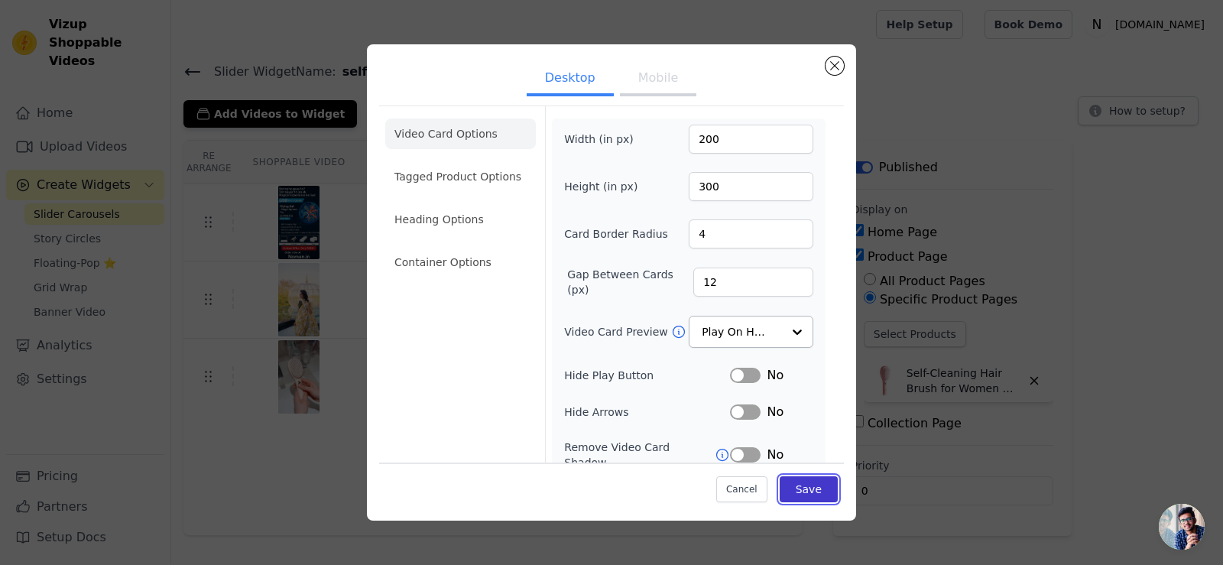
click at [803, 482] on button "Save" at bounding box center [809, 489] width 58 height 26
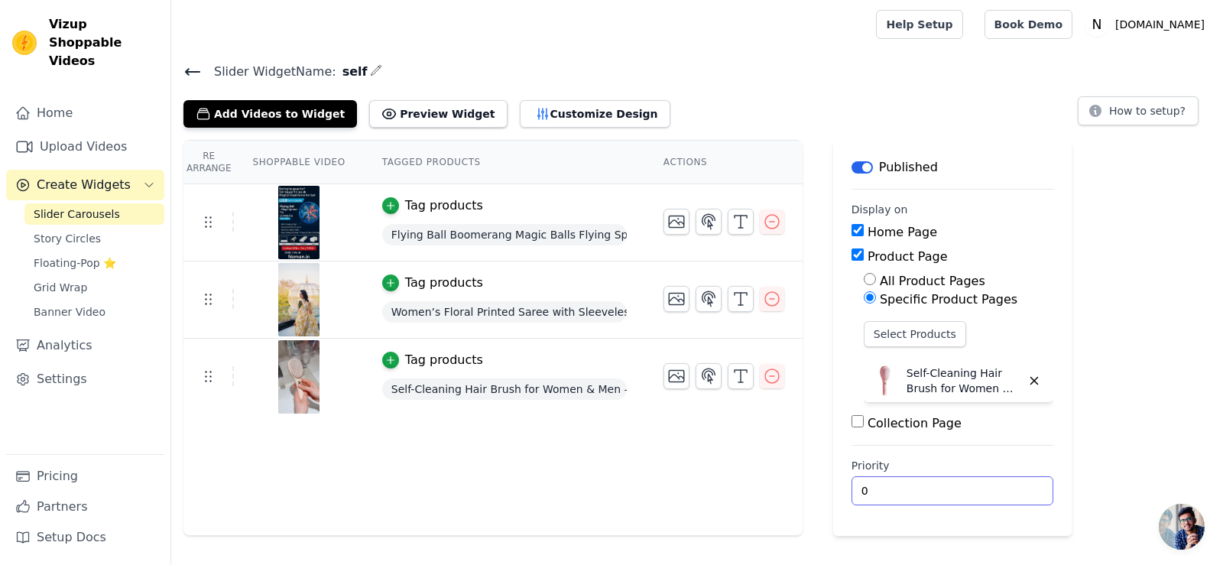
click at [880, 489] on input "0" at bounding box center [953, 490] width 202 height 29
click at [1206, 357] on div "Re Arrange Shoppable Video Tagged Products Actions Tag products Flying Ball Boo…" at bounding box center [697, 338] width 1052 height 396
click at [423, 112] on button "Preview Widget" at bounding box center [438, 114] width 138 height 28
click at [520, 100] on button "Customize Design" at bounding box center [595, 114] width 151 height 28
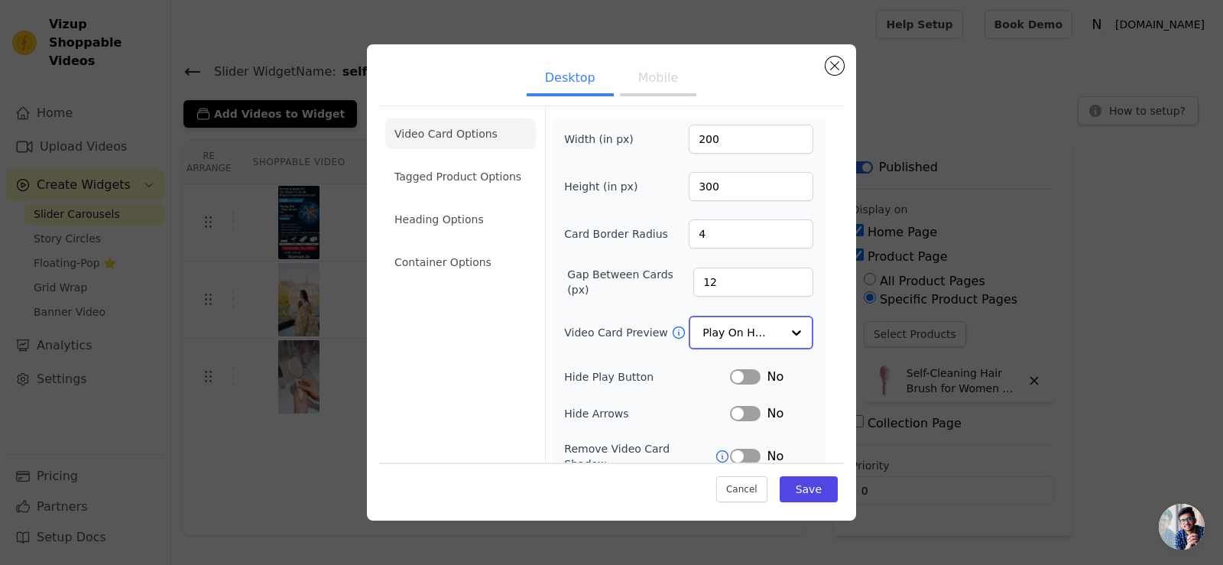
click at [740, 333] on input "Video Card Preview" at bounding box center [742, 332] width 79 height 31
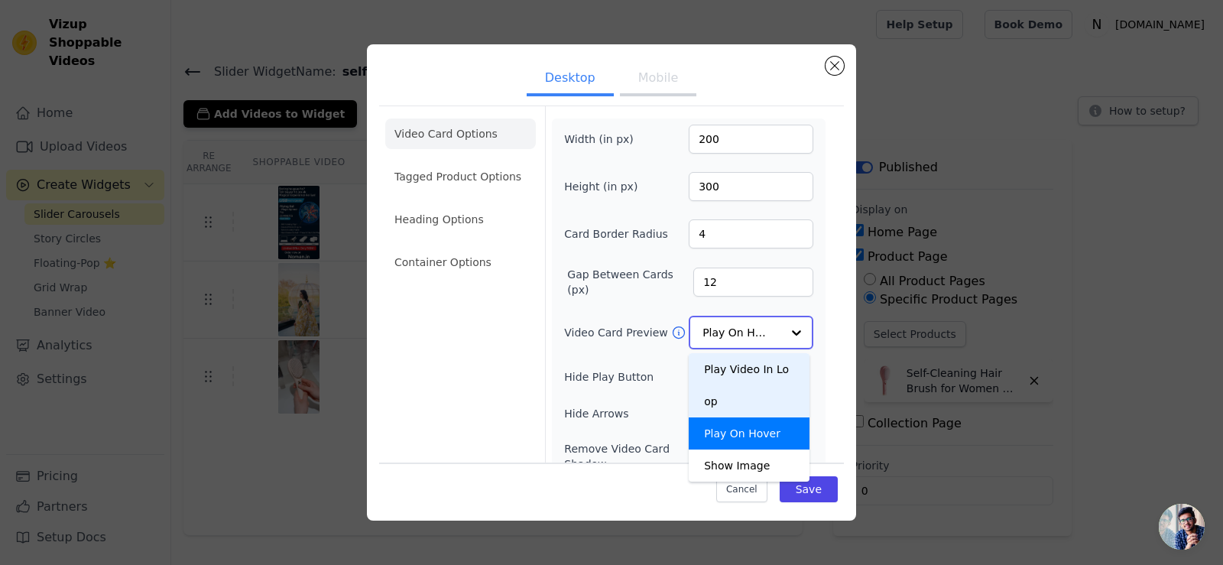
click at [749, 368] on div "Play Video In Loop" at bounding box center [749, 385] width 121 height 64
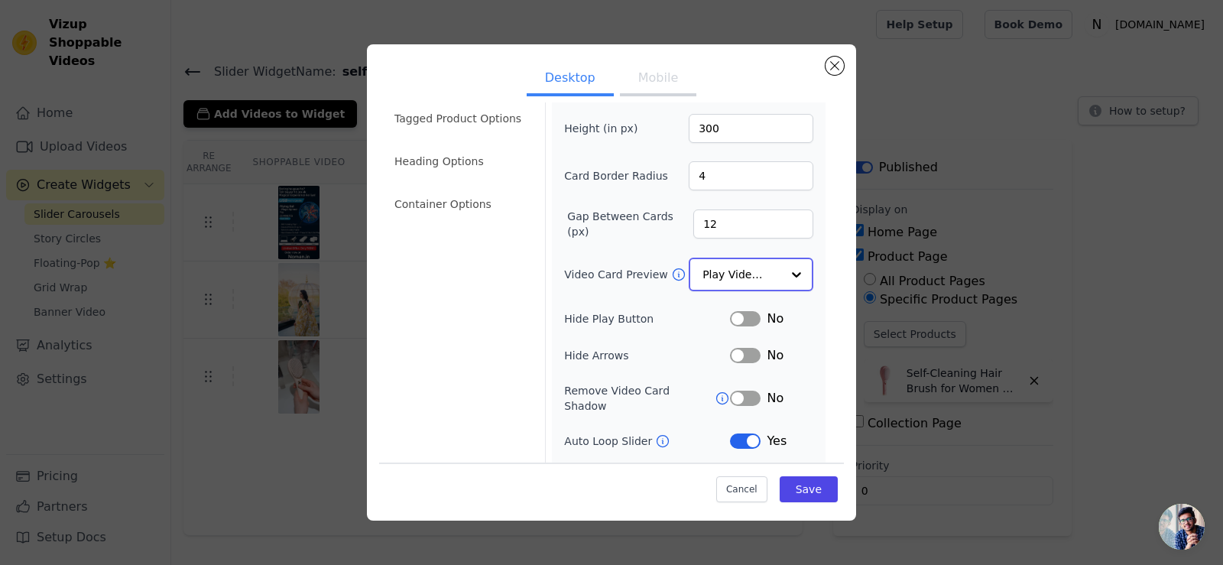
scroll to position [118, 0]
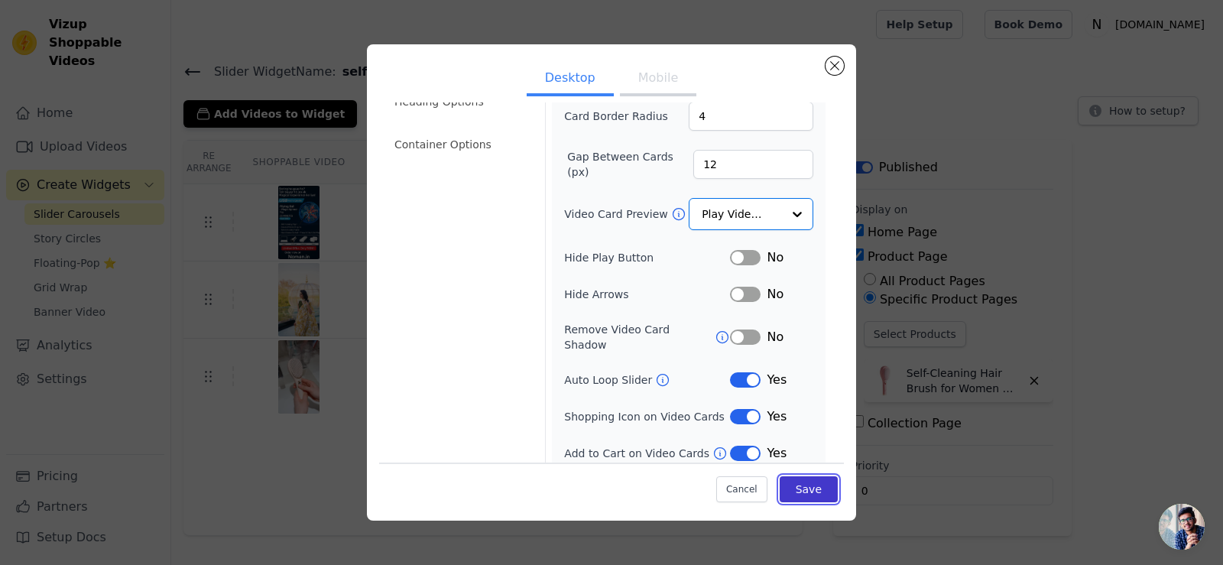
click at [797, 495] on button "Save" at bounding box center [809, 489] width 58 height 26
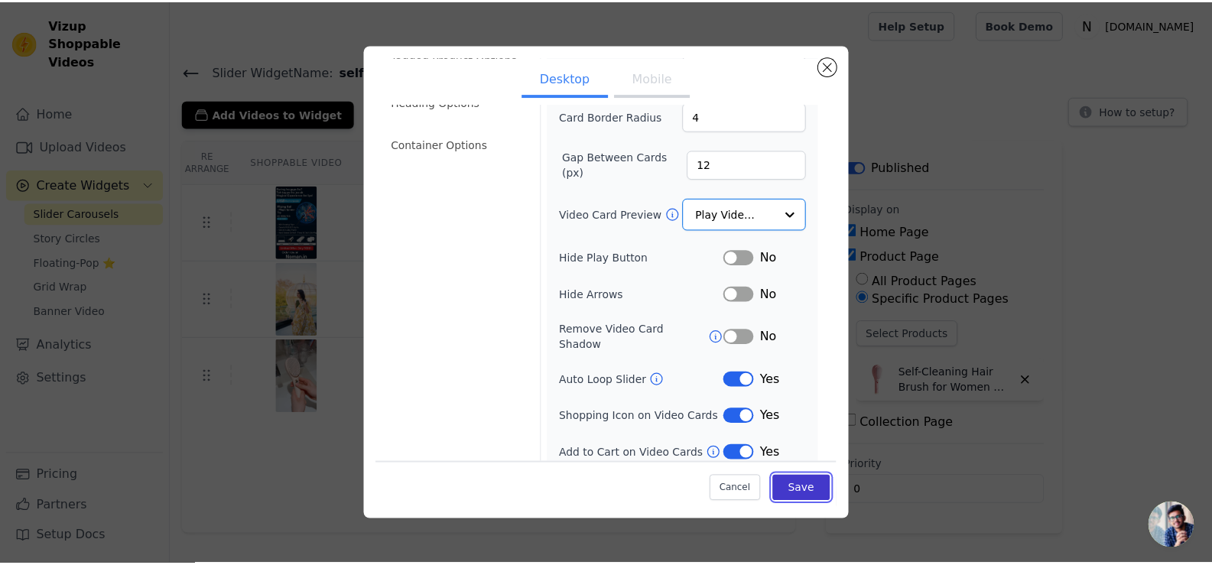
scroll to position [116, 0]
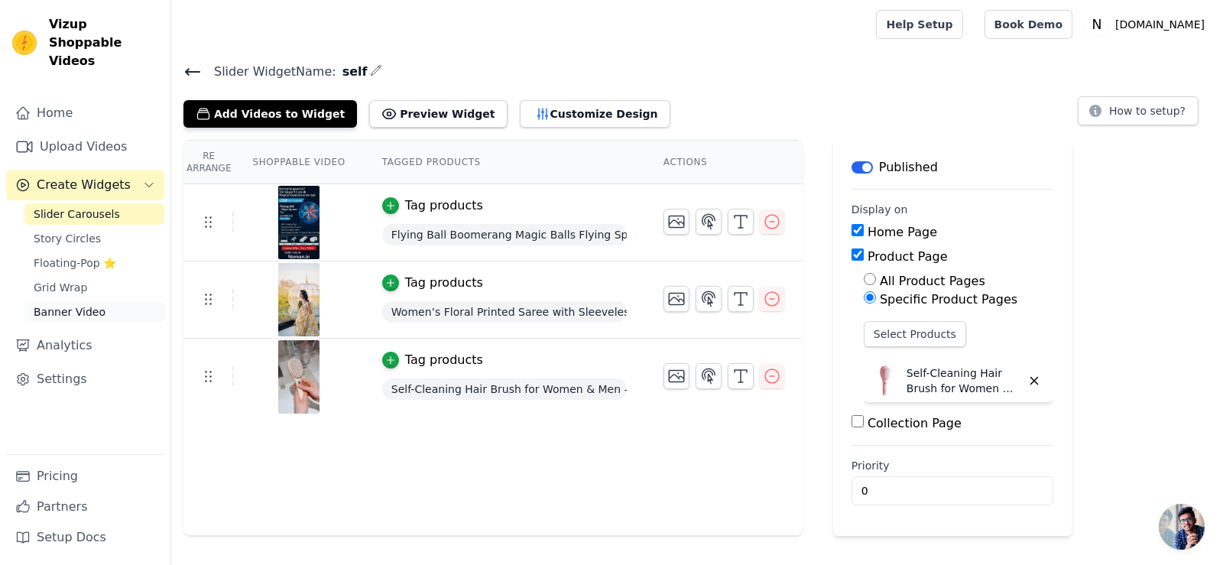
click at [99, 301] on link "Banner Video" at bounding box center [94, 311] width 140 height 21
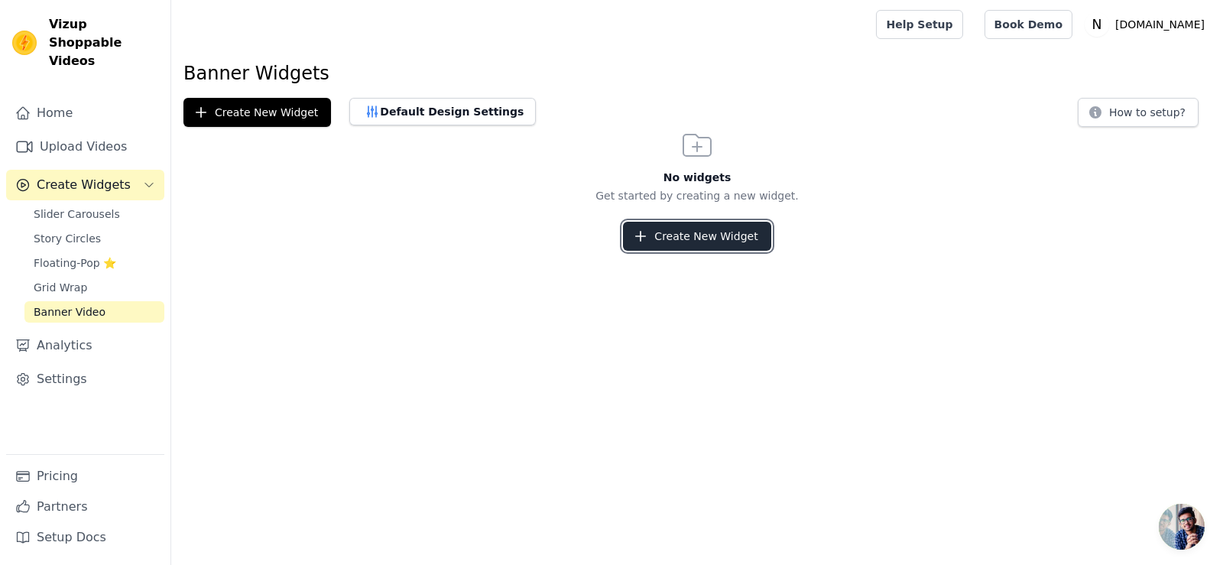
click at [699, 242] on button "Create New Widget" at bounding box center [697, 236] width 148 height 29
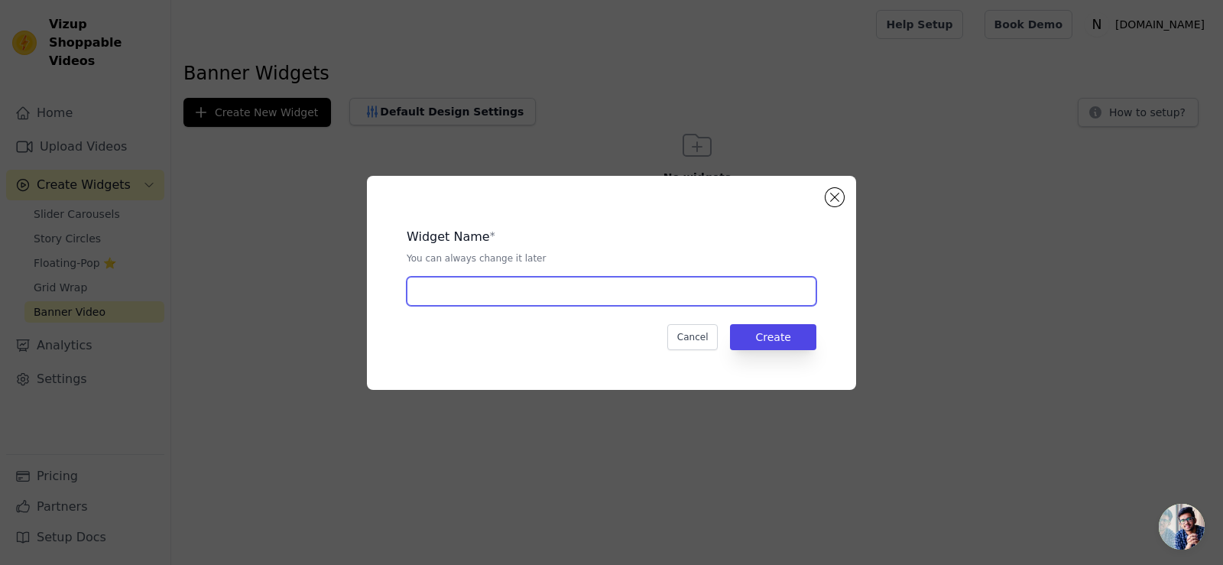
click at [592, 293] on input "text" at bounding box center [612, 291] width 410 height 29
type input "offer"
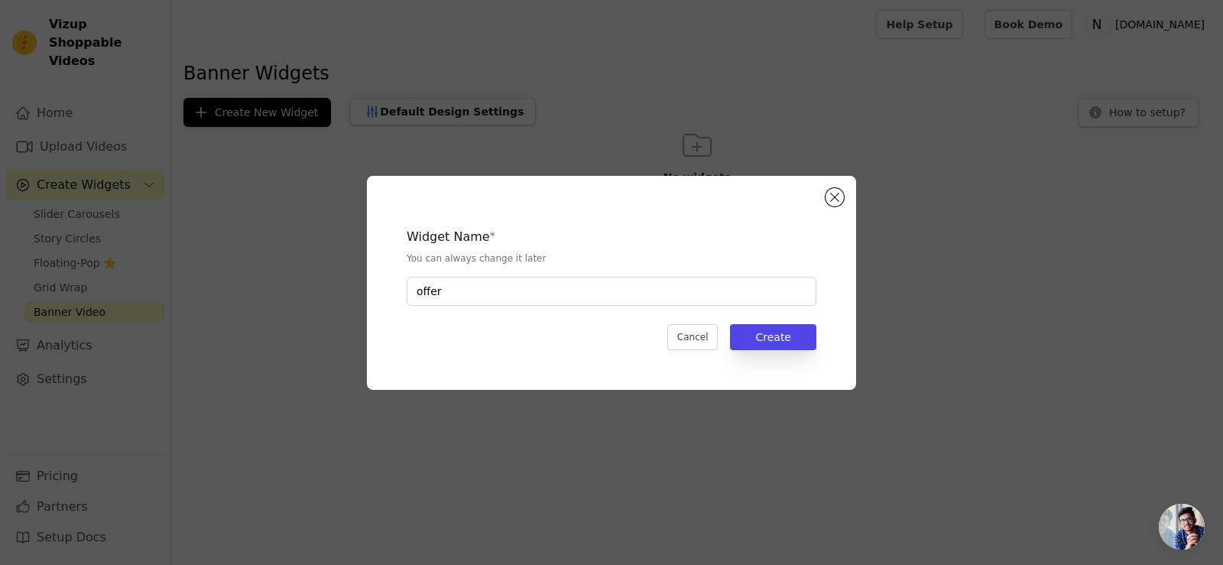
click at [781, 365] on div "Widget Name * You can always change it later offer Cancel Create" at bounding box center [611, 282] width 440 height 165
click at [780, 346] on button "Create" at bounding box center [773, 337] width 86 height 26
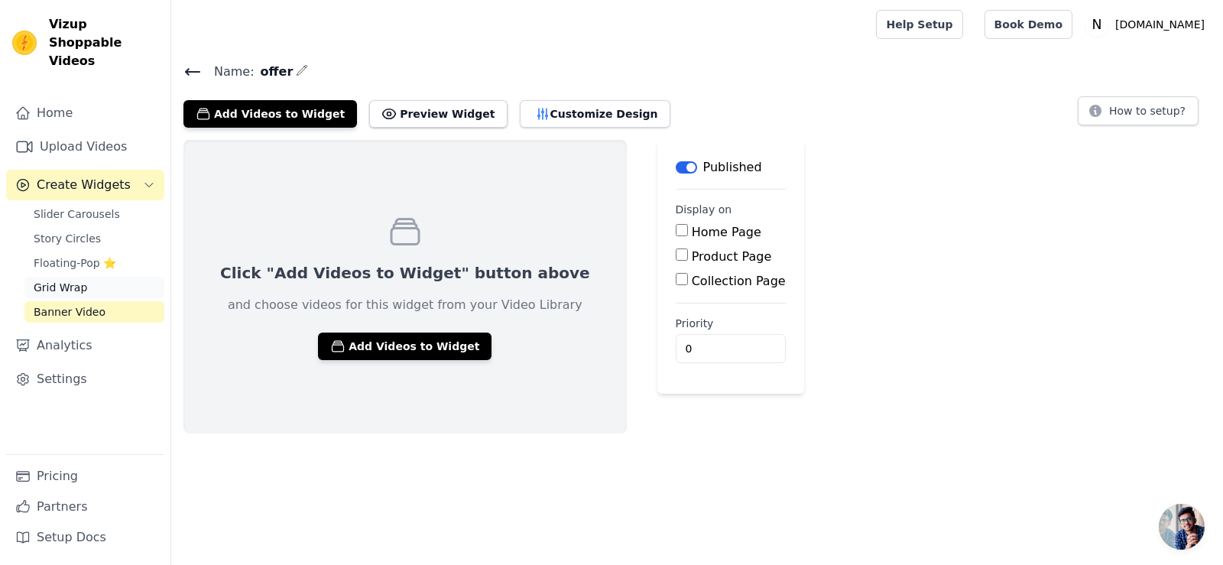
click at [91, 277] on link "Grid Wrap" at bounding box center [94, 287] width 140 height 21
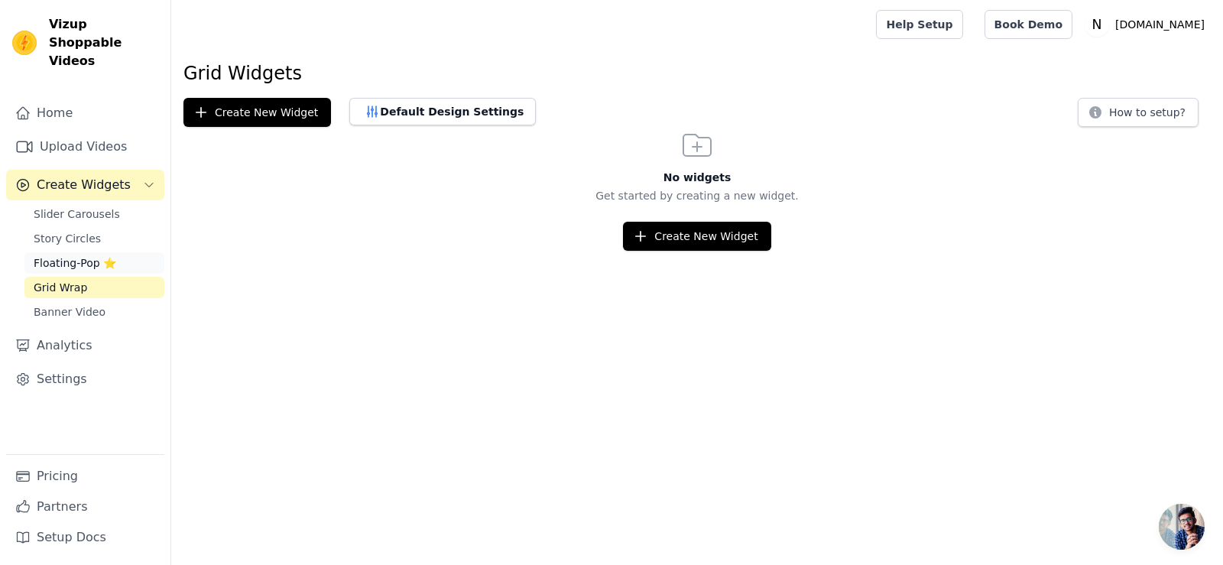
click at [77, 255] on span "Floating-Pop ⭐" at bounding box center [75, 262] width 83 height 15
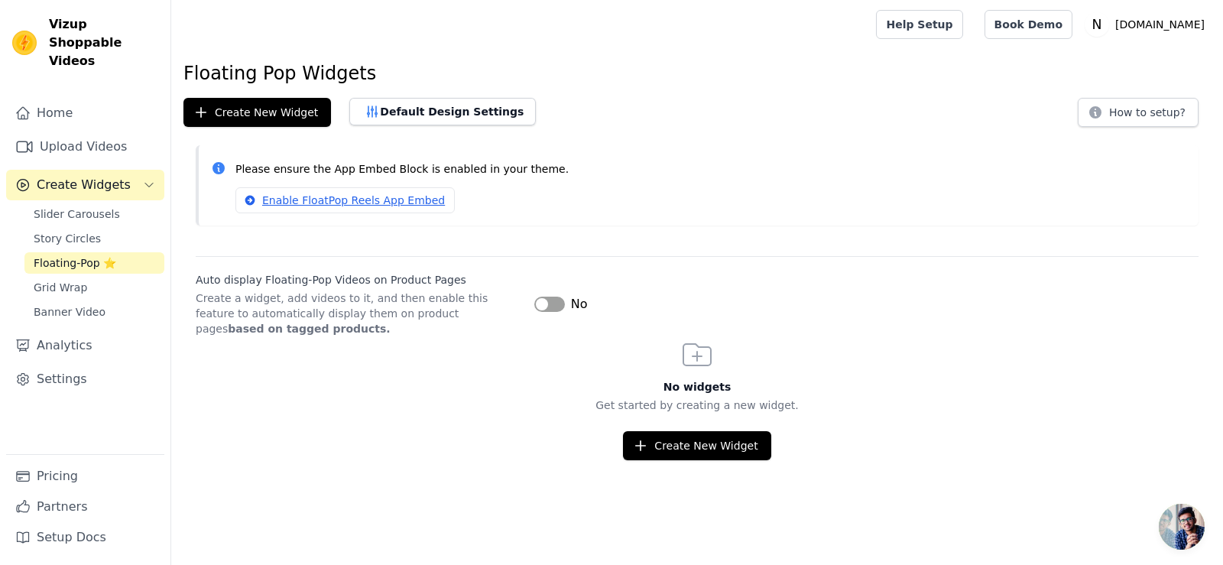
click at [78, 252] on link "Floating-Pop ⭐" at bounding box center [94, 262] width 140 height 21
click at [80, 231] on span "Story Circles" at bounding box center [67, 238] width 67 height 15
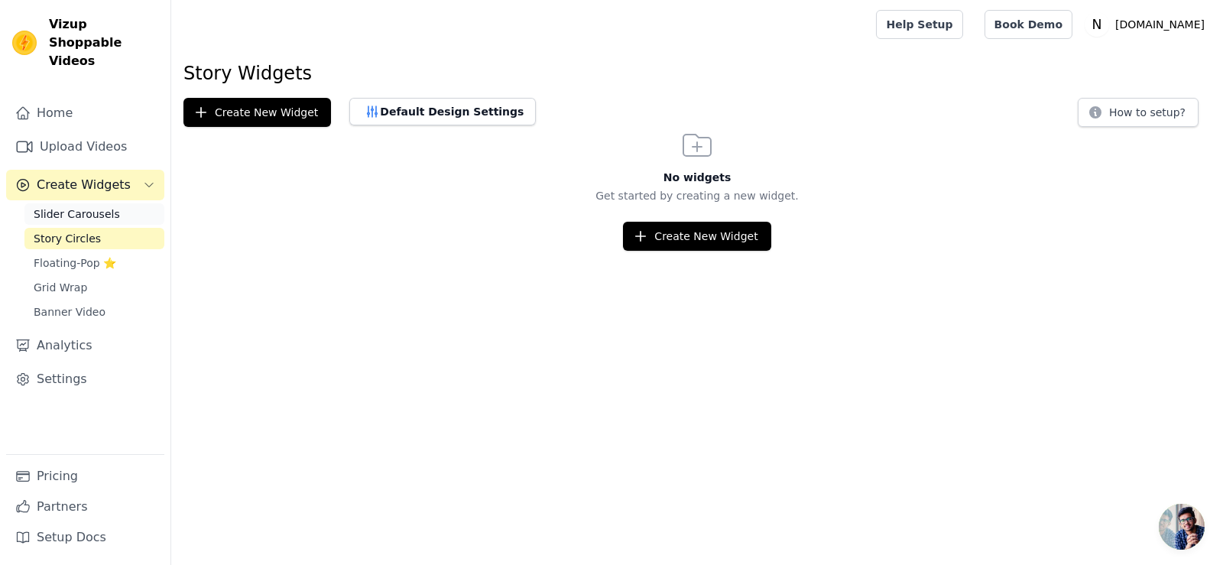
click at [89, 206] on span "Slider Carousels" at bounding box center [77, 213] width 86 height 15
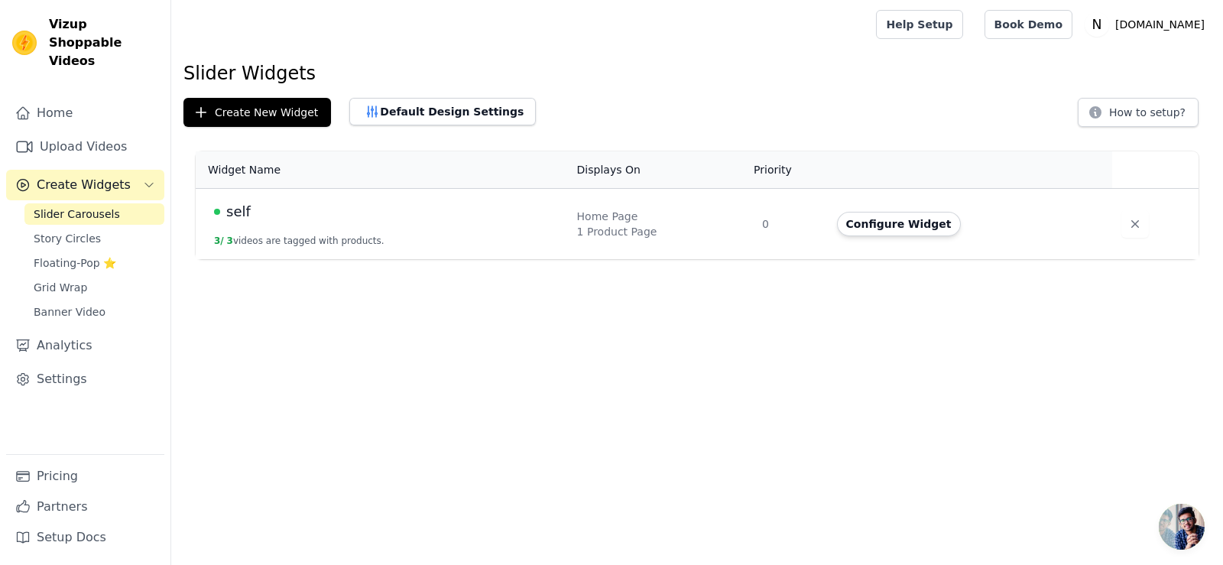
click at [80, 176] on span "Create Widgets" at bounding box center [84, 185] width 94 height 18
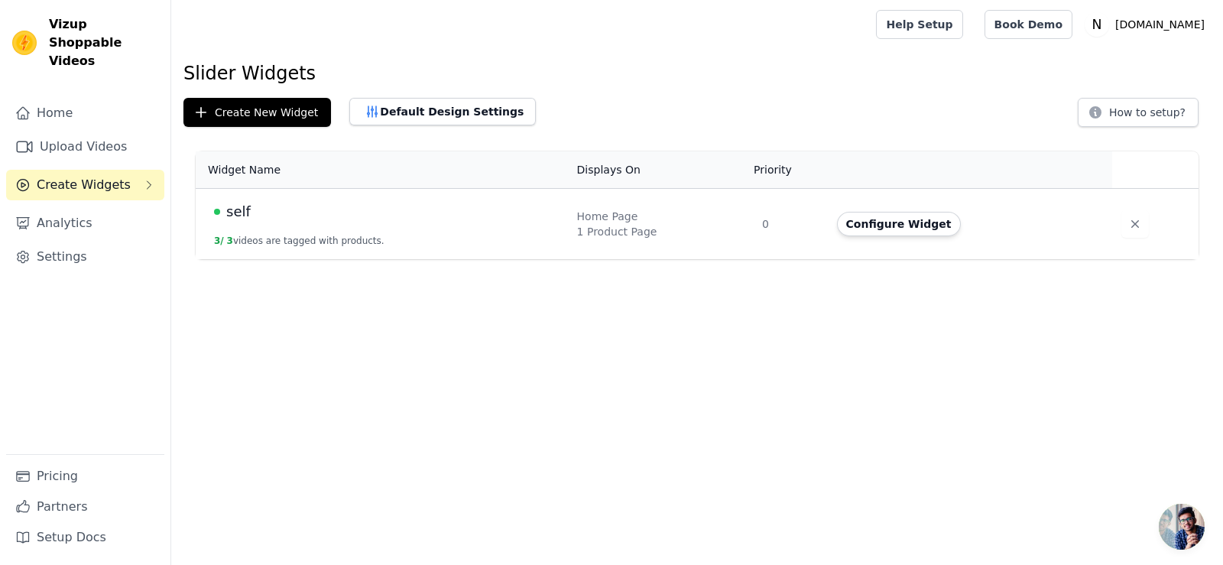
click at [83, 146] on div "Home Upload Videos Create Widgets Analytics Settings" at bounding box center [85, 276] width 158 height 356
click at [83, 131] on link "Upload Videos" at bounding box center [85, 146] width 158 height 31
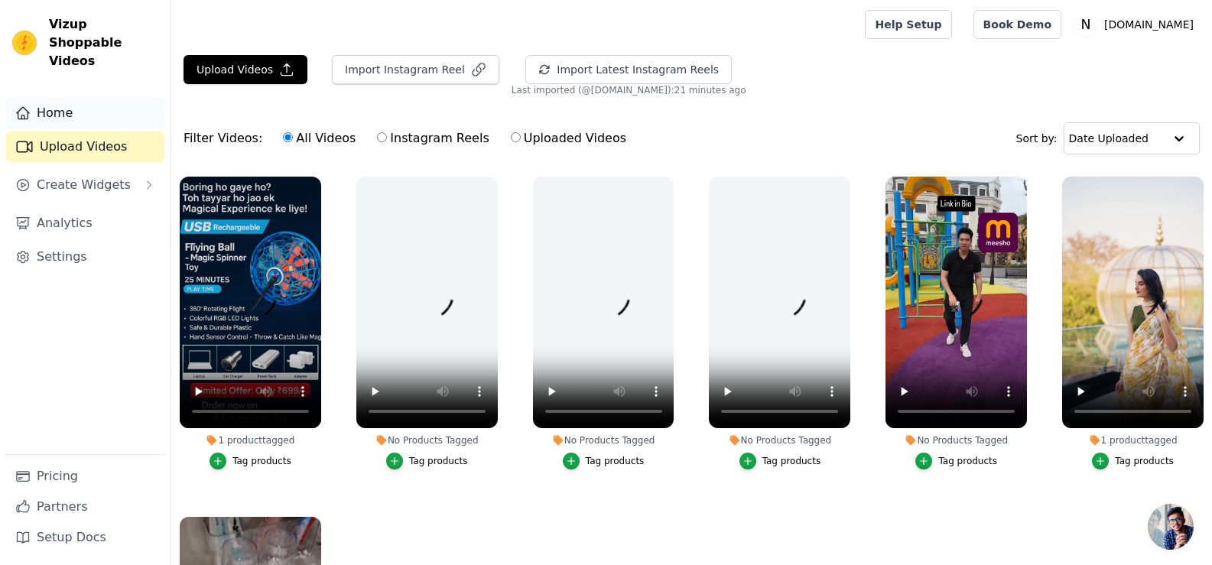
click at [83, 109] on link "Home" at bounding box center [85, 113] width 158 height 31
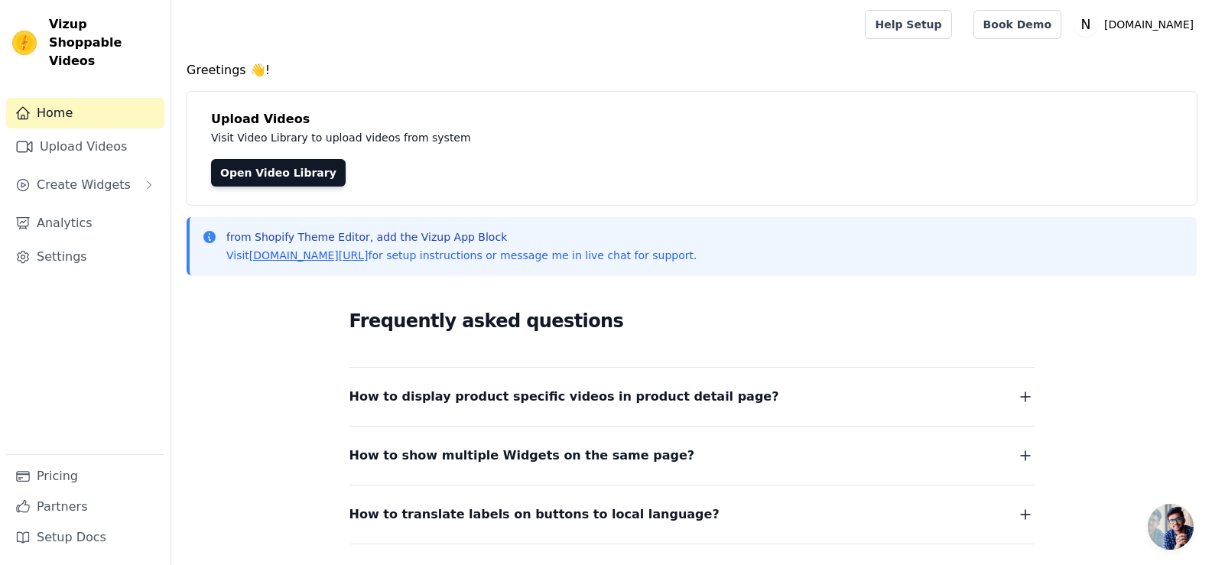
click at [46, 112] on div "Home Upload Videos Create Widgets Analytics Settings" at bounding box center [85, 276] width 158 height 356
click at [56, 133] on link "Upload Videos" at bounding box center [85, 146] width 158 height 31
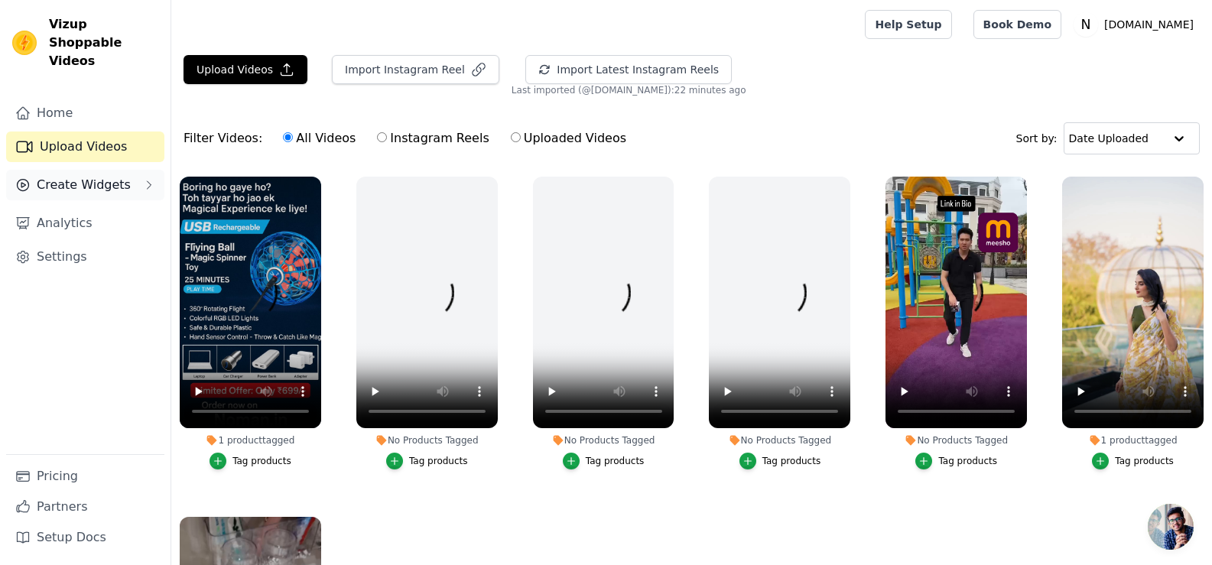
click at [74, 176] on span "Create Widgets" at bounding box center [84, 185] width 94 height 18
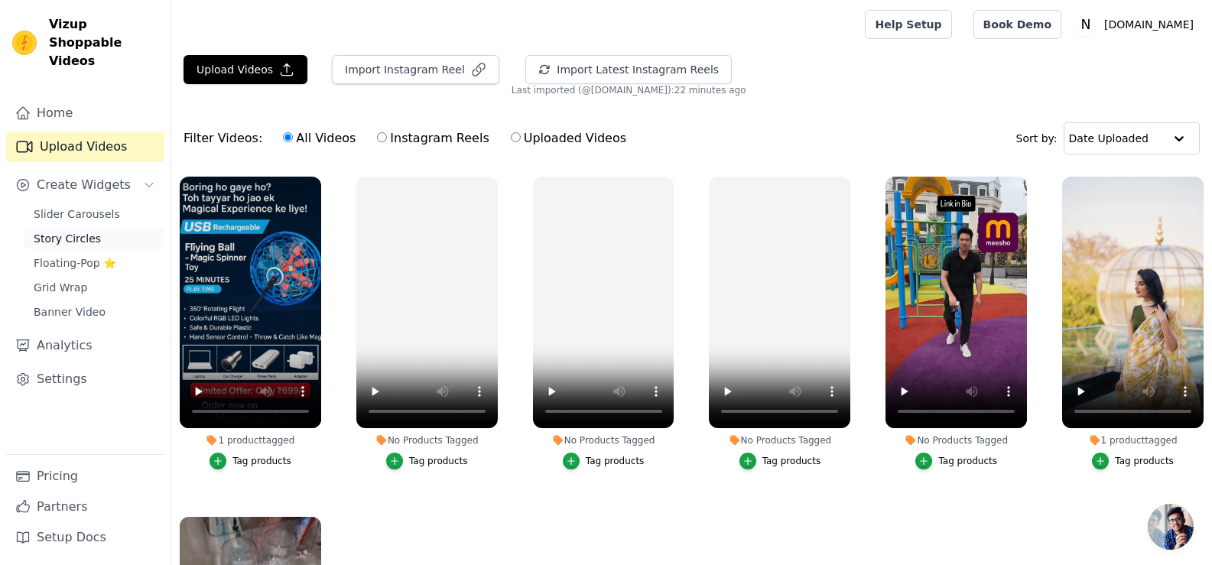
click at [70, 231] on span "Story Circles" at bounding box center [67, 238] width 67 height 15
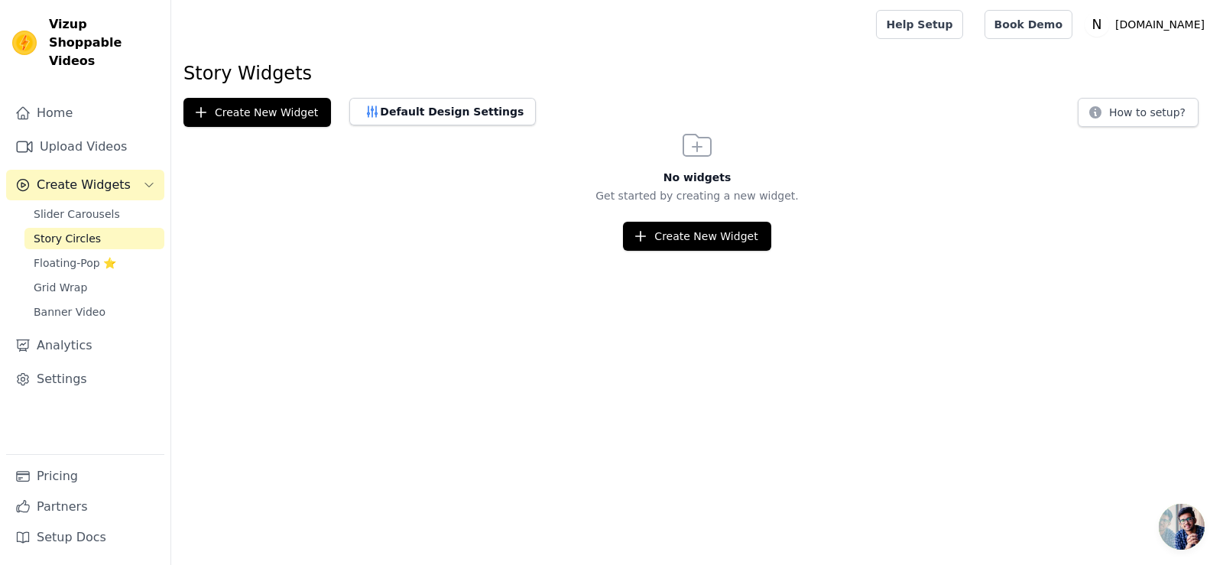
click at [75, 206] on div "Slider Carousels Story Circles Floating-Pop ⭐ Grid Wrap Banner Video" at bounding box center [94, 262] width 140 height 119
click at [79, 206] on span "Slider Carousels" at bounding box center [77, 213] width 86 height 15
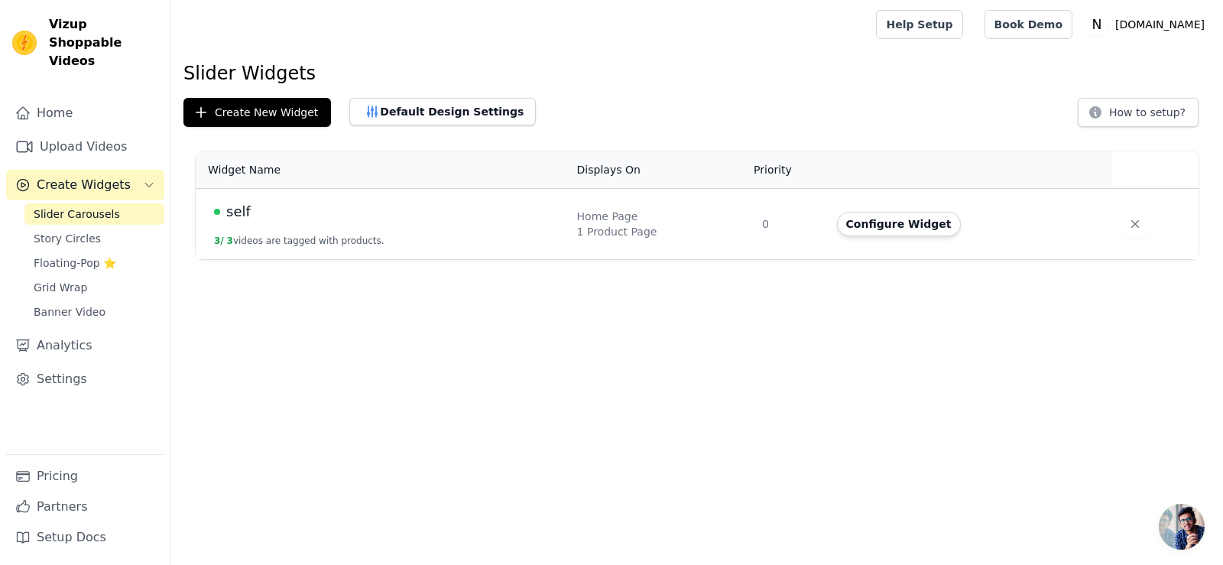
click at [666, 224] on div "1 Product Page" at bounding box center [660, 231] width 167 height 15
click at [856, 231] on button "Configure Widget" at bounding box center [899, 224] width 124 height 24
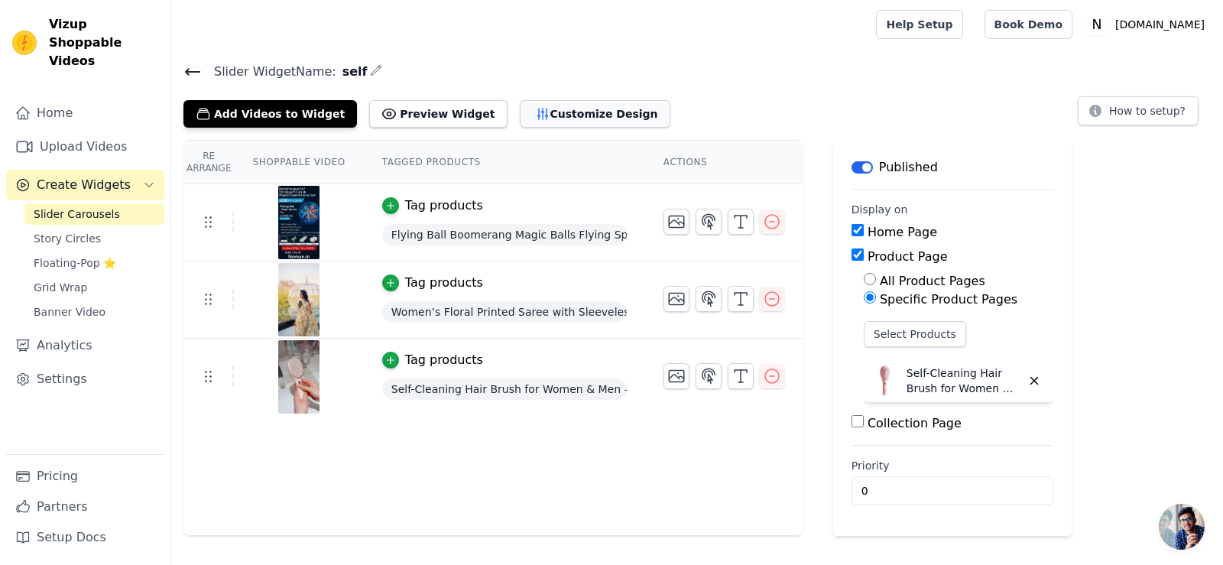
click at [520, 110] on button "Customize Design" at bounding box center [595, 114] width 151 height 28
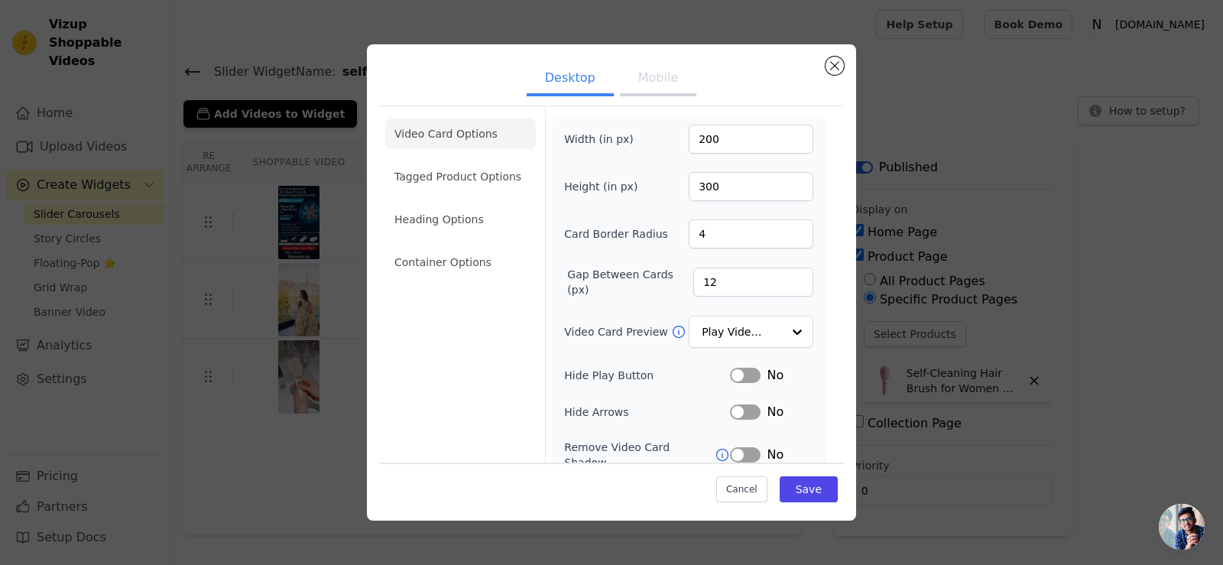
click at [662, 86] on button "Mobile" at bounding box center [658, 80] width 76 height 34
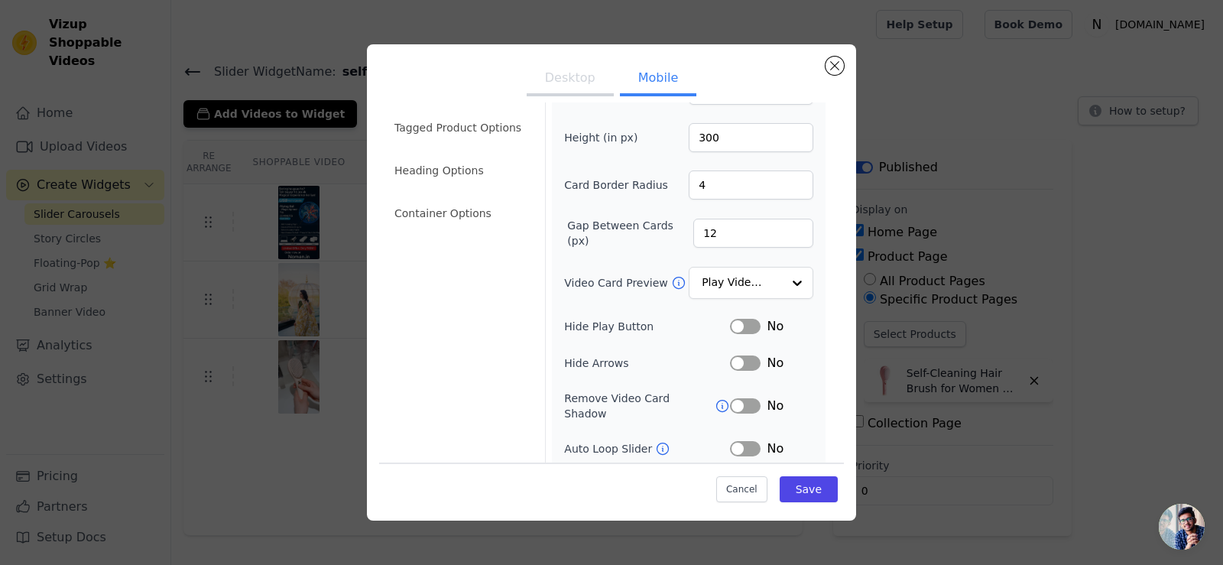
scroll to position [153, 0]
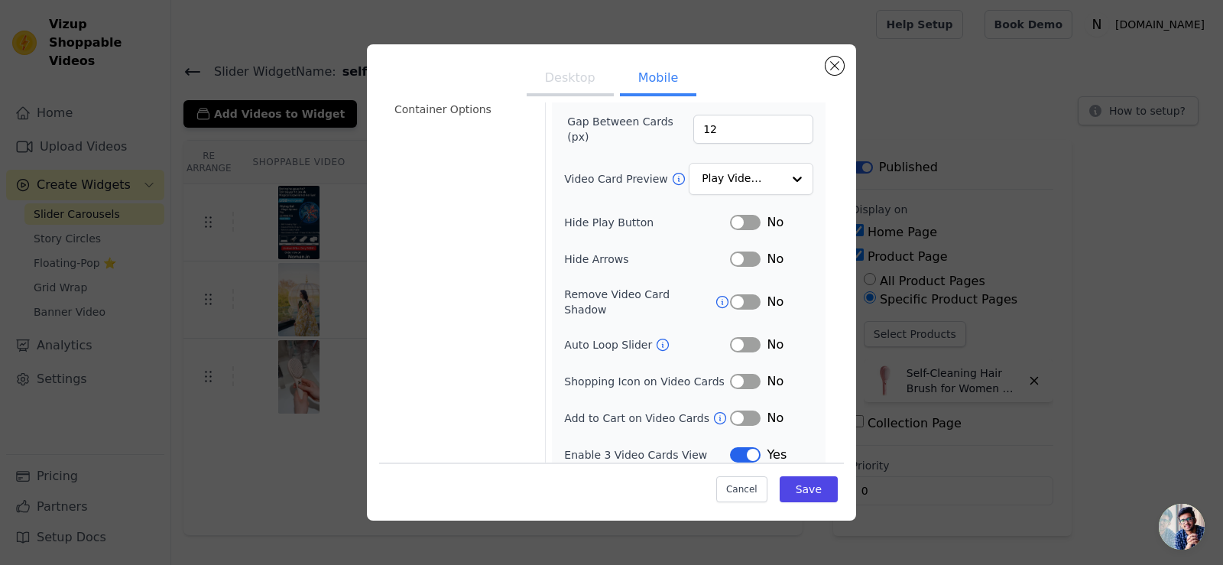
click at [736, 447] on button "Label" at bounding box center [745, 454] width 31 height 15
click at [749, 448] on div "Yes" at bounding box center [771, 455] width 83 height 18
click at [748, 447] on button "Label" at bounding box center [745, 454] width 31 height 15
click at [788, 482] on button "Save" at bounding box center [809, 489] width 58 height 26
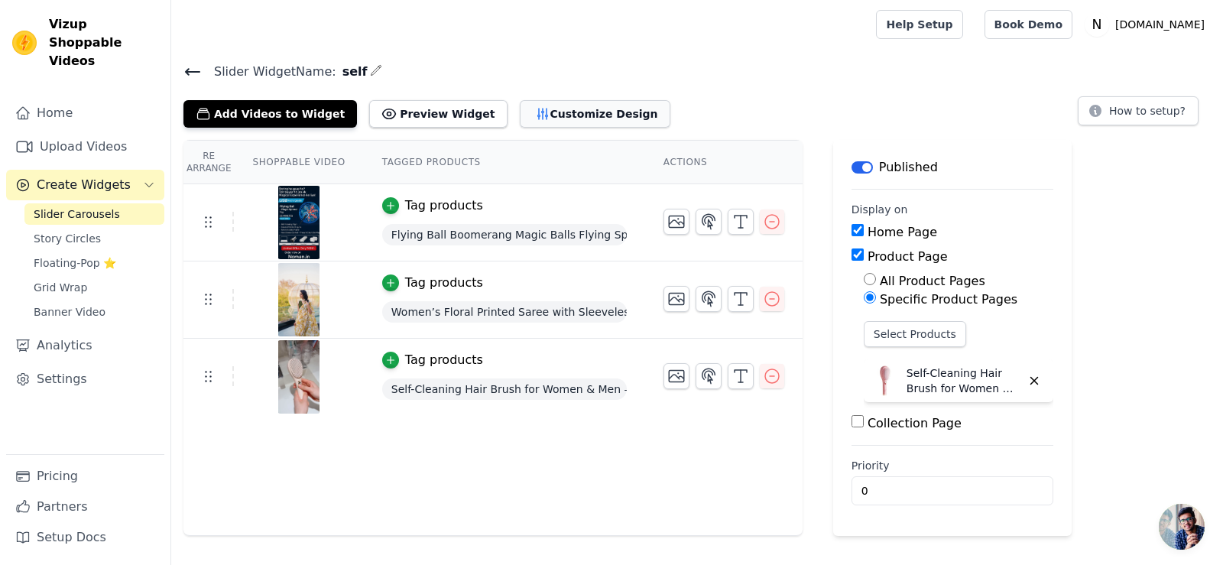
click at [547, 105] on button "Customize Design" at bounding box center [595, 114] width 151 height 28
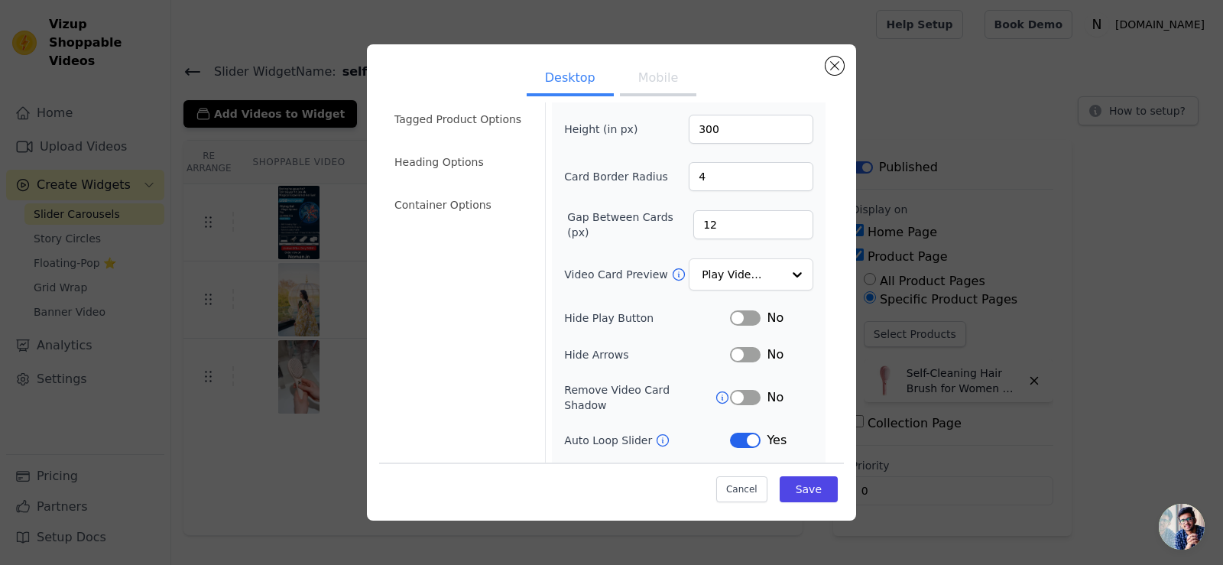
scroll to position [116, 0]
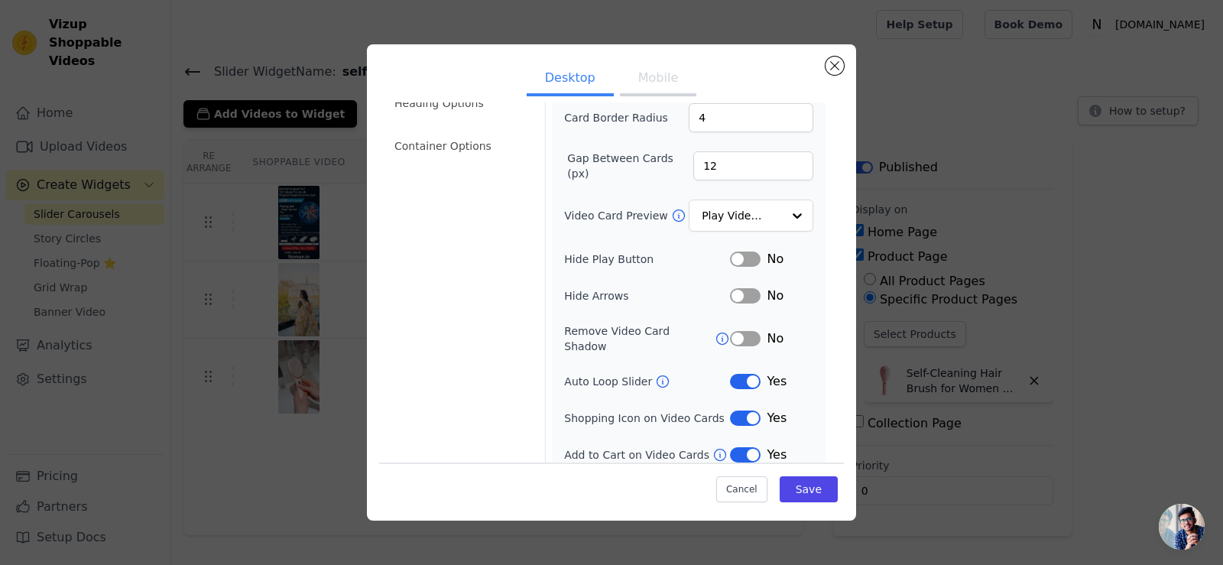
click at [736, 393] on div "Width (in px) 200 Height (in px) 300 Card Border Radius 4 Gap Between Cards (px…" at bounding box center [688, 236] width 249 height 456
click at [736, 411] on button "Label" at bounding box center [745, 418] width 31 height 15
click at [629, 80] on button "Mobile" at bounding box center [658, 80] width 76 height 34
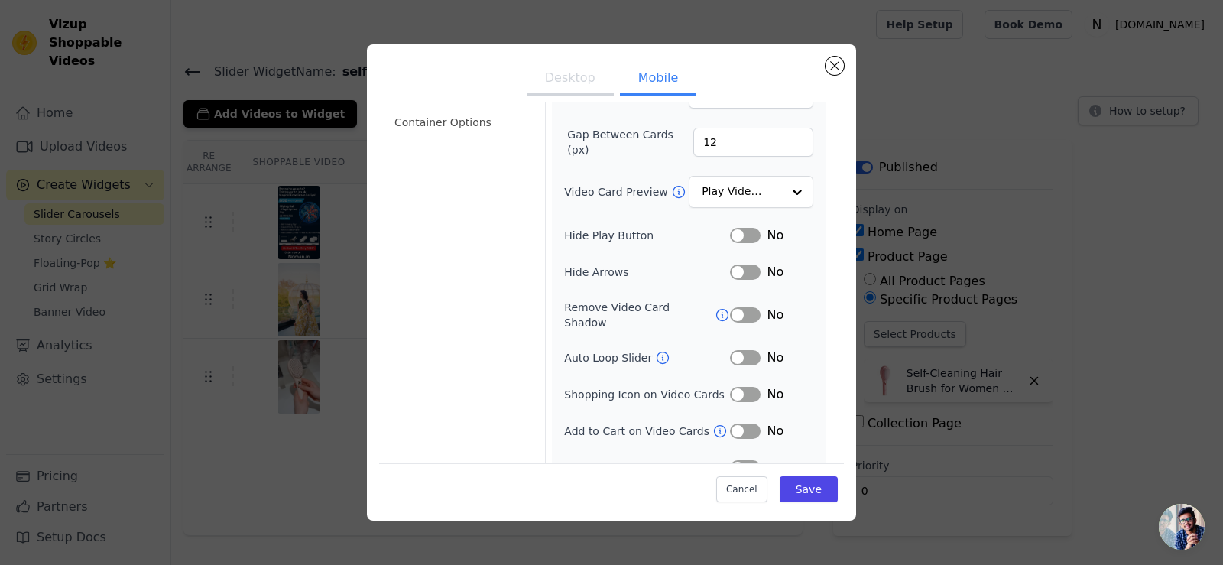
scroll to position [153, 0]
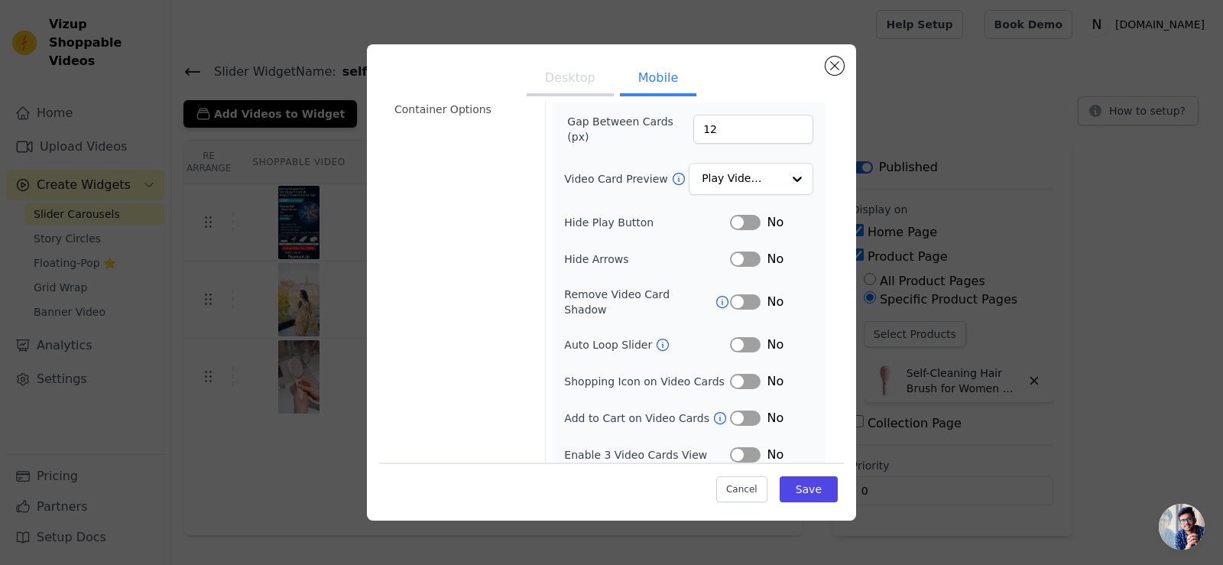
click at [748, 447] on button "Label" at bounding box center [745, 454] width 31 height 15
click at [596, 79] on button "Desktop" at bounding box center [570, 80] width 87 height 34
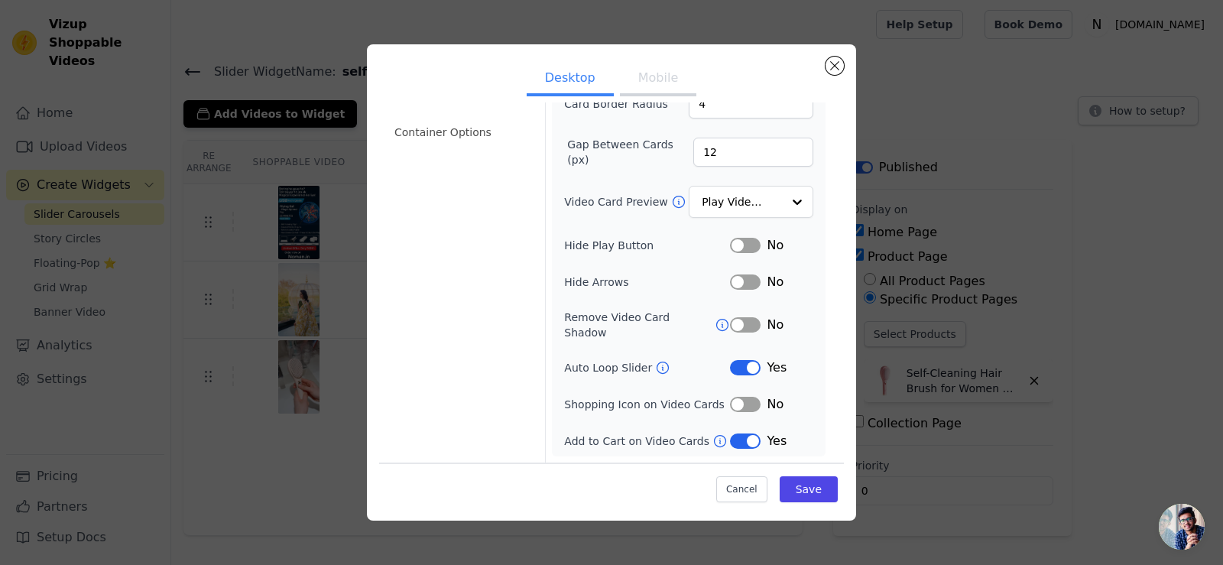
scroll to position [116, 0]
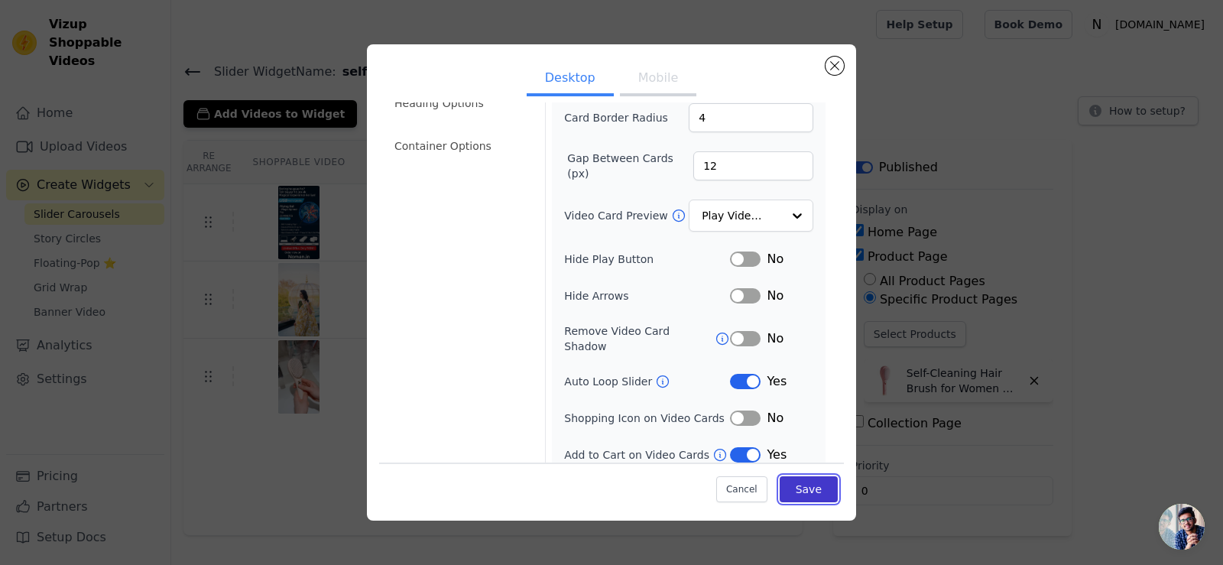
click at [816, 487] on button "Save" at bounding box center [809, 489] width 58 height 26
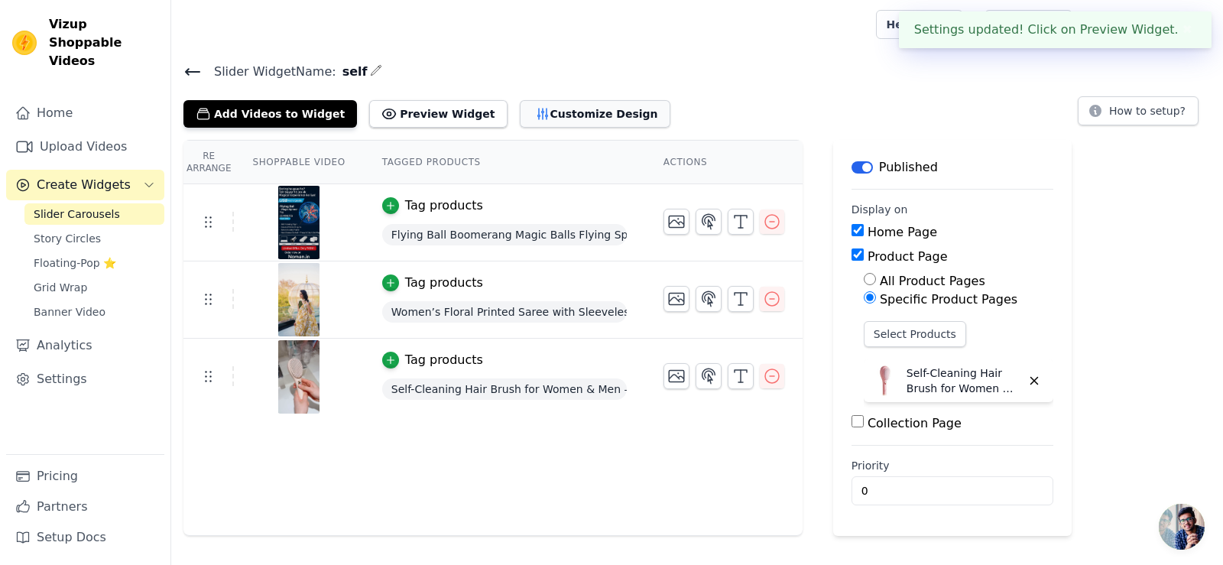
click at [560, 110] on button "Customize Design" at bounding box center [595, 114] width 151 height 28
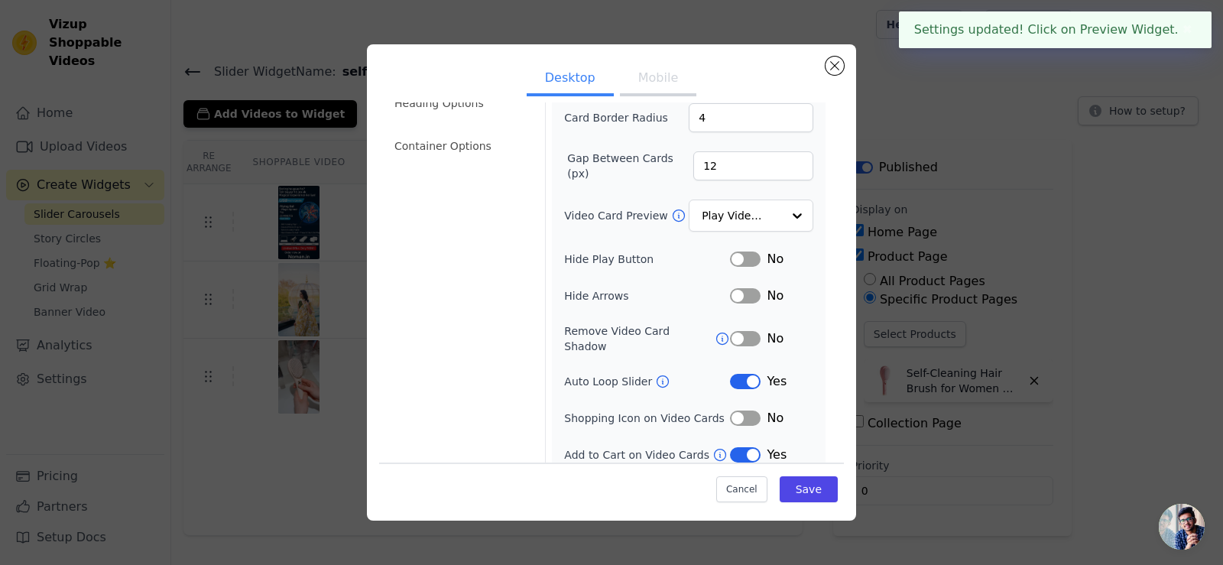
click at [743, 374] on button "Label" at bounding box center [745, 381] width 31 height 15
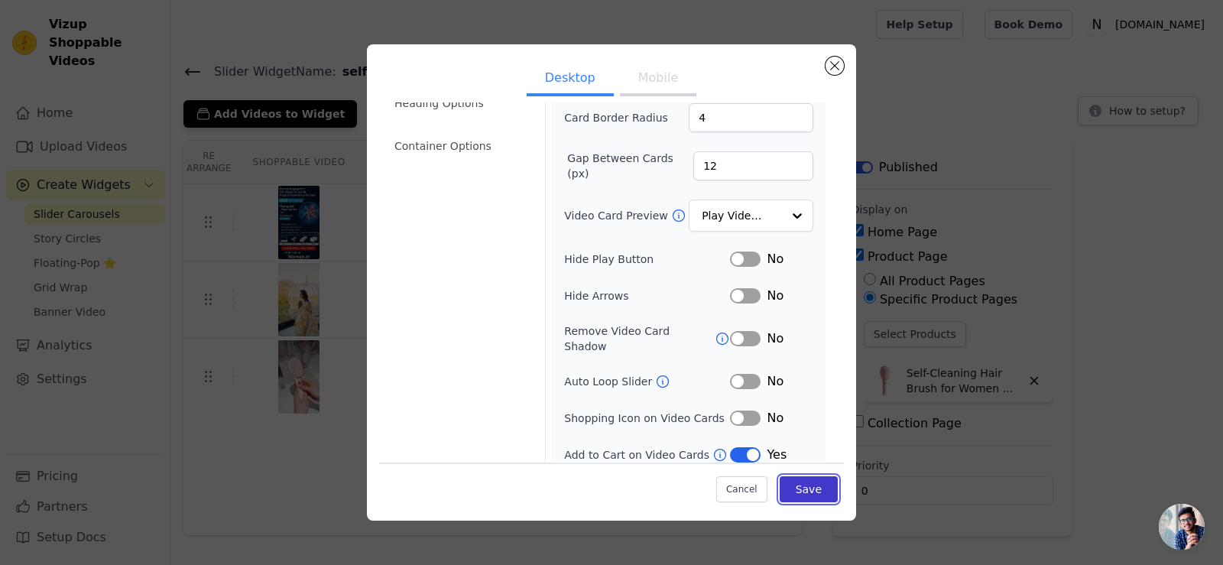
click at [802, 490] on button "Save" at bounding box center [809, 489] width 58 height 26
